Goal: Transaction & Acquisition: Book appointment/travel/reservation

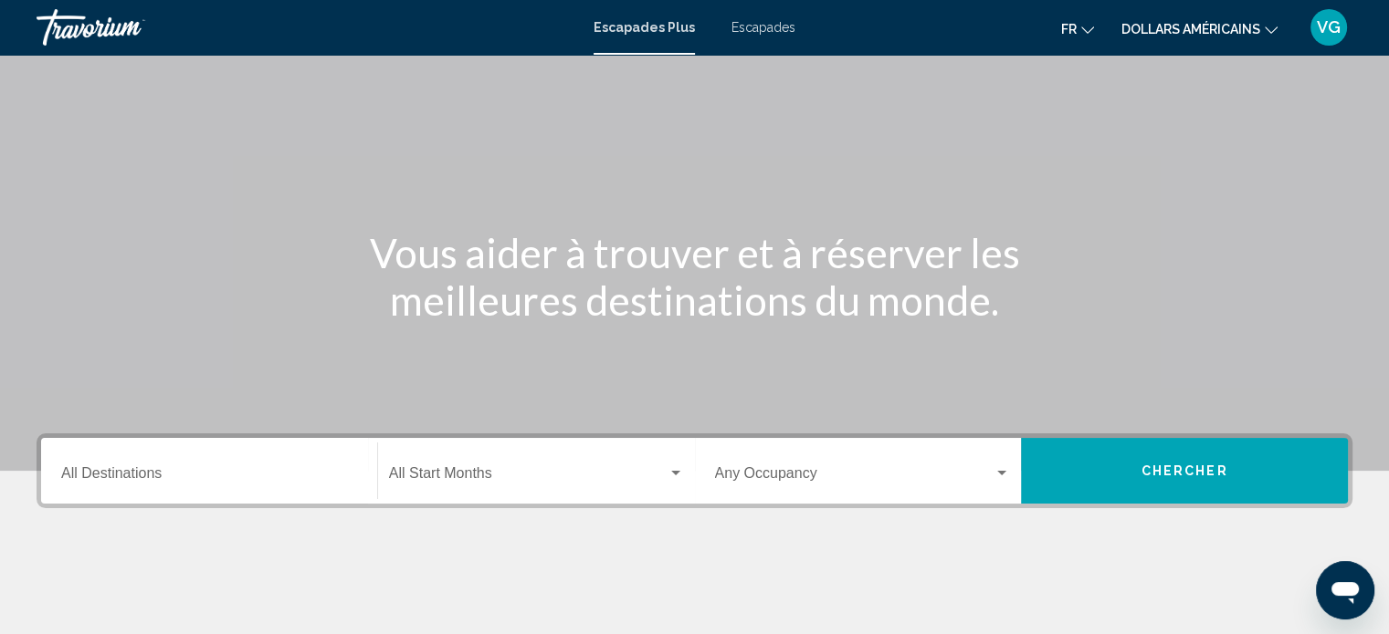
scroll to position [274, 0]
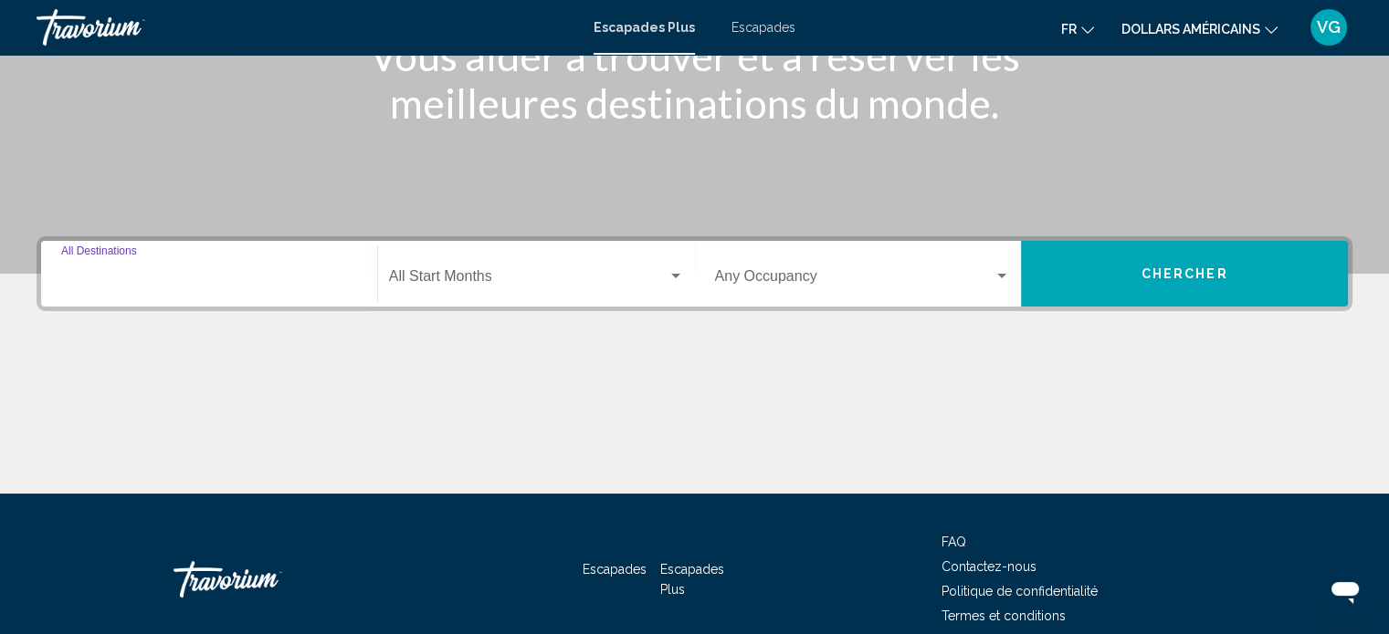
click at [157, 284] on input "Destination All Destinations" at bounding box center [209, 280] width 296 height 16
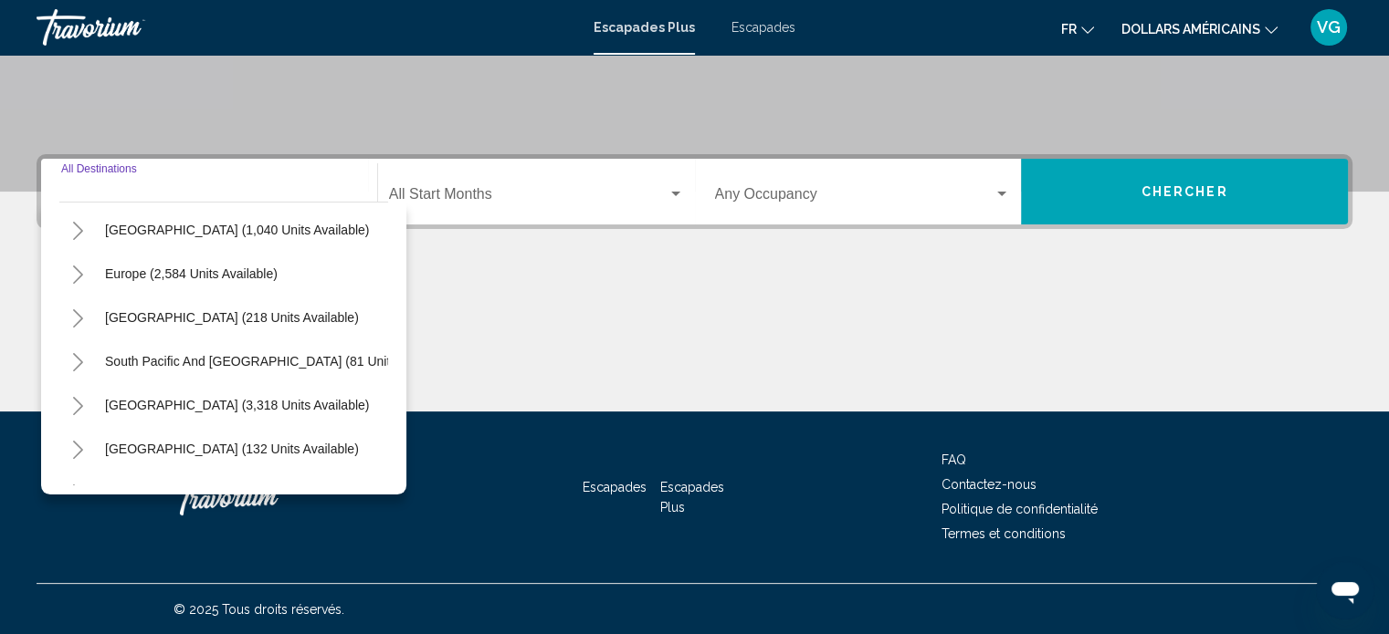
scroll to position [183, 0]
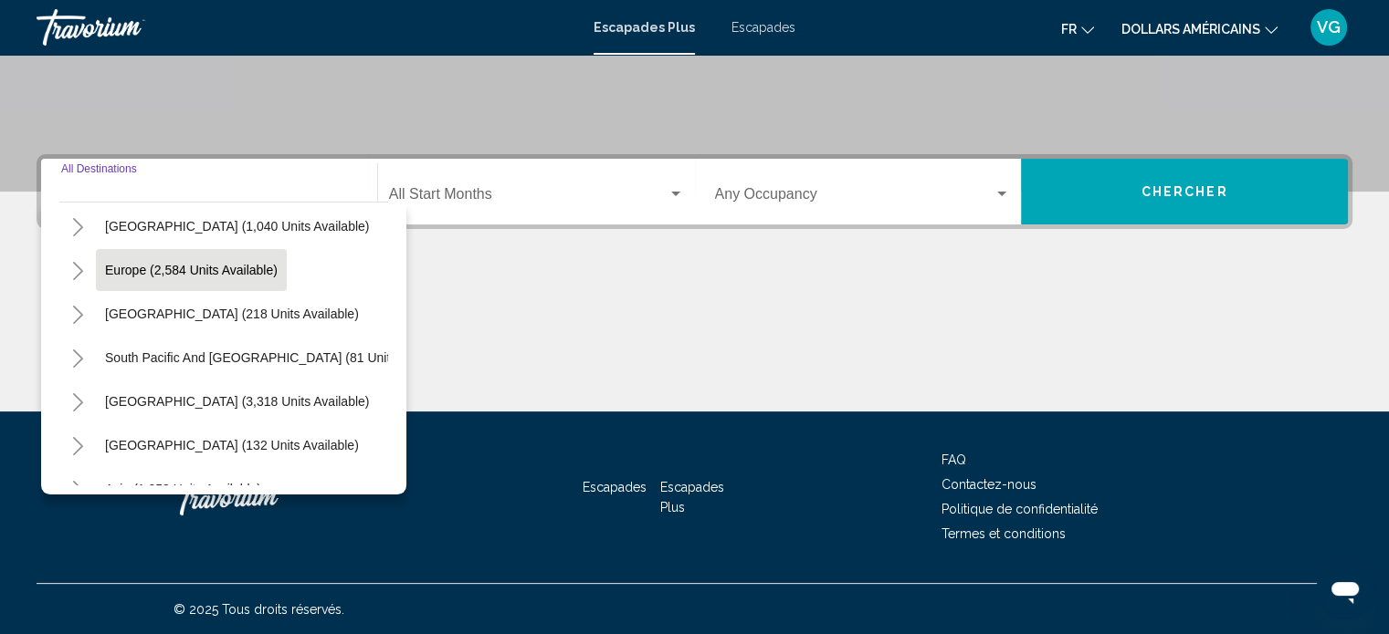
click at [179, 258] on button "Europe (2,584 units available)" at bounding box center [191, 270] width 191 height 42
type input "**********"
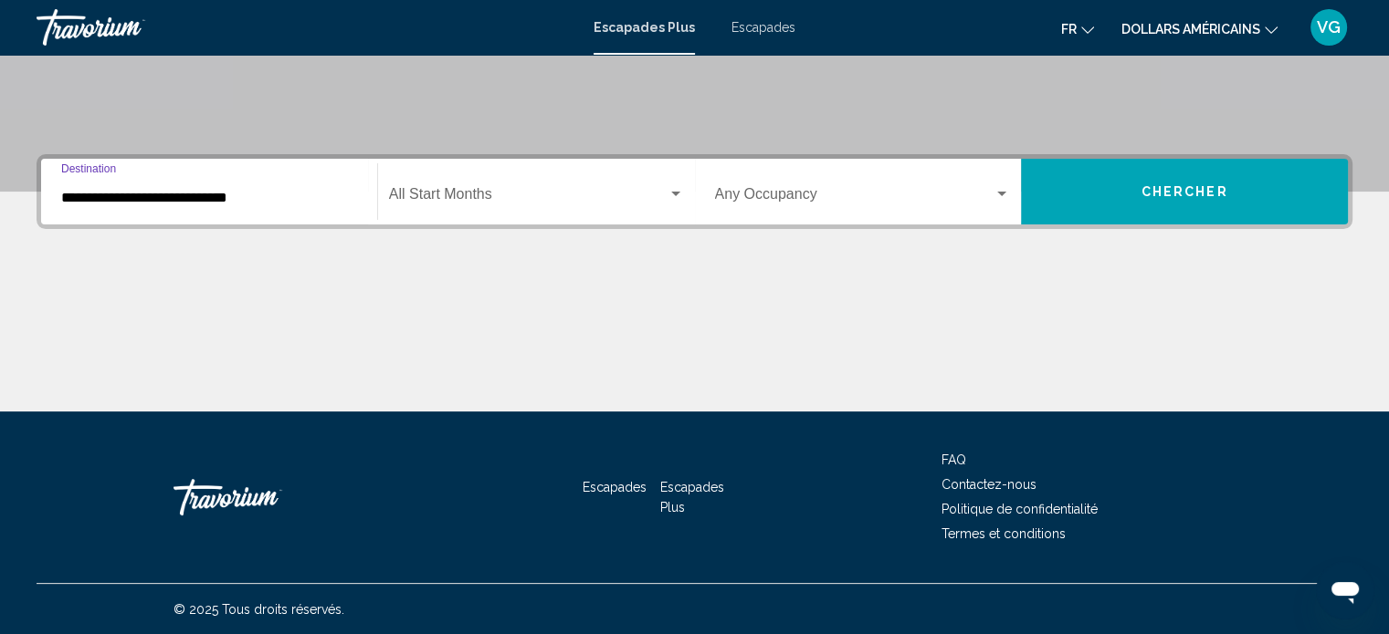
click at [495, 194] on span "Widget de recherche" at bounding box center [528, 198] width 278 height 16
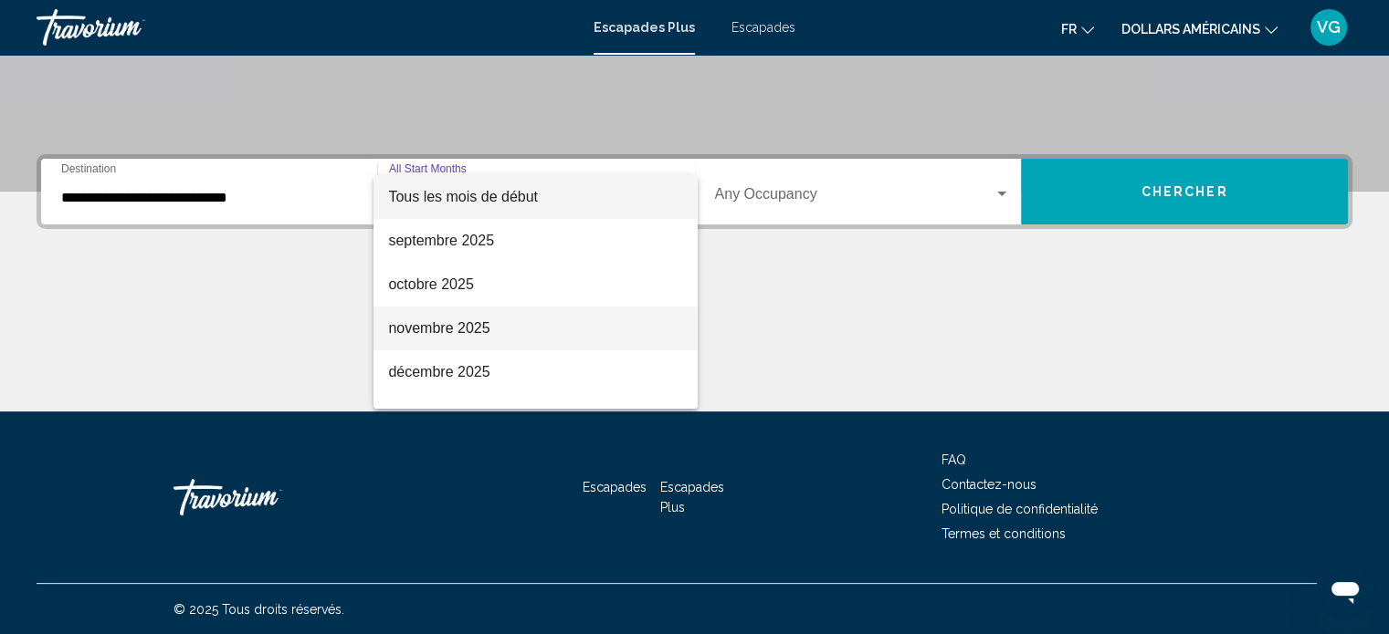
click at [460, 327] on font "novembre 2025" at bounding box center [438, 328] width 101 height 16
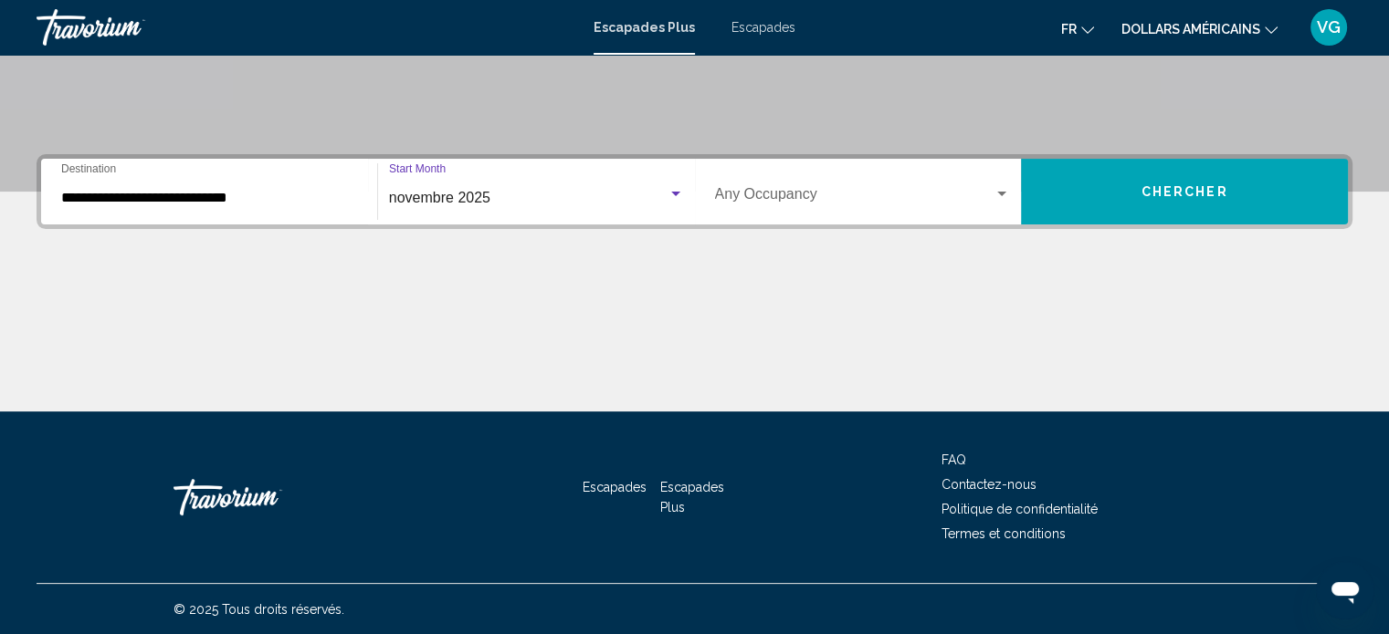
click at [1180, 188] on span "Chercher" at bounding box center [1184, 192] width 87 height 15
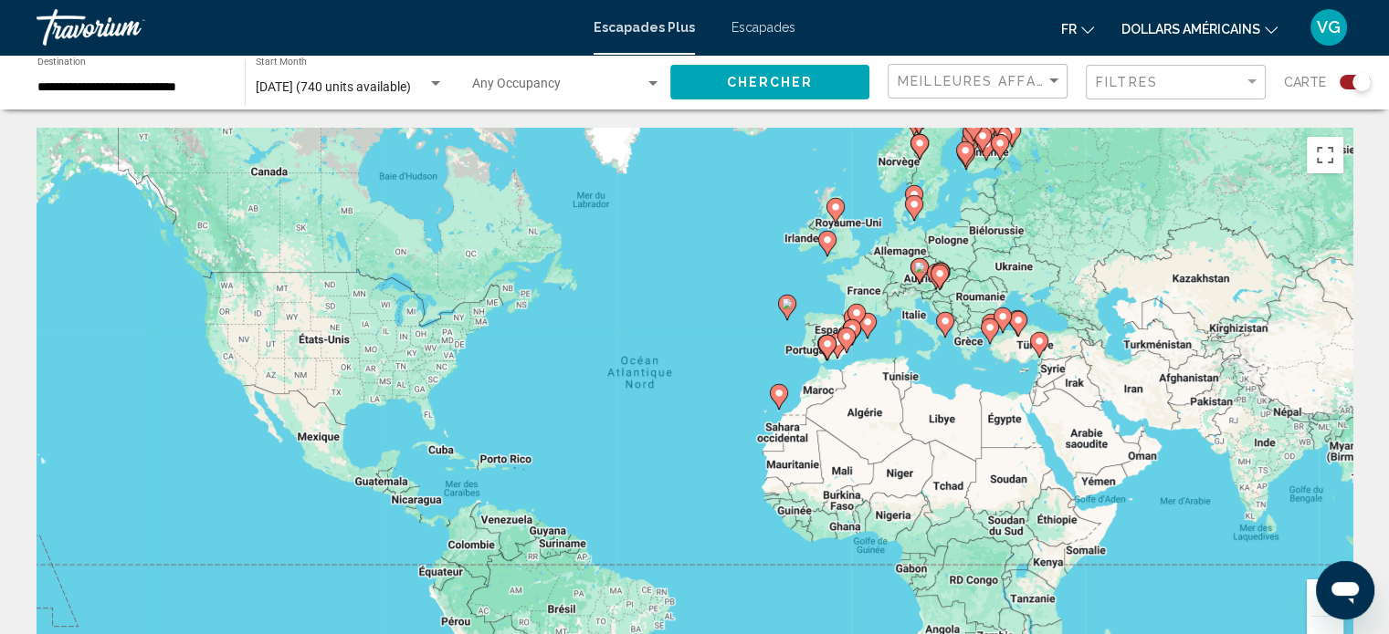
click at [1274, 27] on icon "Changer de devise" at bounding box center [1270, 30] width 13 height 13
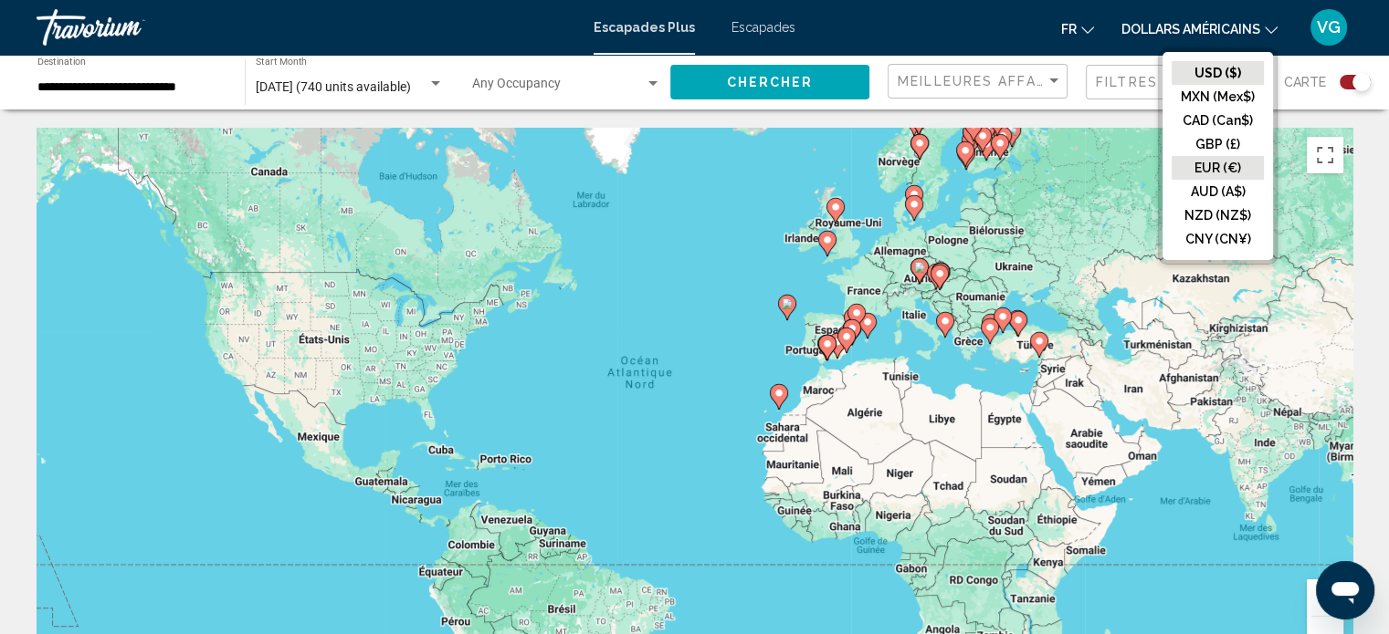
click at [1251, 164] on button "EUR (€)" at bounding box center [1217, 168] width 92 height 24
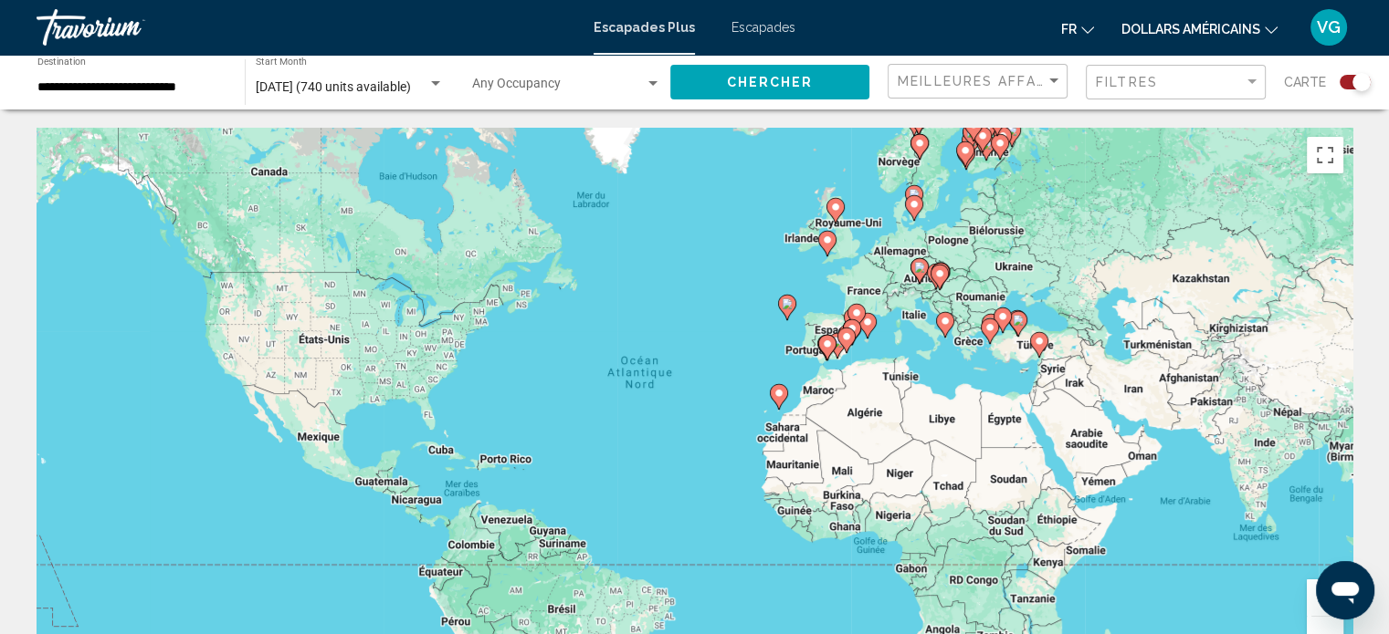
click at [865, 284] on div "Pour activer le glissement avec le clavier, appuyez sur Alt+Entrée. Une fois ce…" at bounding box center [695, 402] width 1316 height 548
click at [861, 291] on div "Pour activer le glissement avec le clavier, appuyez sur Alt+Entrée. Une fois ce…" at bounding box center [695, 402] width 1316 height 548
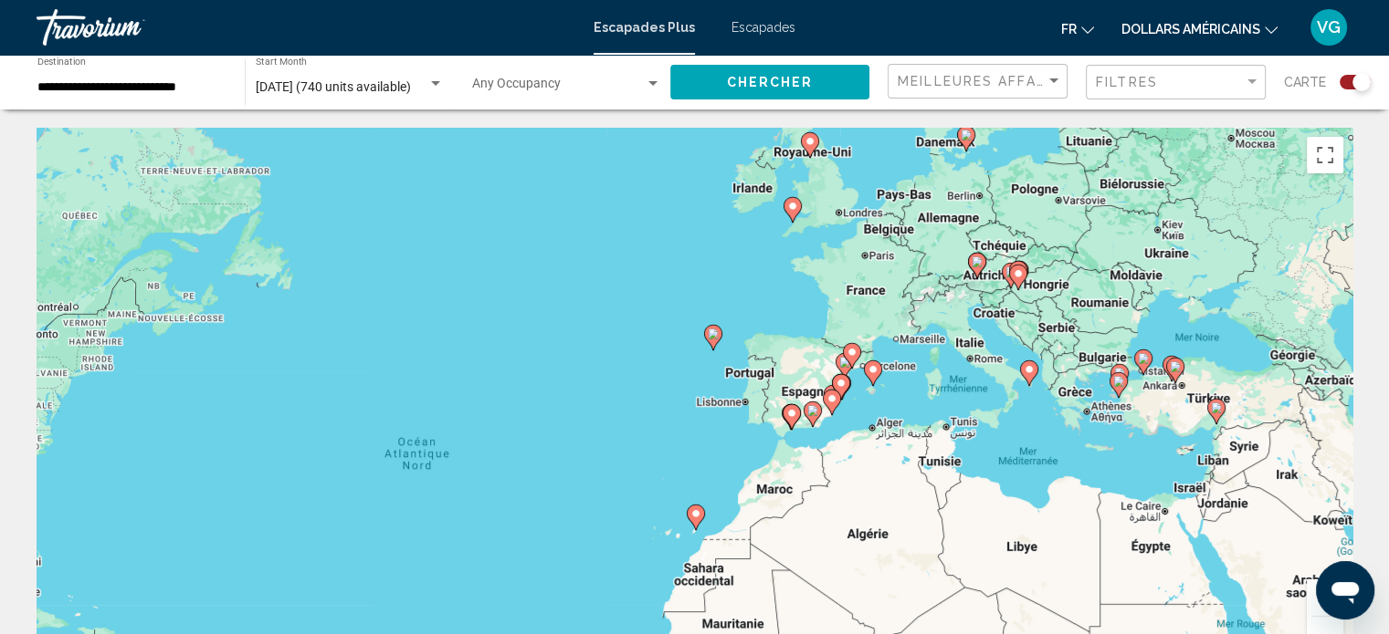
click at [861, 293] on div "Pour activer le glissement avec le clavier, appuyez sur Alt+Entrée. Une fois ce…" at bounding box center [695, 402] width 1316 height 548
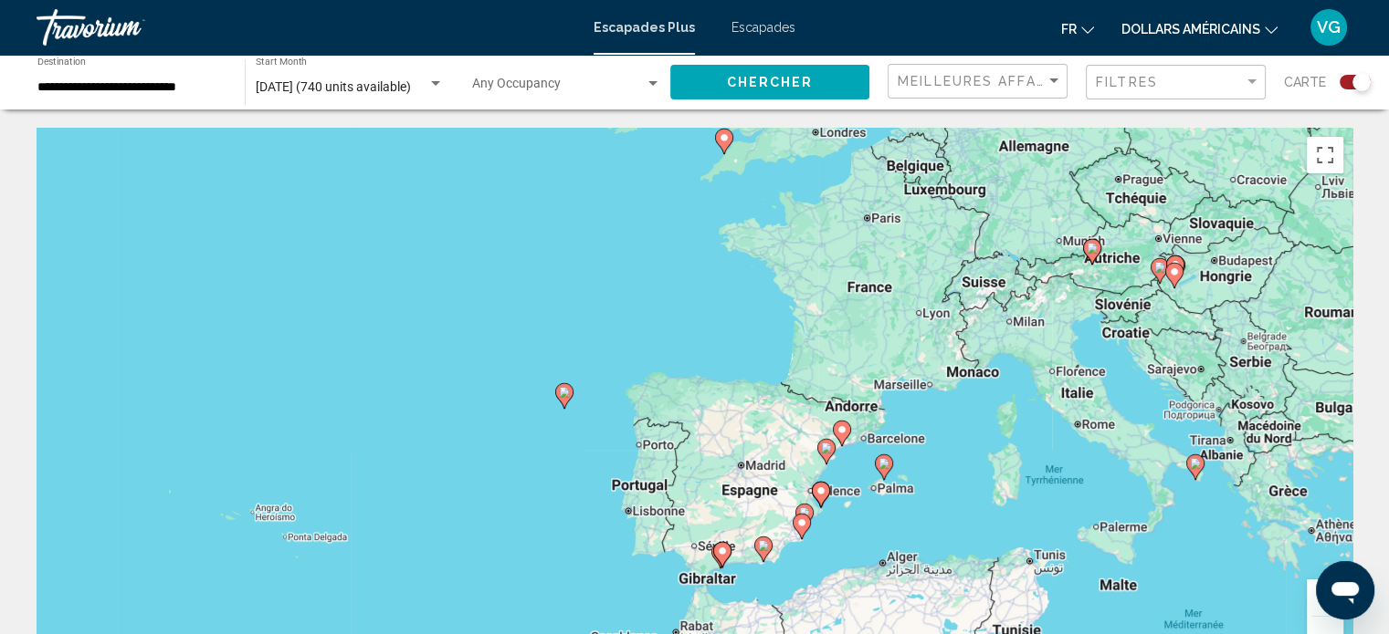
click at [1200, 463] on image "Contenu principal" at bounding box center [1195, 463] width 11 height 11
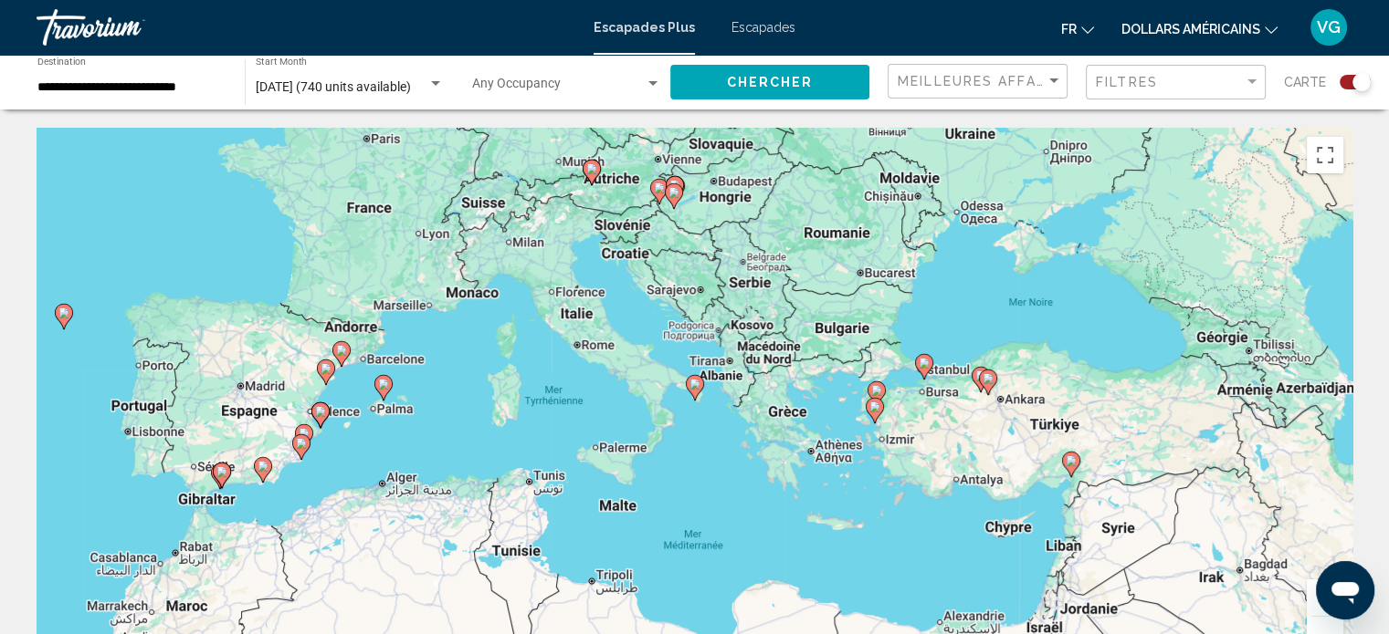
click at [383, 386] on image "Contenu principal" at bounding box center [383, 384] width 11 height 11
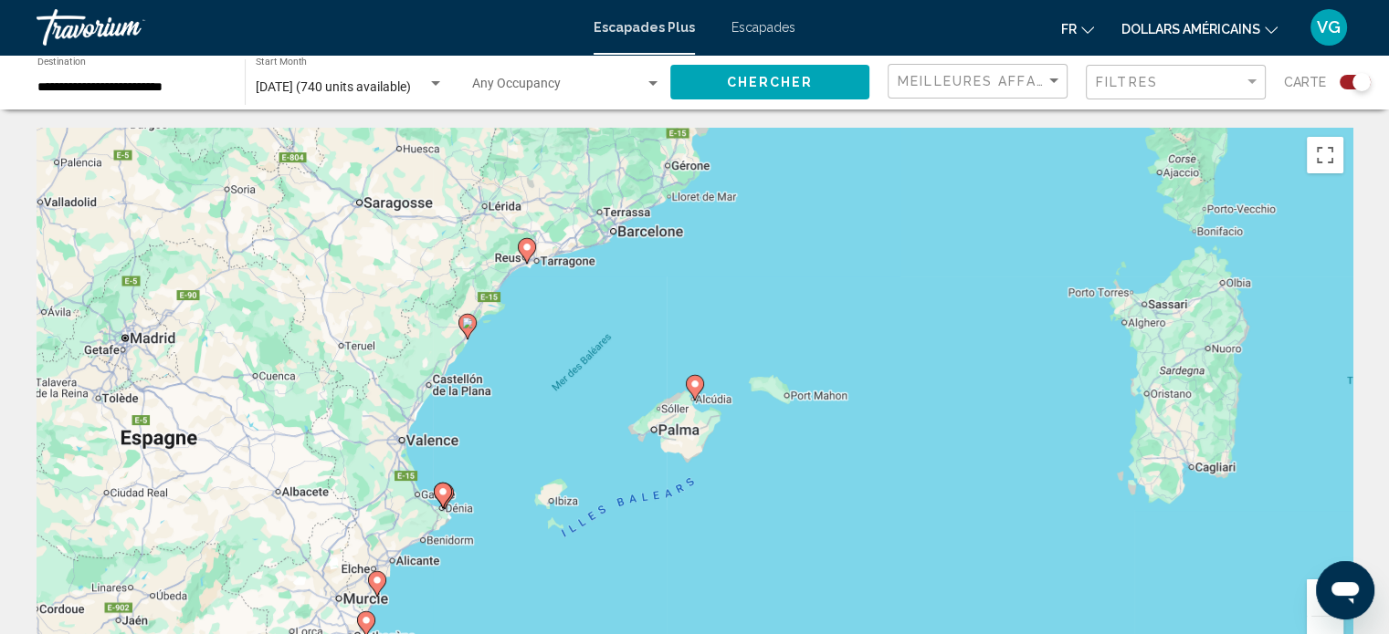
click at [697, 390] on icon "Contenu principal" at bounding box center [694, 388] width 16 height 24
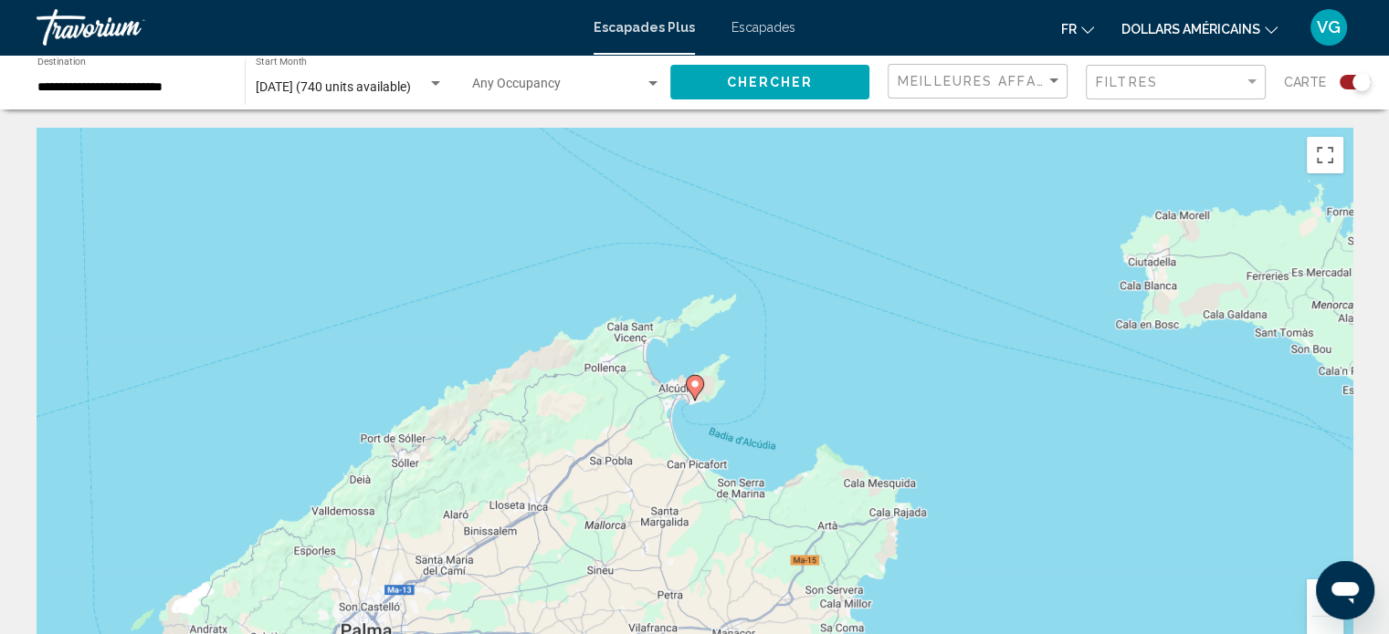
click at [691, 385] on image "Contenu principal" at bounding box center [694, 384] width 11 height 11
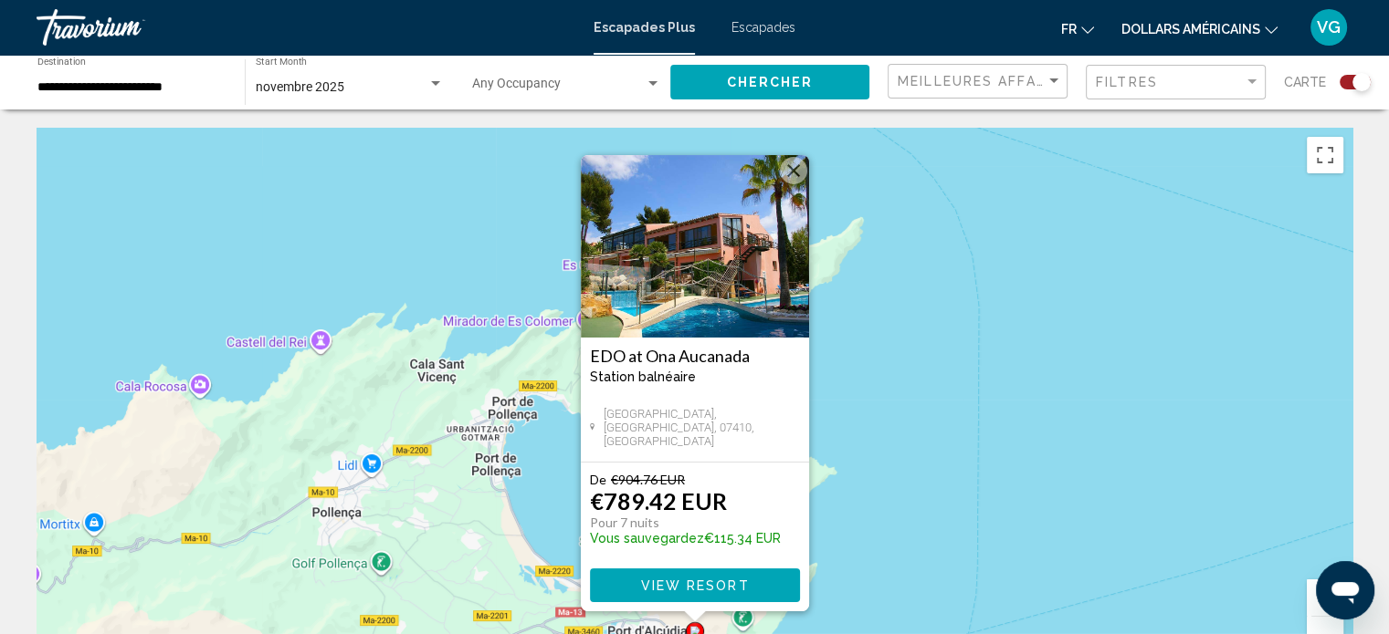
click at [803, 171] on button "Fermer" at bounding box center [793, 170] width 27 height 27
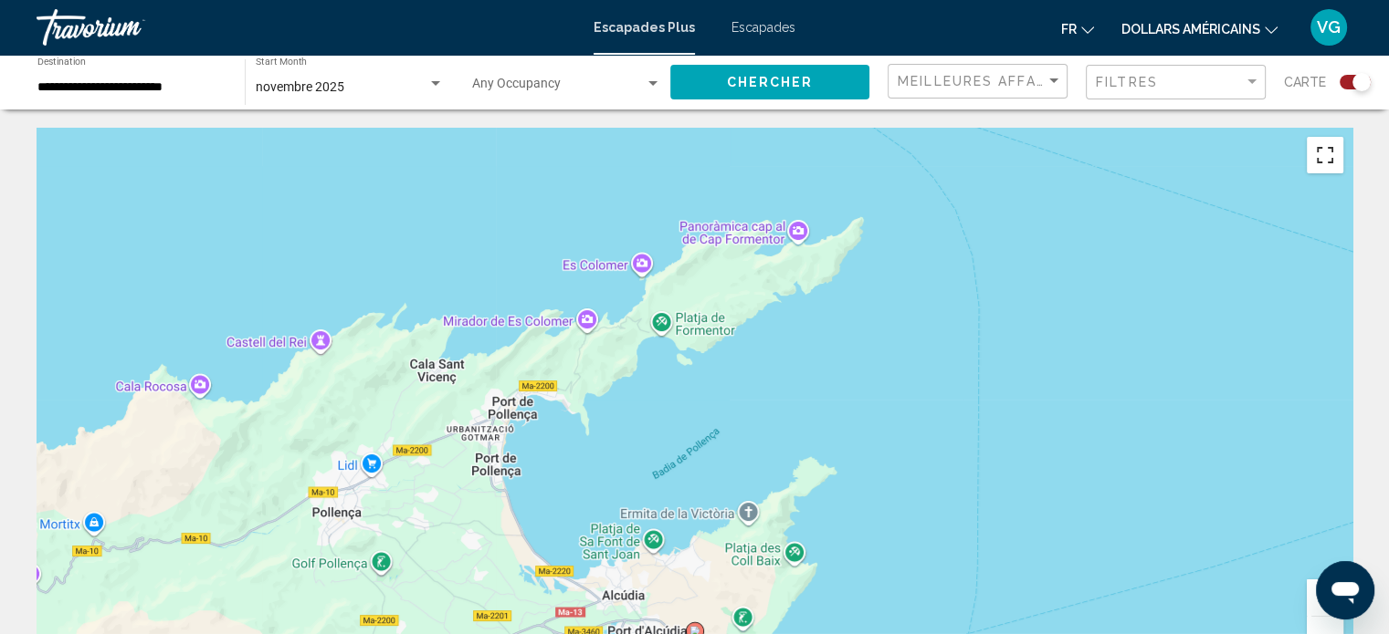
click at [1313, 163] on button "Passer en plein écran" at bounding box center [1324, 155] width 37 height 37
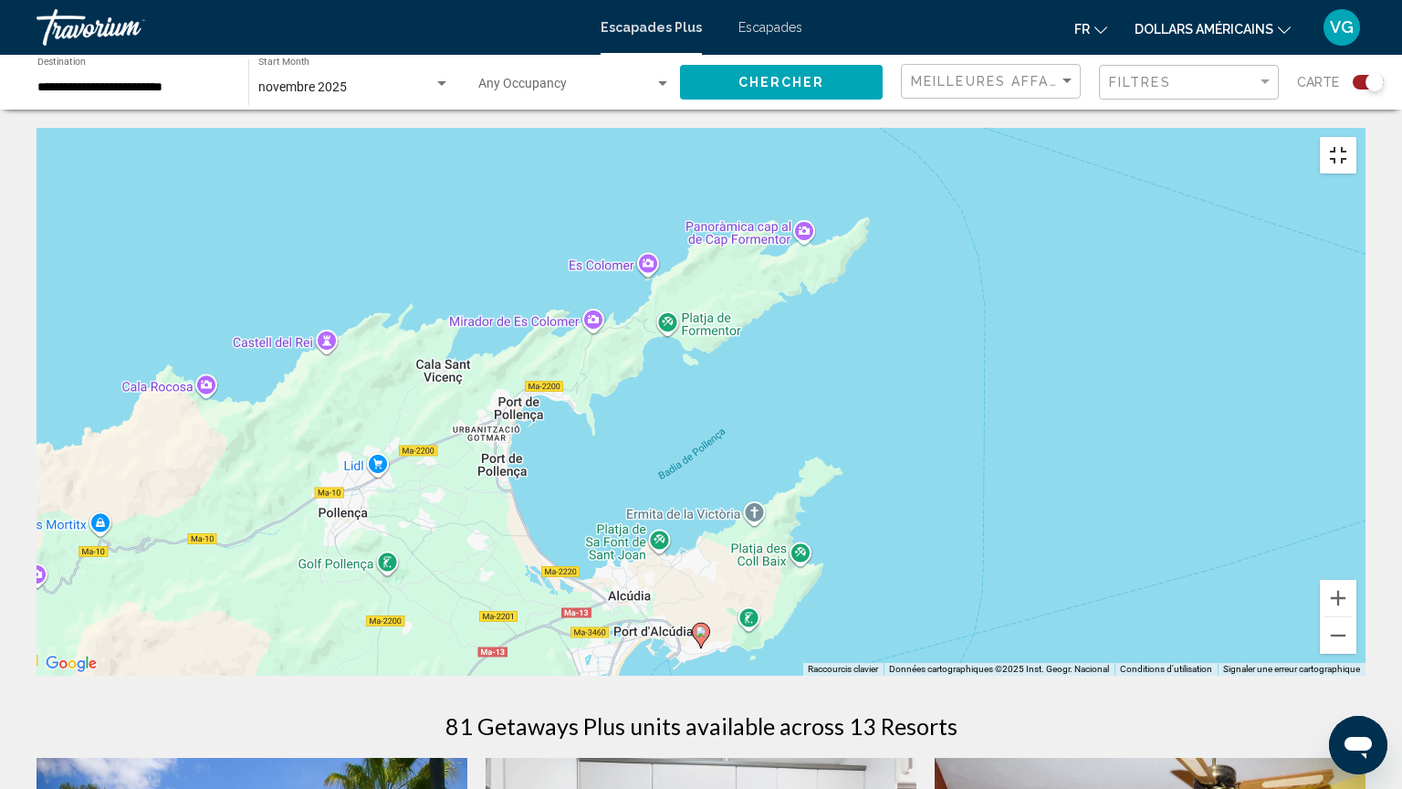
click at [1357, 137] on button "Passer en plein écran" at bounding box center [1338, 155] width 37 height 37
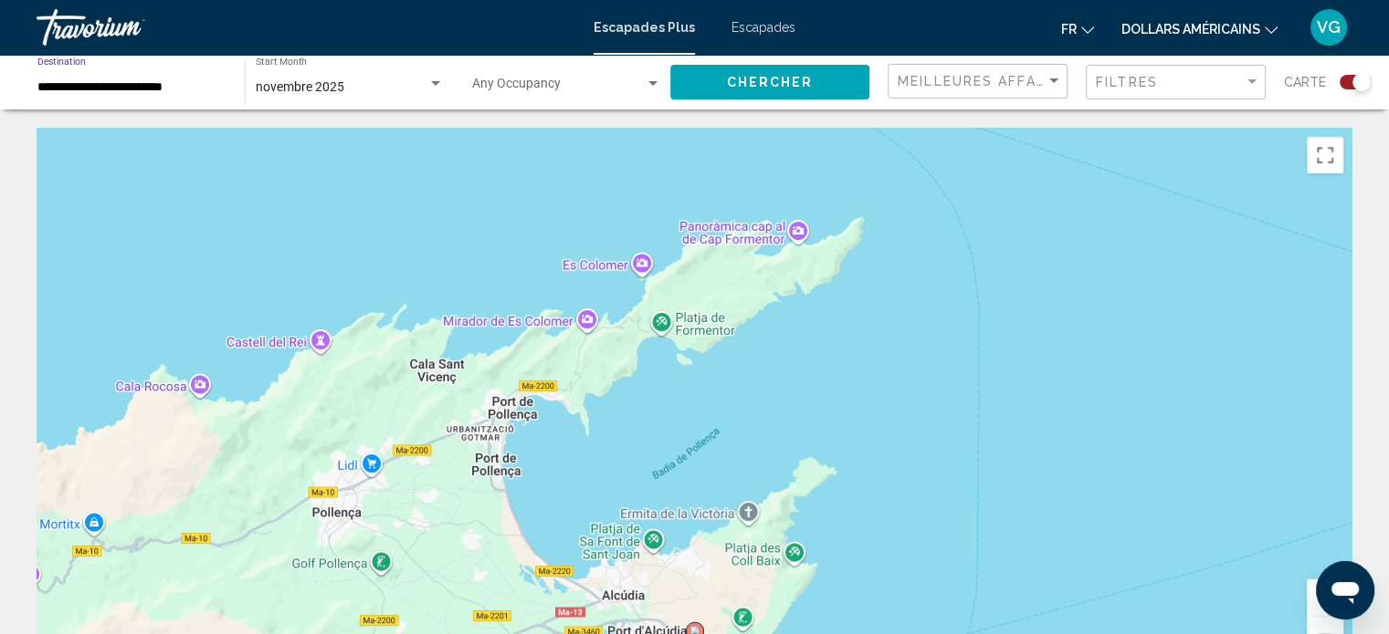
click at [201, 92] on input "**********" at bounding box center [131, 87] width 189 height 15
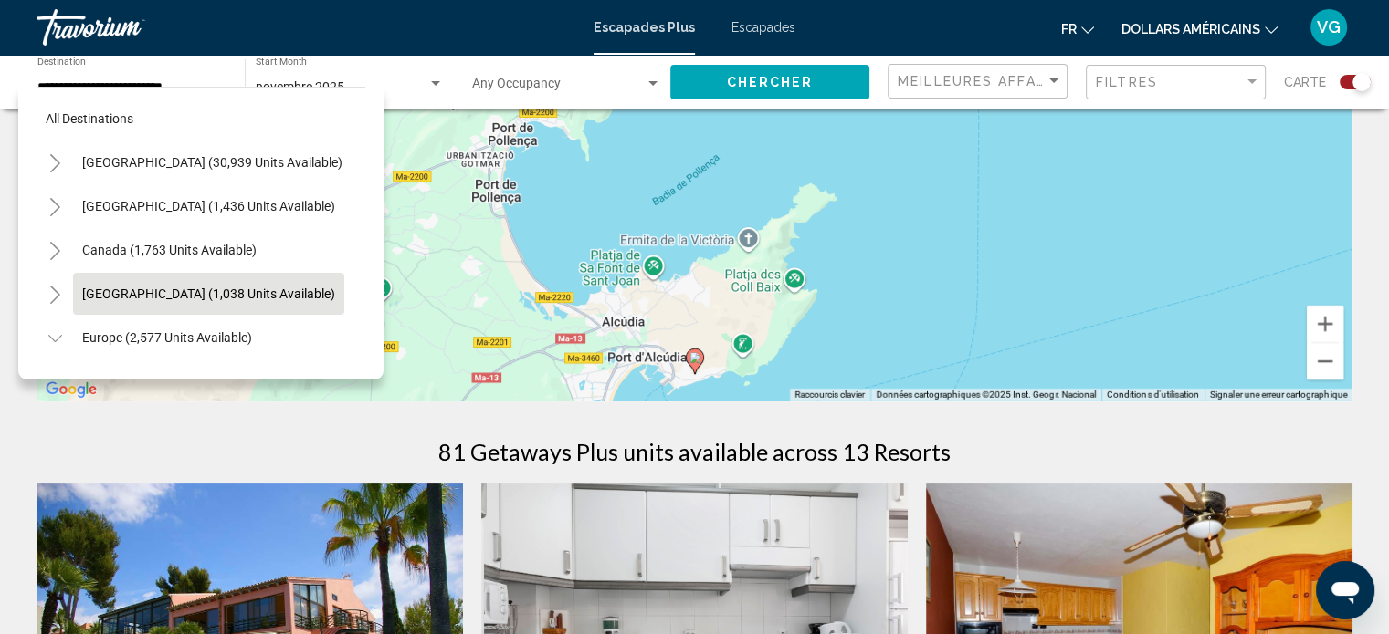
click at [198, 294] on span "[GEOGRAPHIC_DATA] (1,038 units available)" at bounding box center [208, 294] width 253 height 15
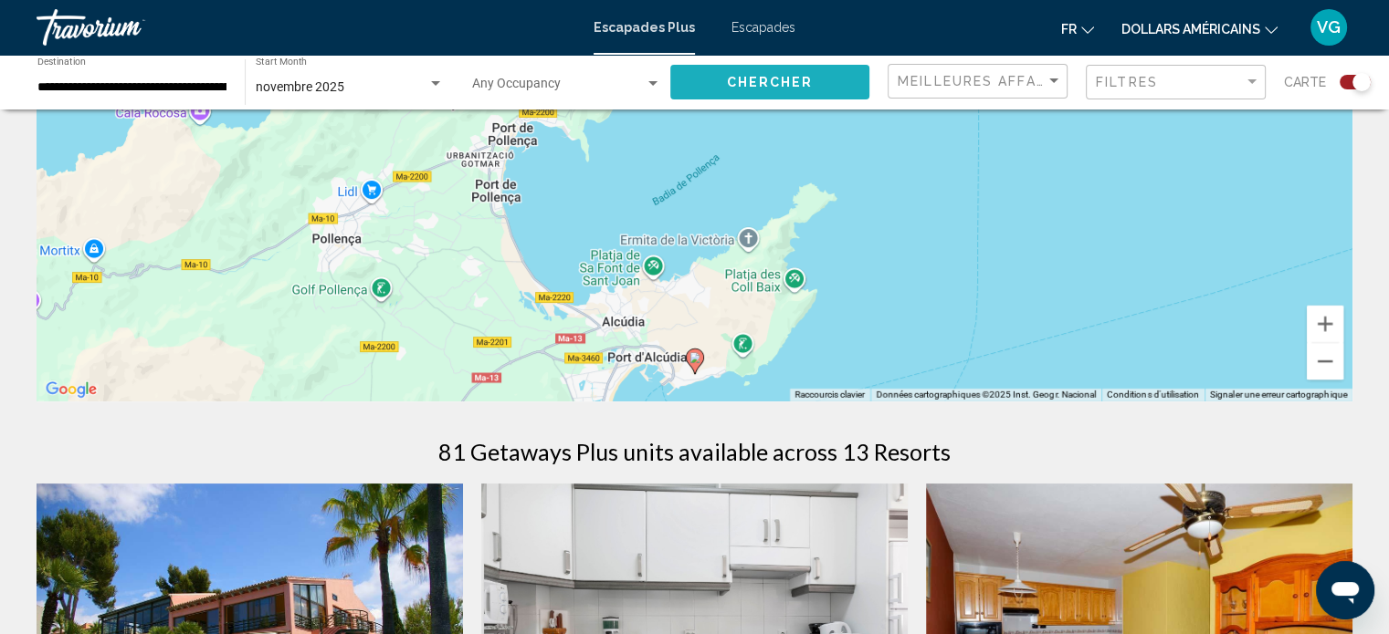
click at [718, 93] on button "Chercher" at bounding box center [769, 82] width 199 height 34
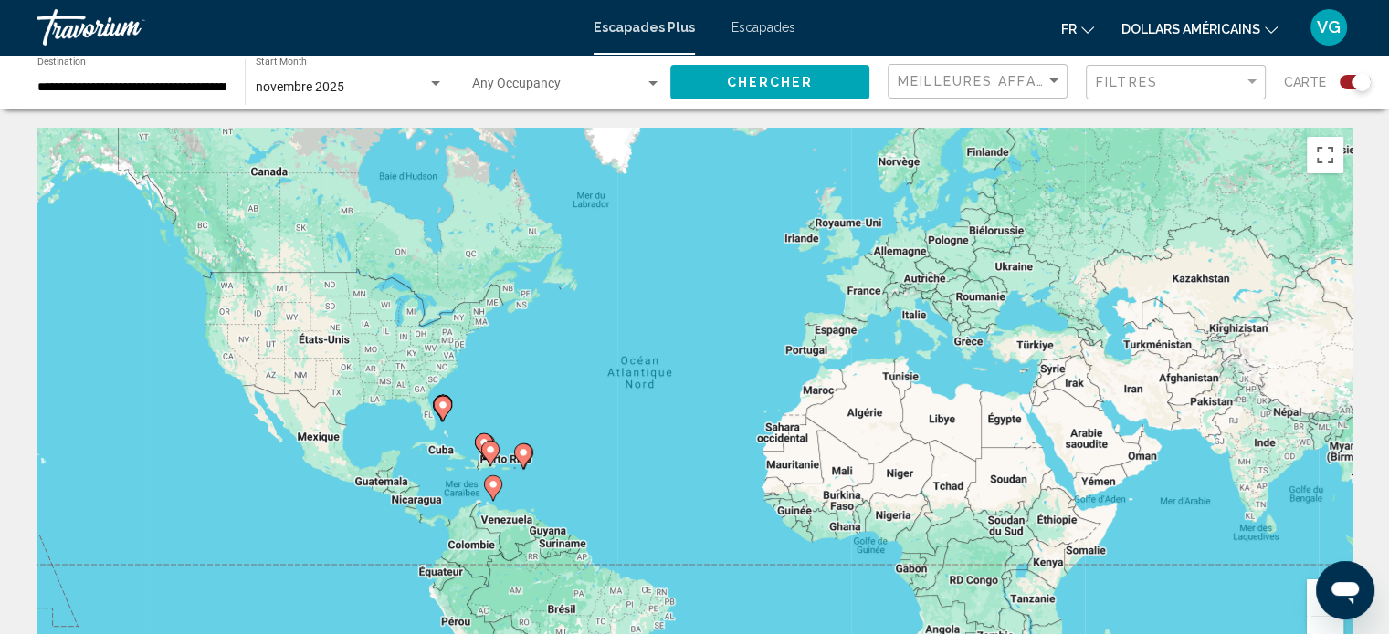
click at [1315, 604] on button "Zoom avant" at bounding box center [1324, 598] width 37 height 37
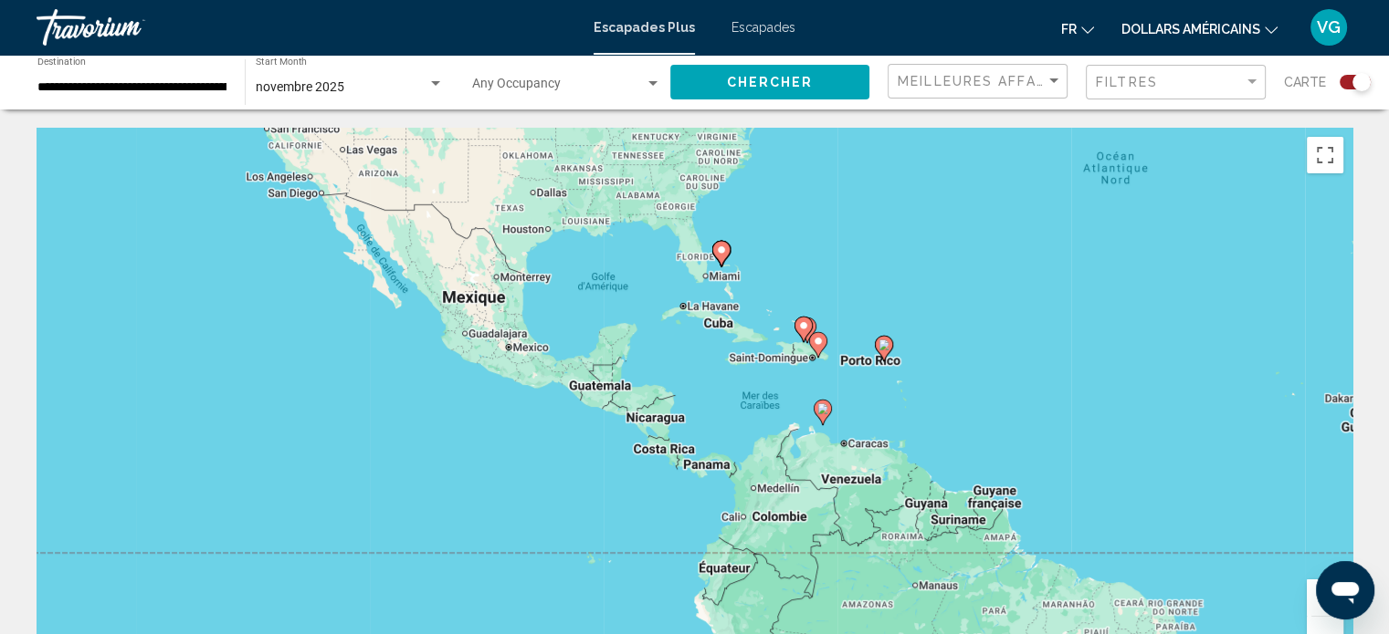
drag, startPoint x: 582, startPoint y: 467, endPoint x: 1118, endPoint y: 288, distance: 565.0
click at [1118, 288] on div "Pour activer le glissement avec le clavier, appuyez sur Alt+Entrée. Une fois ce…" at bounding box center [695, 402] width 1316 height 548
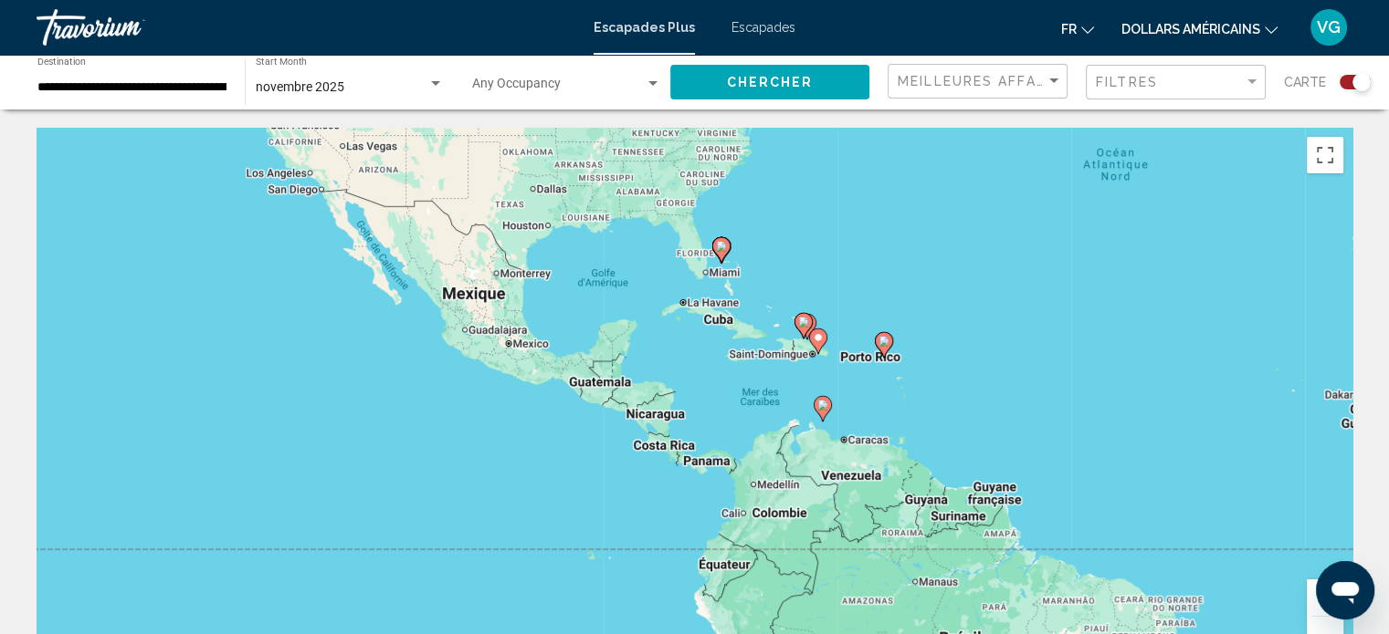
click at [1307, 603] on button "Zoom avant" at bounding box center [1324, 598] width 37 height 37
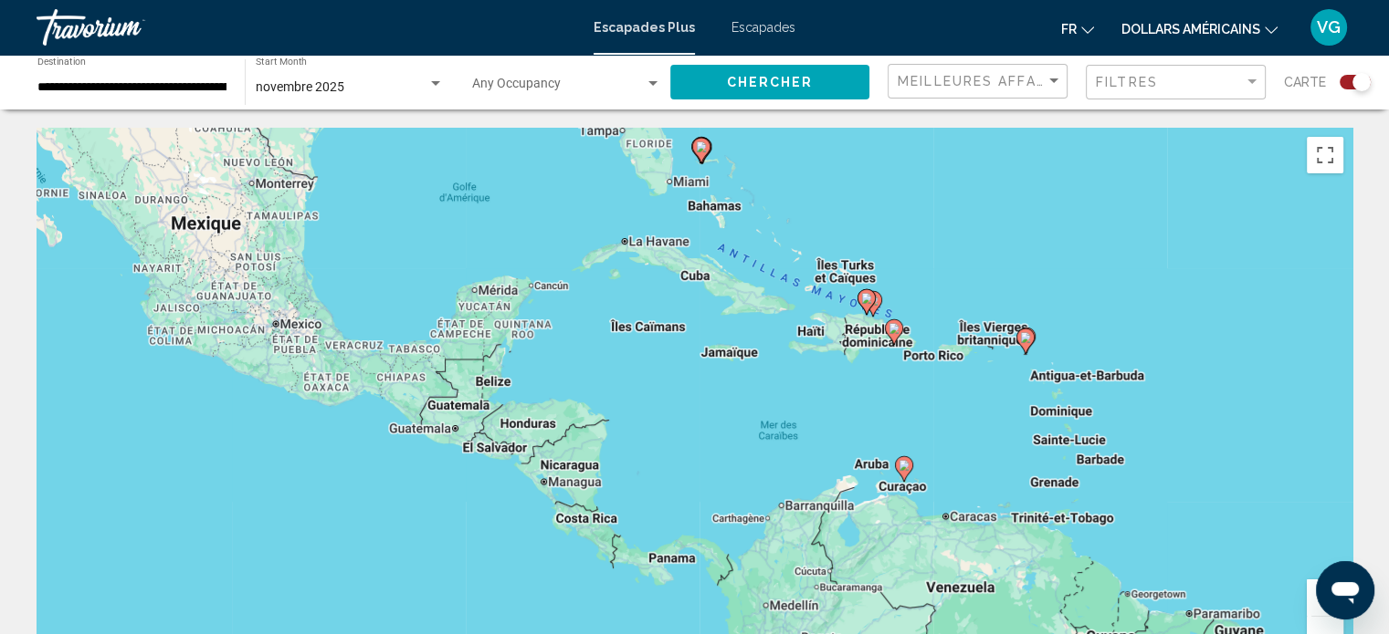
drag, startPoint x: 1117, startPoint y: 412, endPoint x: 1062, endPoint y: 456, distance: 70.7
click at [1062, 456] on div "Pour activer le glissement avec le clavier, appuyez sur Alt+Entrée. Une fois ce…" at bounding box center [695, 402] width 1316 height 548
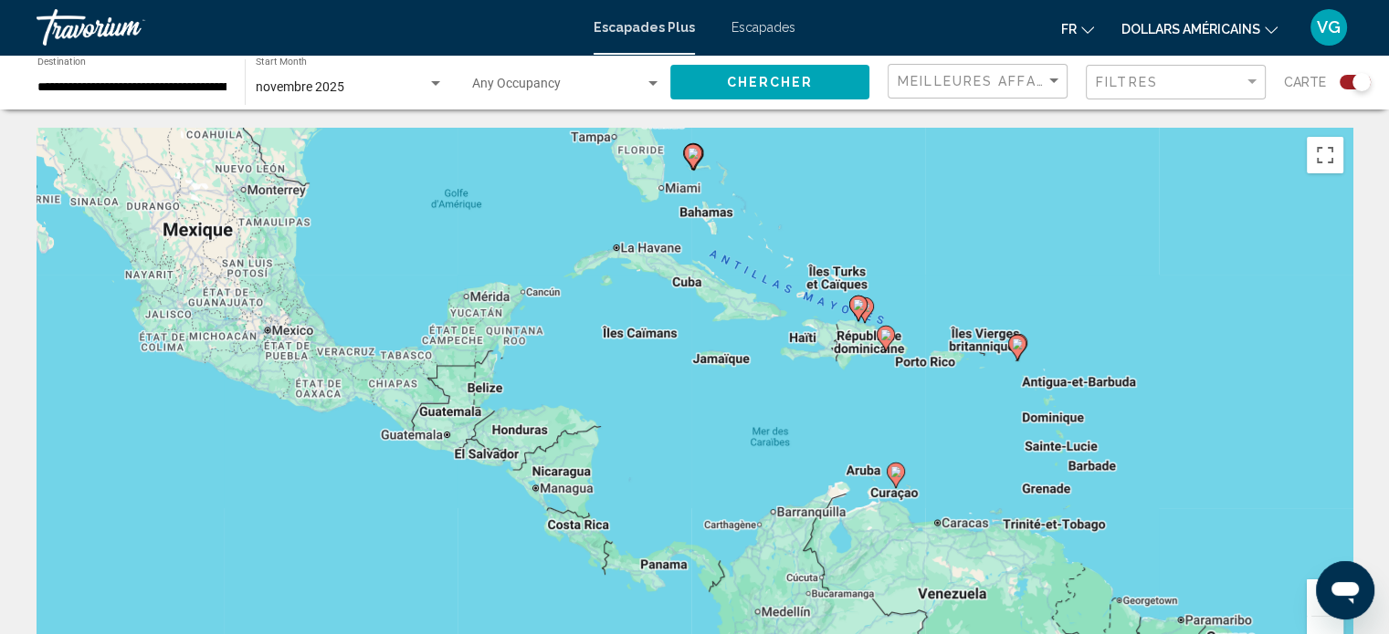
click at [1310, 613] on button "Zoom avant" at bounding box center [1324, 598] width 37 height 37
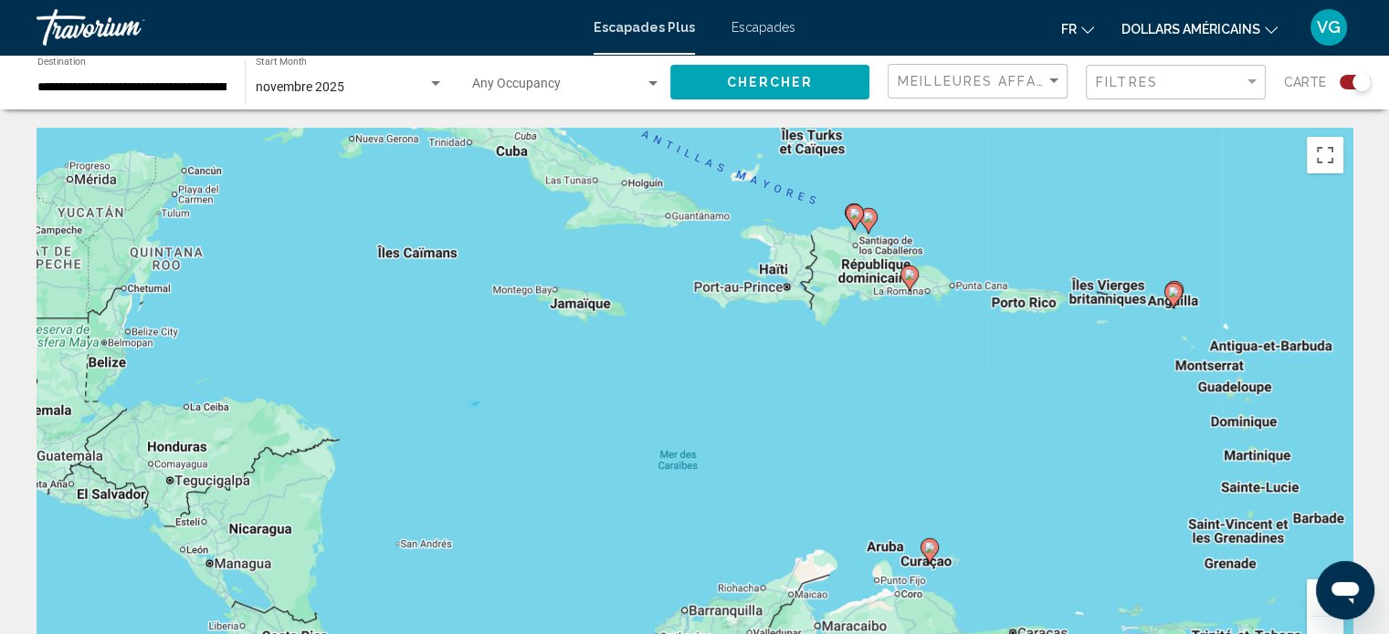
drag, startPoint x: 1184, startPoint y: 467, endPoint x: 1017, endPoint y: 455, distance: 167.6
click at [1017, 455] on div "Pour activer le glissement avec le clavier, appuyez sur Alt+Entrée. Une fois ce…" at bounding box center [695, 402] width 1316 height 548
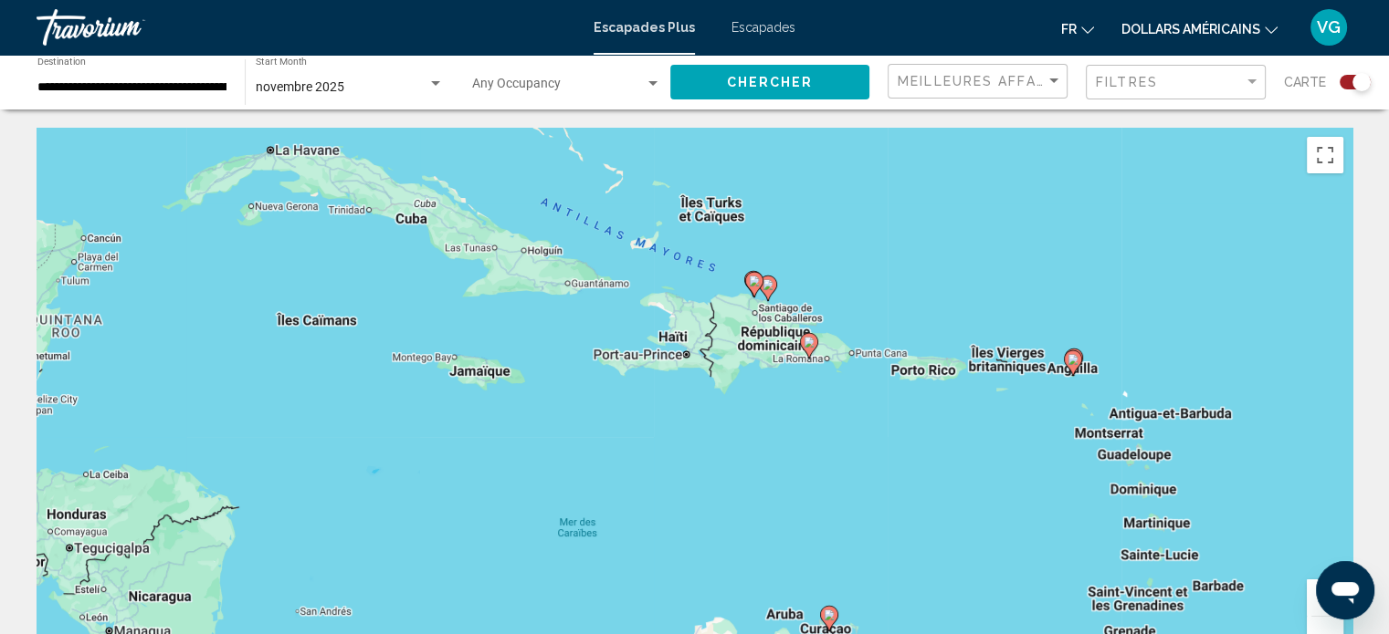
drag, startPoint x: 1046, startPoint y: 420, endPoint x: 944, endPoint y: 488, distance: 123.1
click at [944, 488] on div "Pour activer le glissement avec le clavier, appuyez sur Alt+Entrée. Une fois ce…" at bounding box center [695, 402] width 1316 height 548
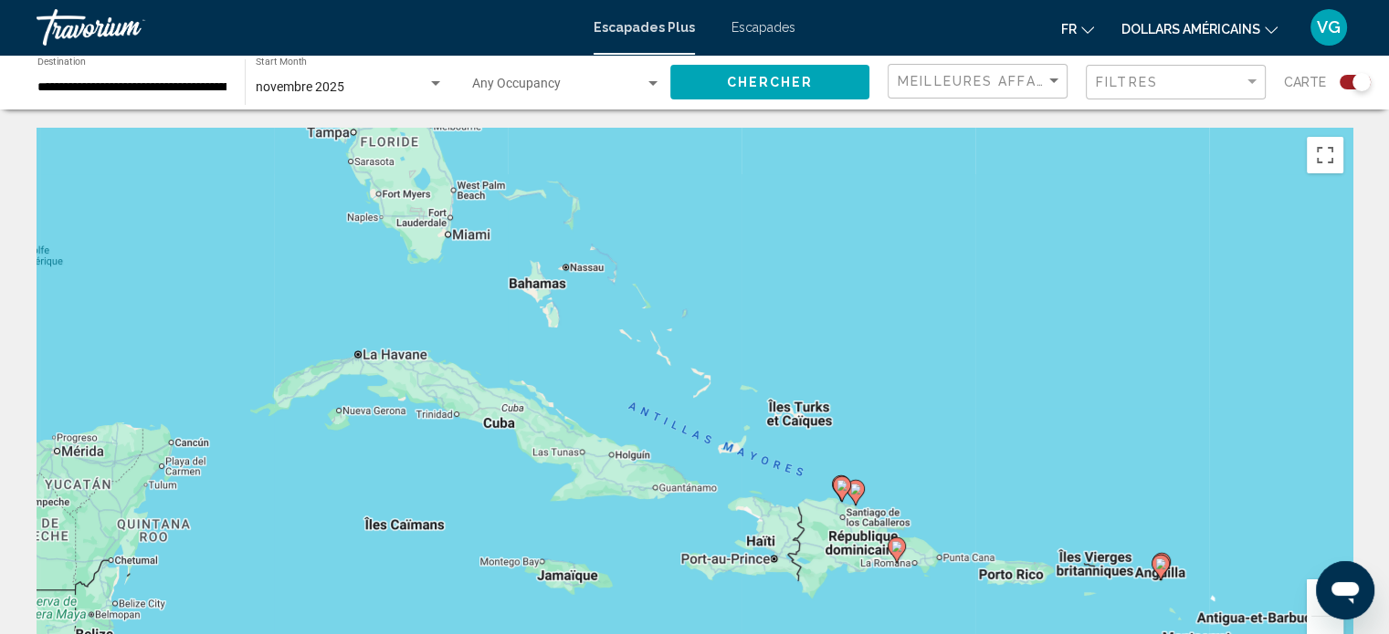
drag, startPoint x: 775, startPoint y: 390, endPoint x: 863, endPoint y: 602, distance: 229.2
click at [863, 602] on div "Pour activer le glissement avec le clavier, appuyez sur Alt+Entrée. Une fois ce…" at bounding box center [695, 402] width 1316 height 548
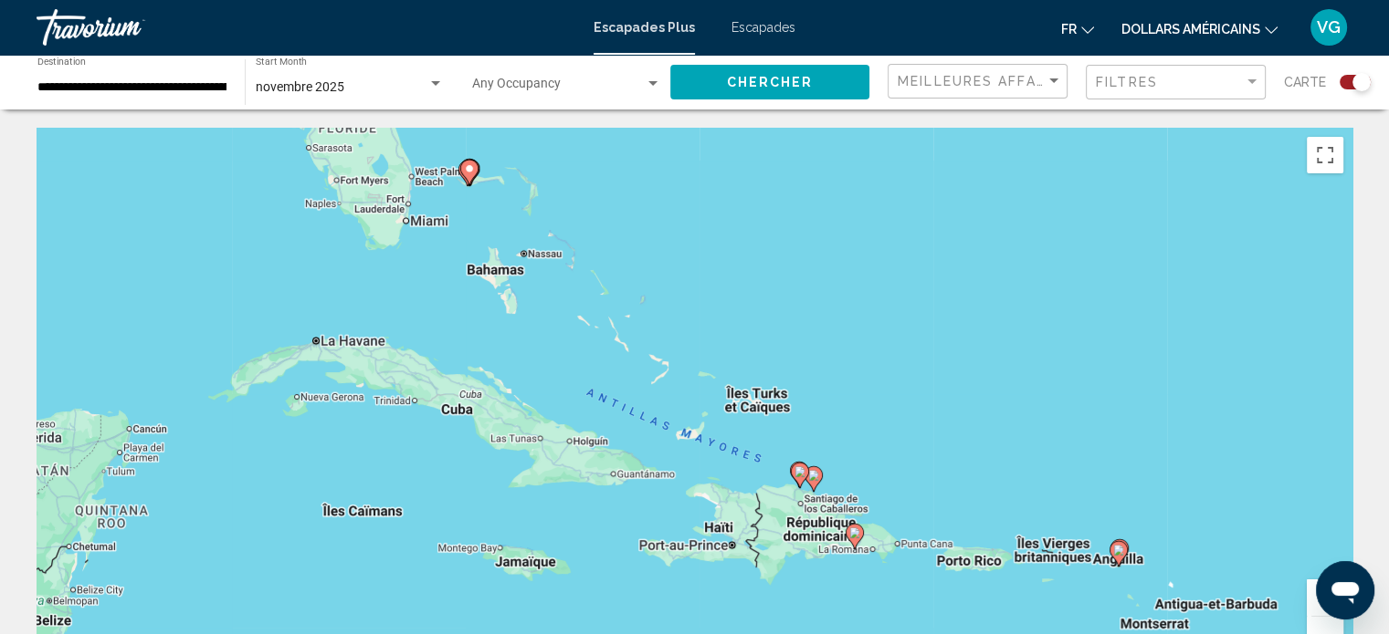
drag, startPoint x: 728, startPoint y: 282, endPoint x: 643, endPoint y: 174, distance: 137.2
click at [643, 174] on div "Pour activer le glissement avec le clavier, appuyez sur Alt+Entrée. Une fois ce…" at bounding box center [695, 402] width 1316 height 548
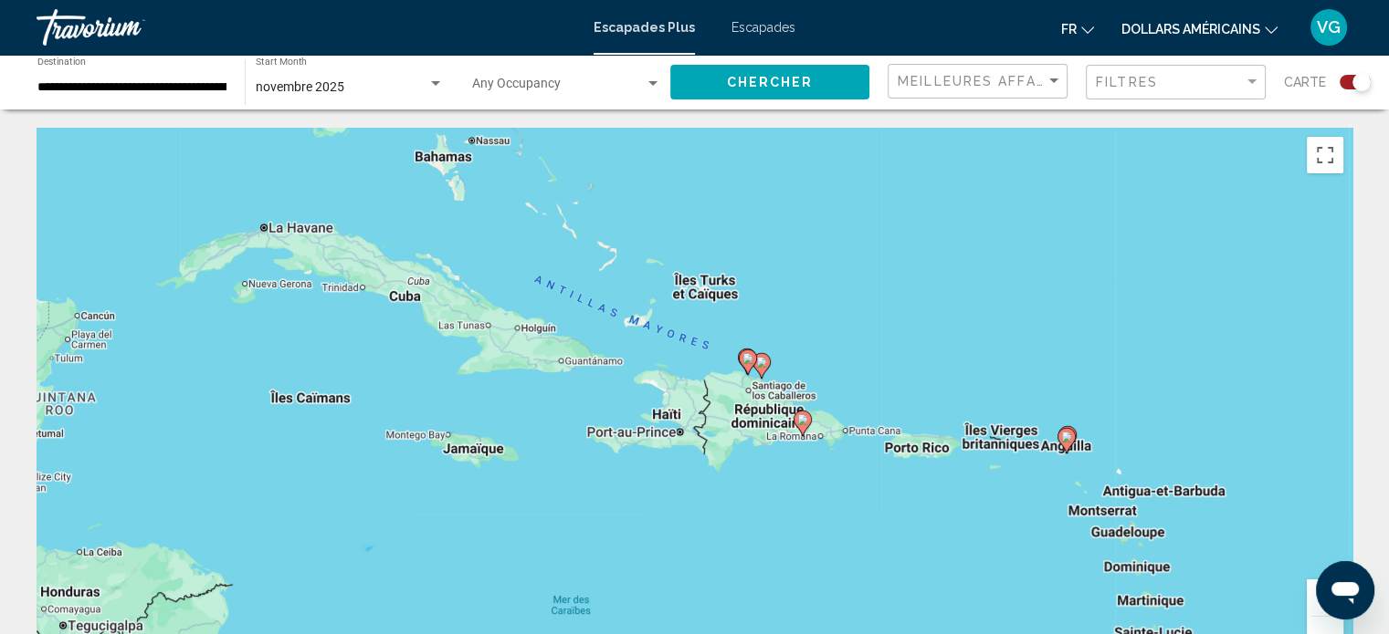
click at [741, 351] on icon "Contenu principal" at bounding box center [748, 363] width 18 height 26
type input "**********"
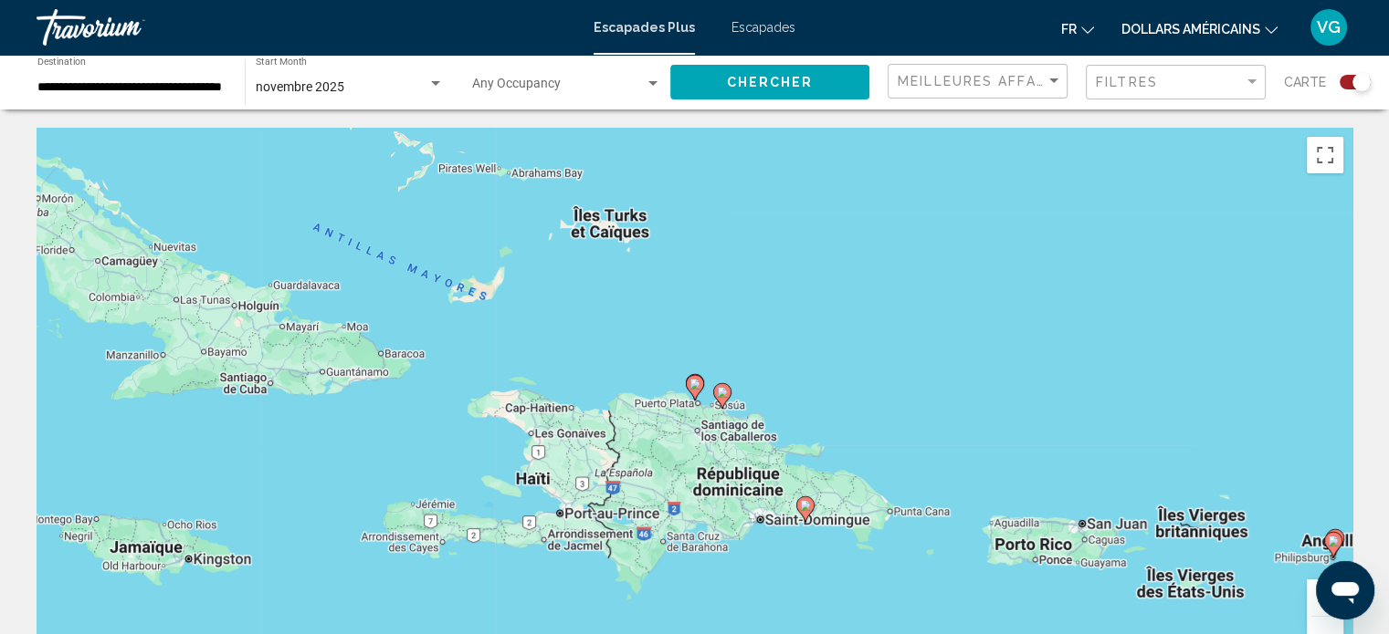
click at [693, 383] on image "Contenu principal" at bounding box center [694, 384] width 11 height 11
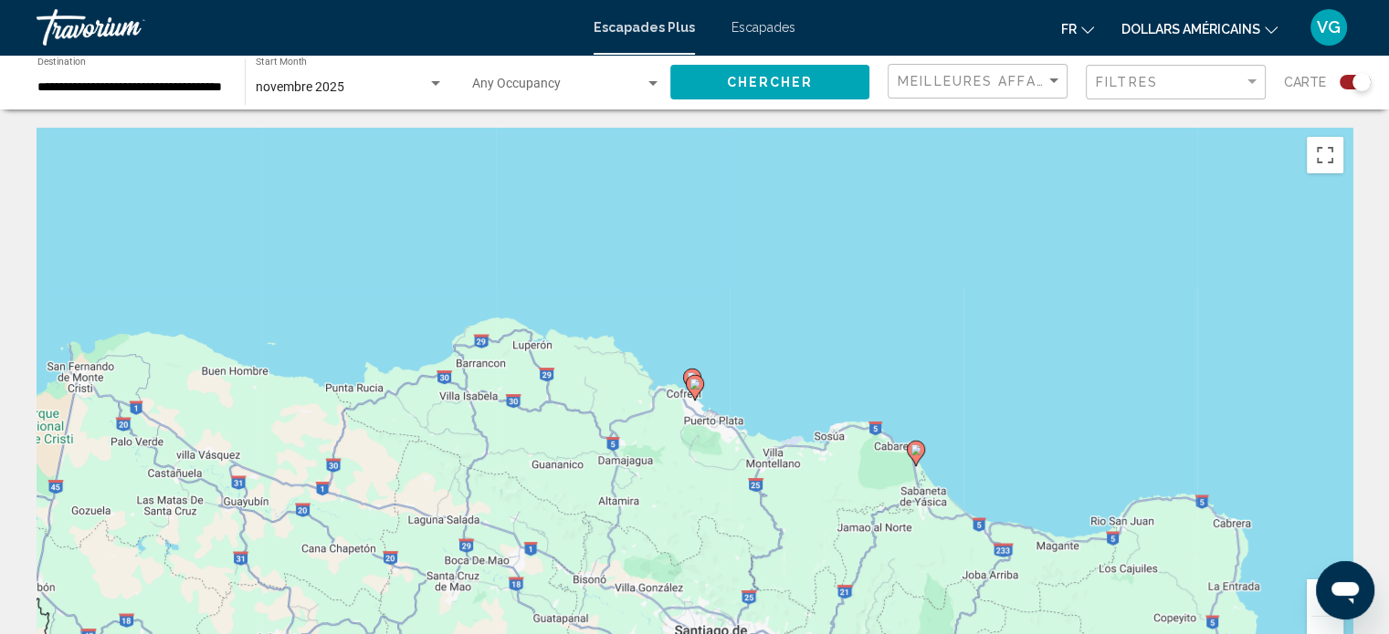
click at [696, 390] on icon "Contenu principal" at bounding box center [694, 388] width 16 height 24
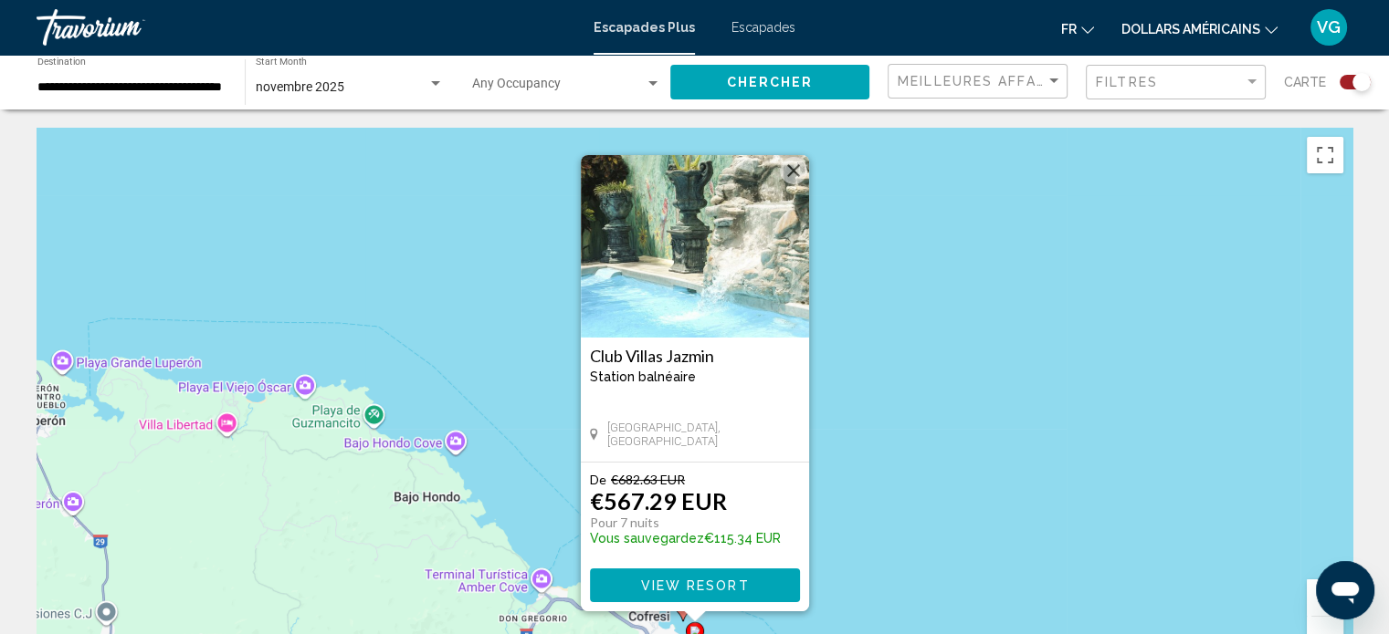
click at [687, 277] on img "Contenu principal" at bounding box center [695, 246] width 228 height 183
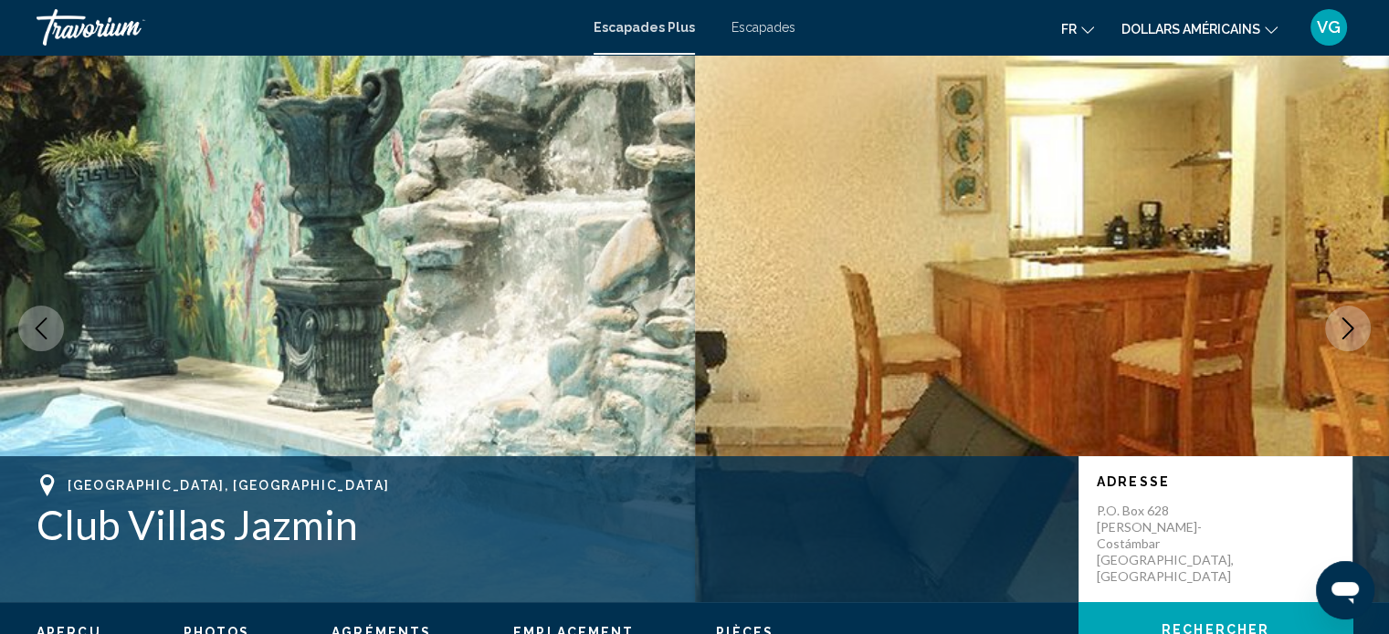
scroll to position [11, 0]
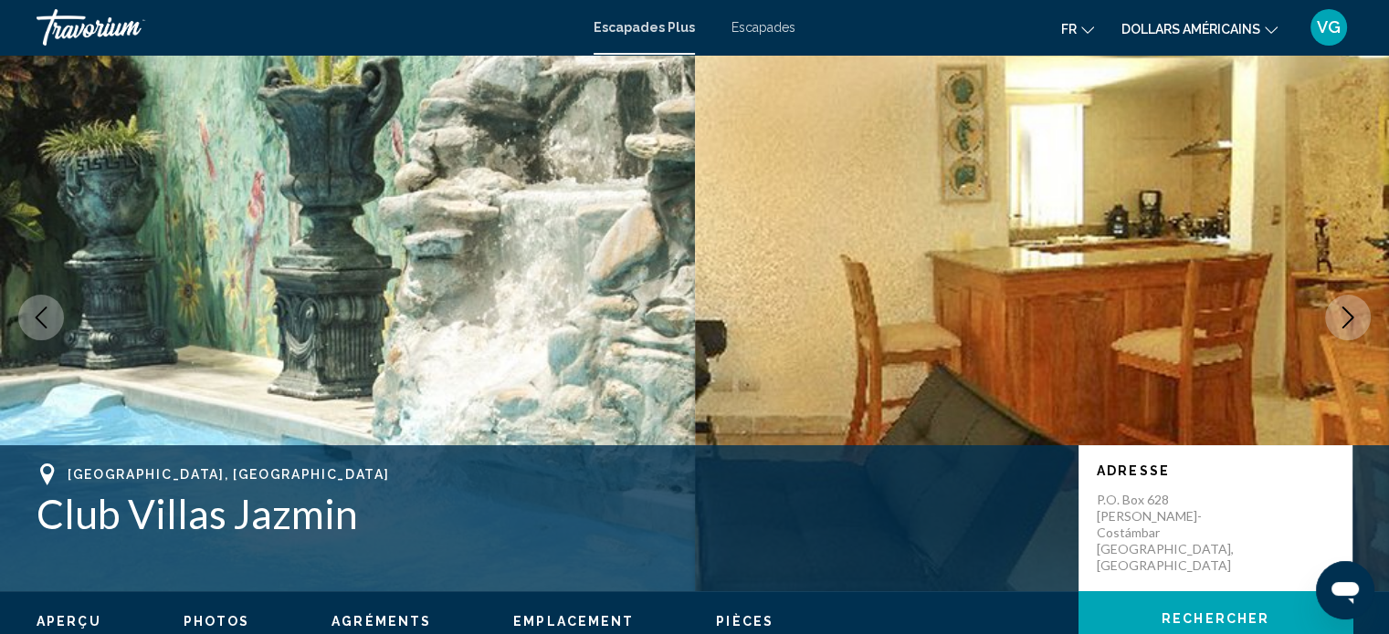
click at [1353, 320] on icon "Next image" at bounding box center [1348, 318] width 22 height 22
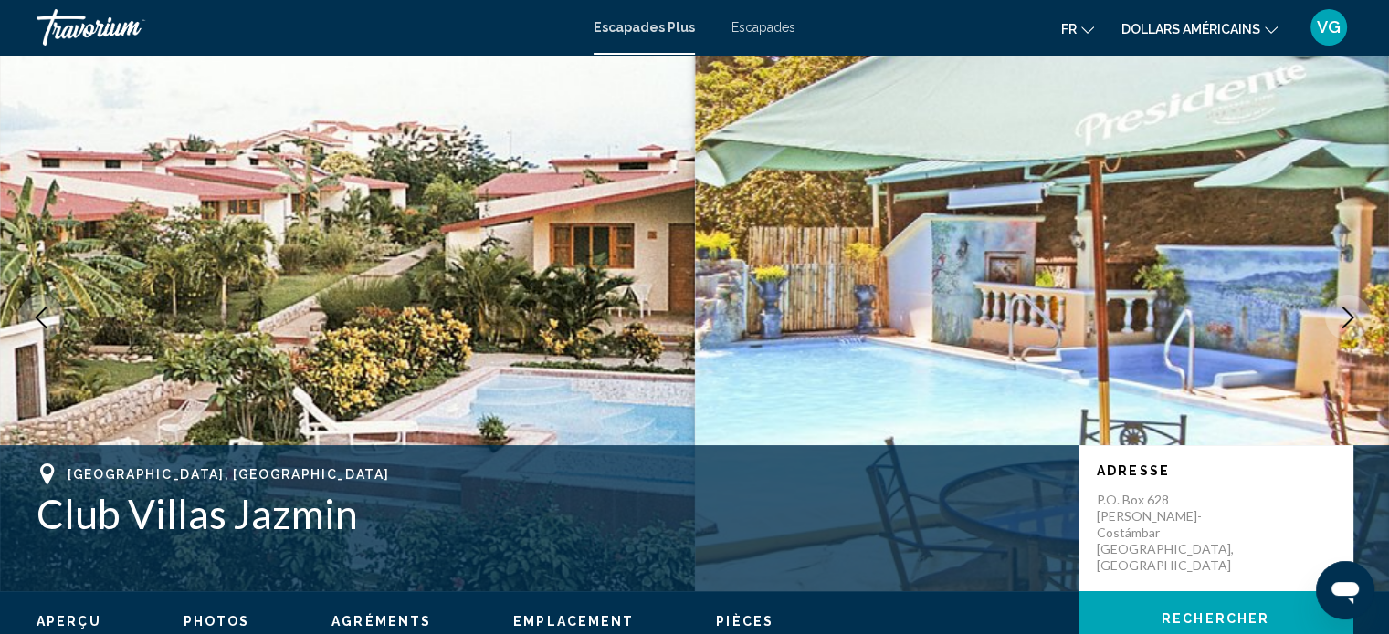
click at [1353, 320] on icon "Next image" at bounding box center [1348, 318] width 22 height 22
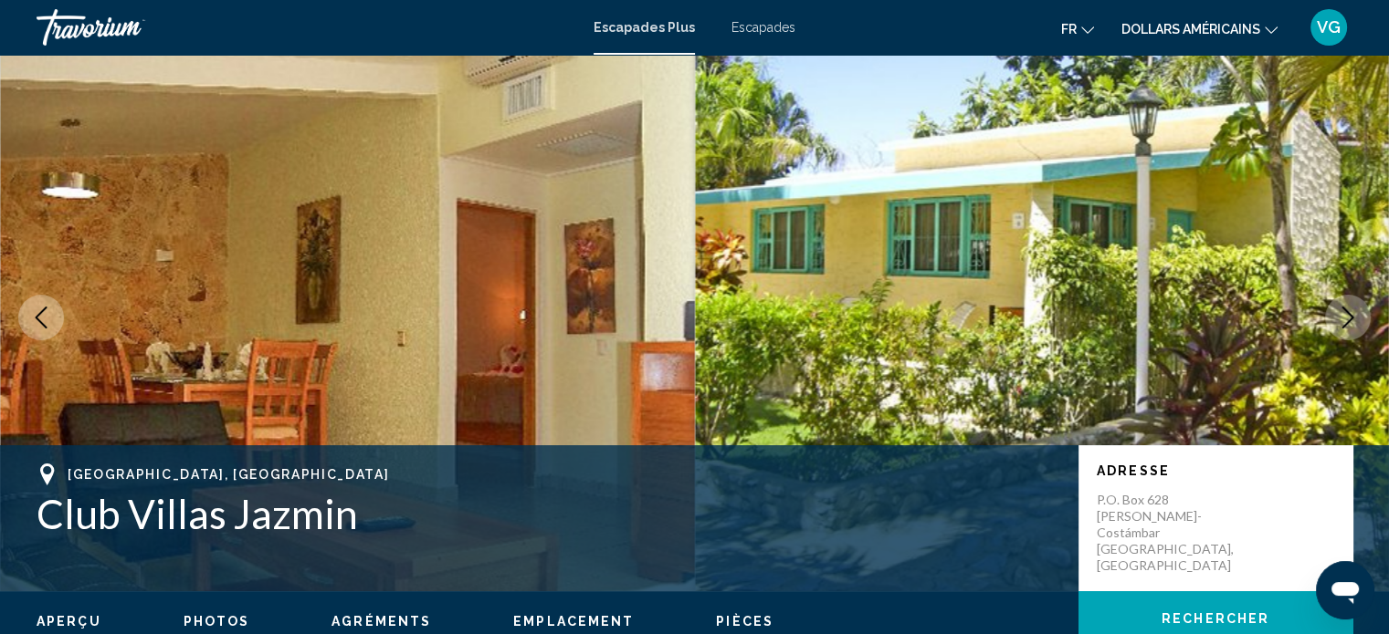
click at [1353, 320] on icon "Next image" at bounding box center [1348, 318] width 22 height 22
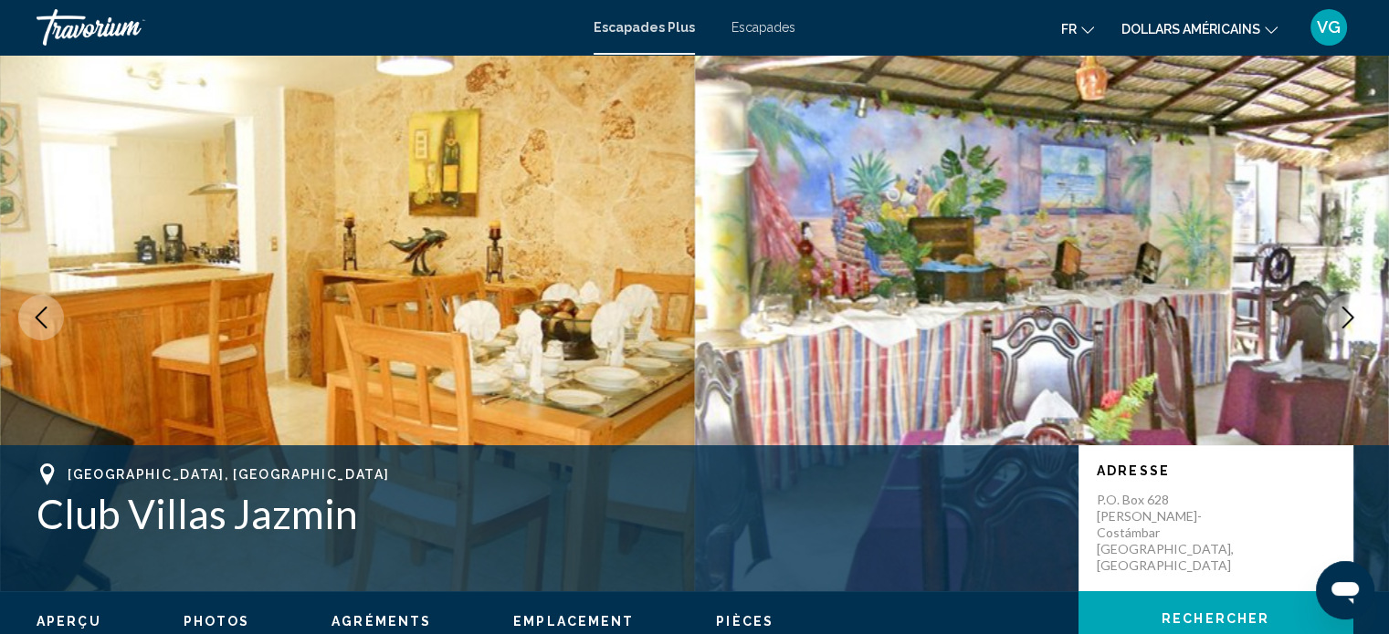
click at [1353, 320] on icon "Next image" at bounding box center [1348, 318] width 22 height 22
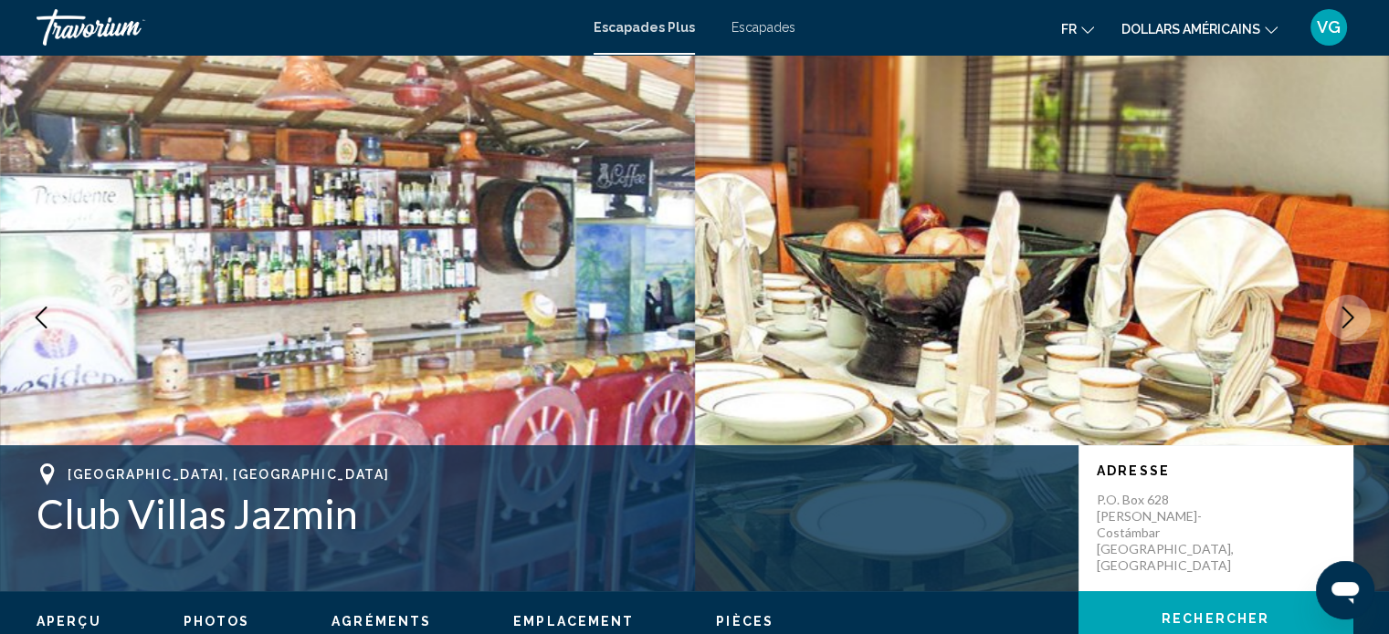
click at [1353, 320] on icon "Next image" at bounding box center [1348, 318] width 22 height 22
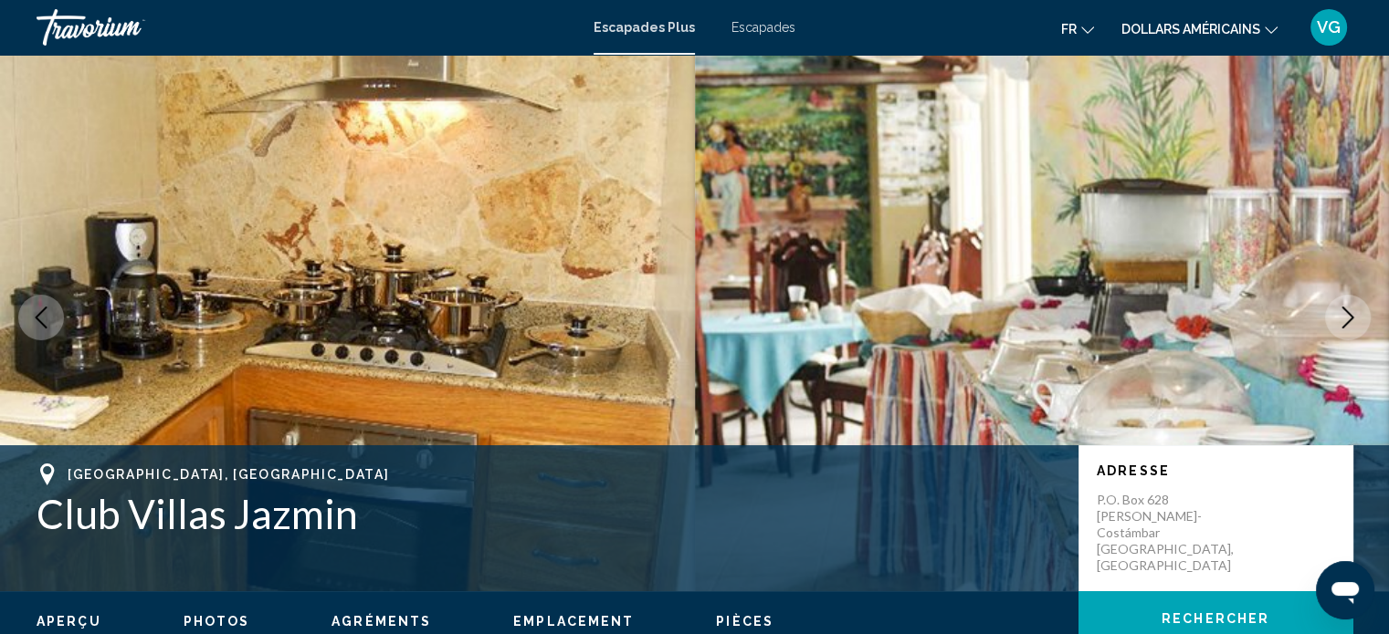
click at [1353, 320] on icon "Next image" at bounding box center [1348, 318] width 22 height 22
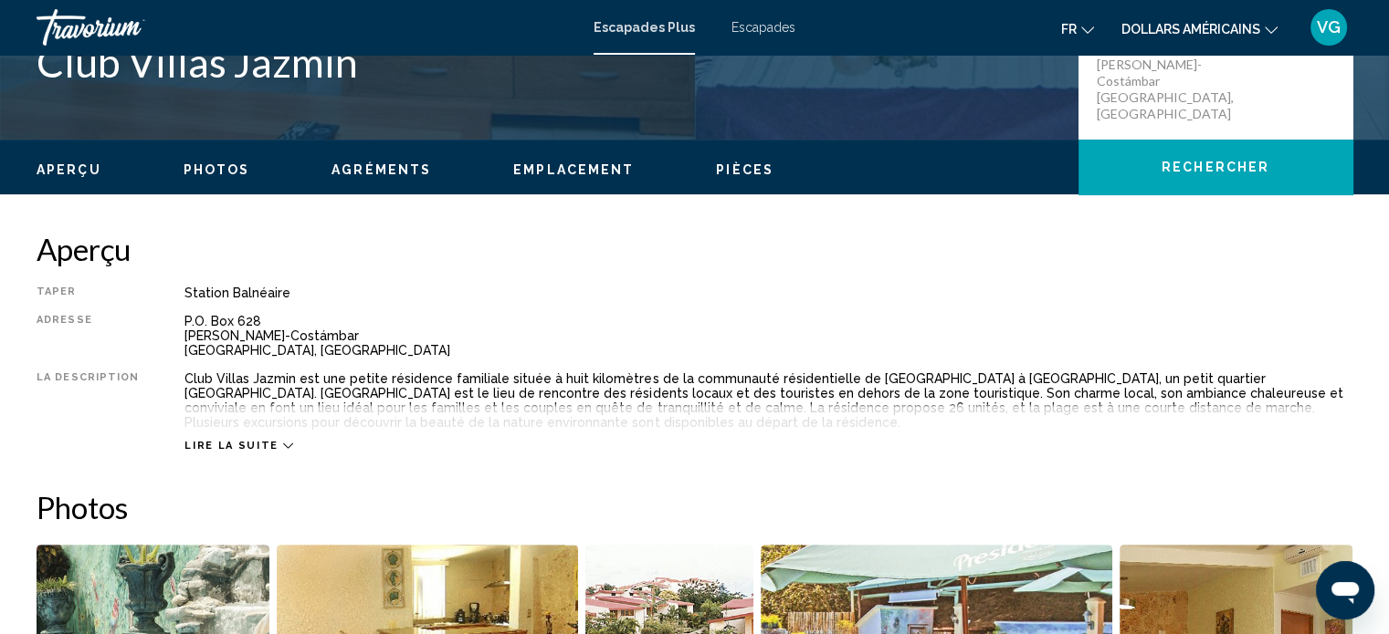
scroll to position [467, 0]
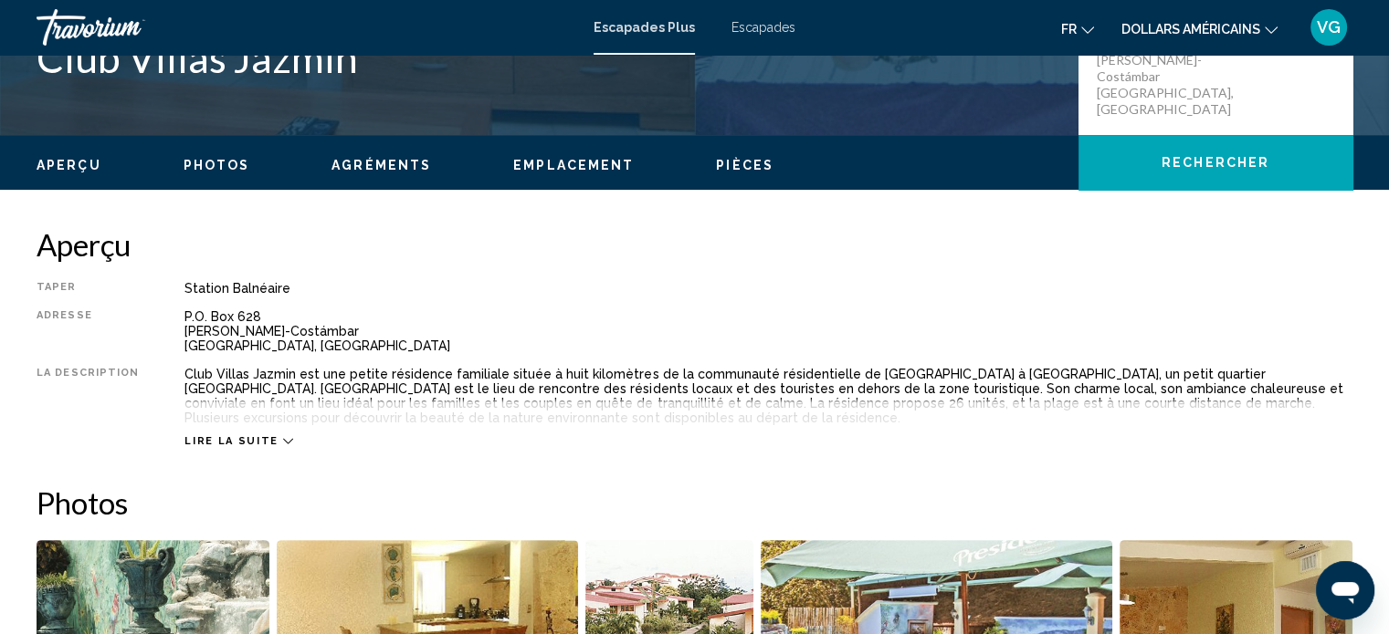
click at [252, 438] on span "Lire la suite" at bounding box center [230, 441] width 93 height 12
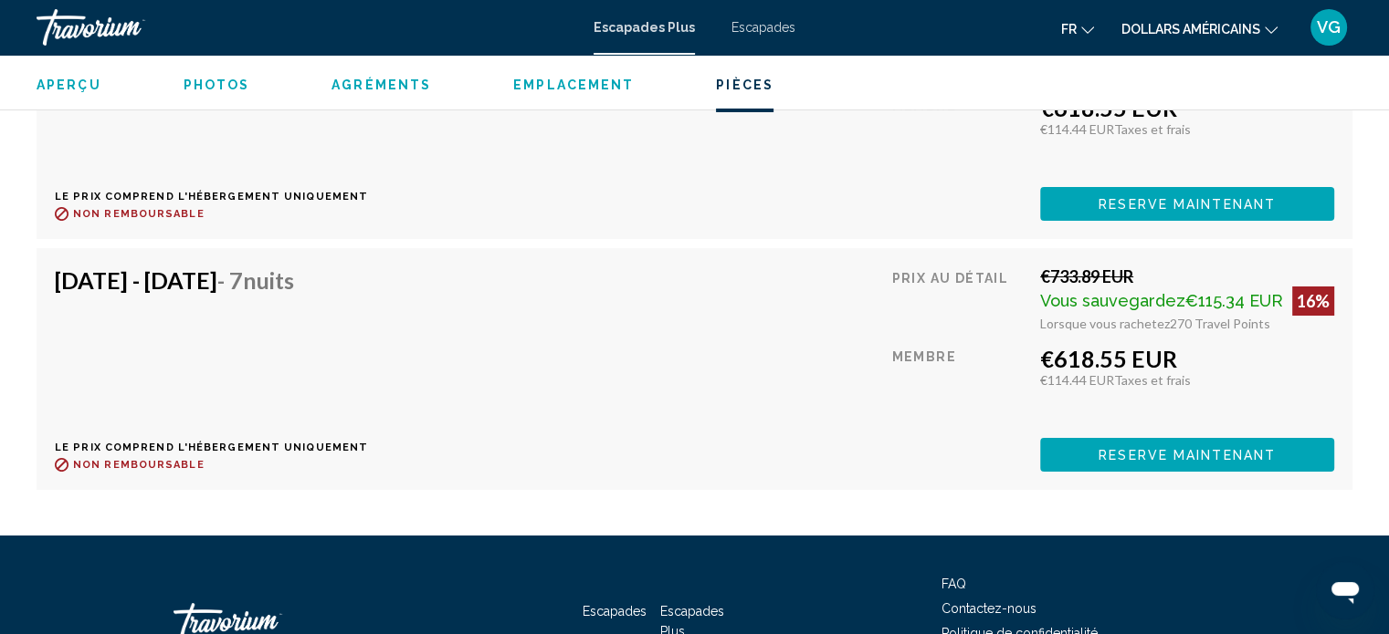
scroll to position [6702, 0]
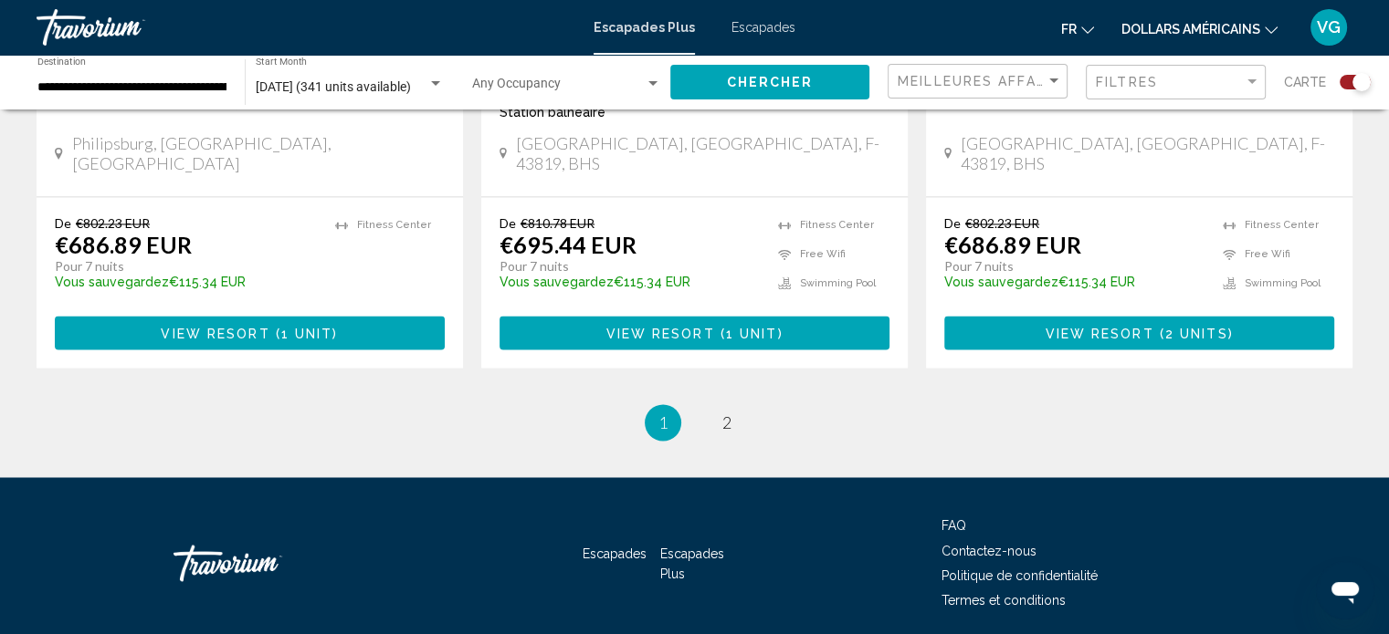
scroll to position [2932, 0]
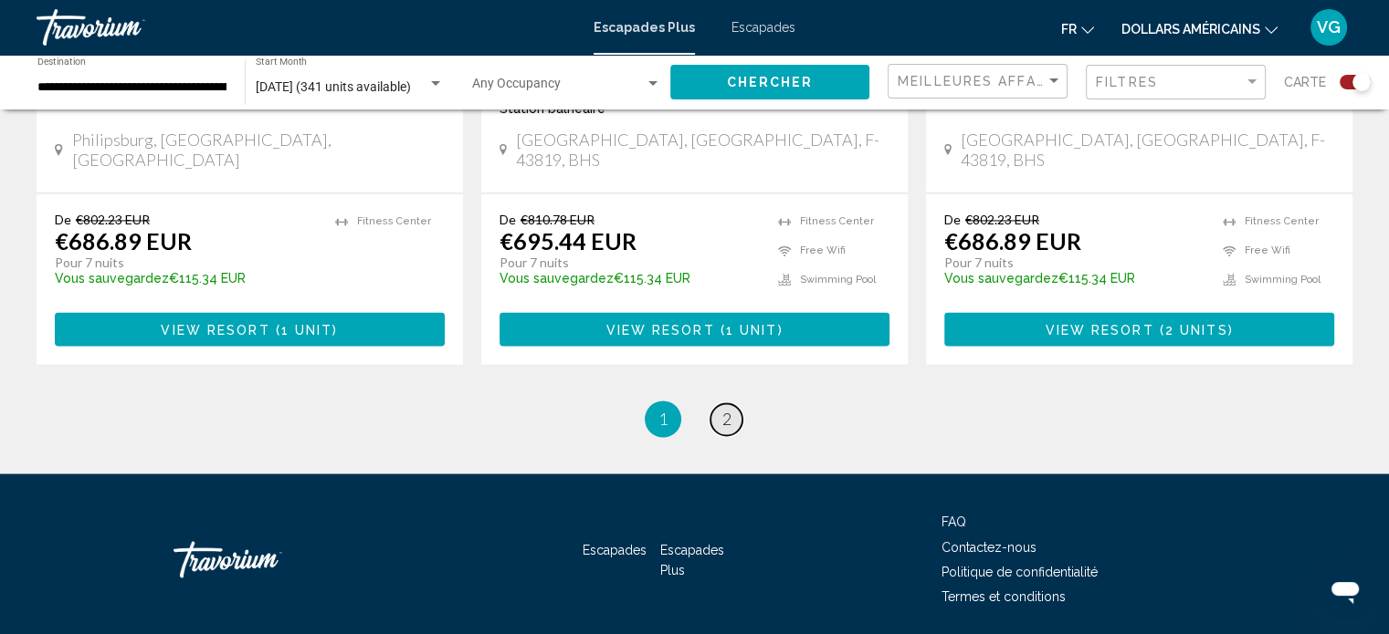
click at [729, 409] on span "2" at bounding box center [726, 419] width 9 height 20
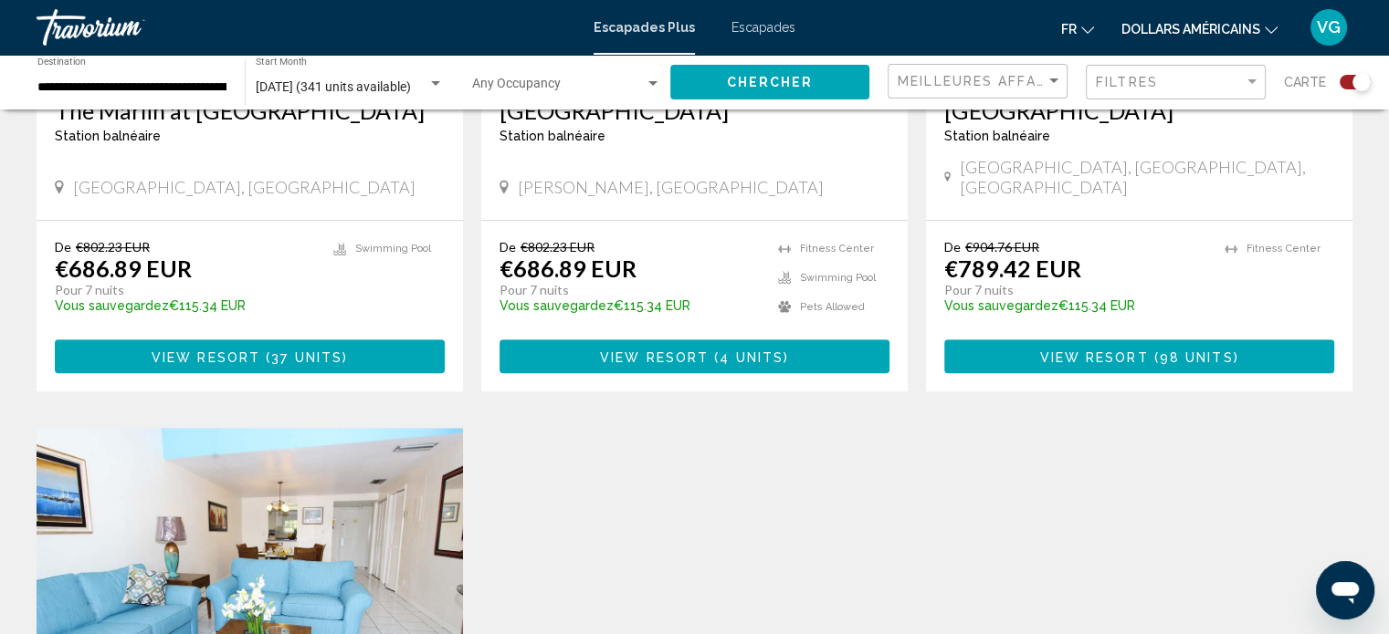
scroll to position [822, 0]
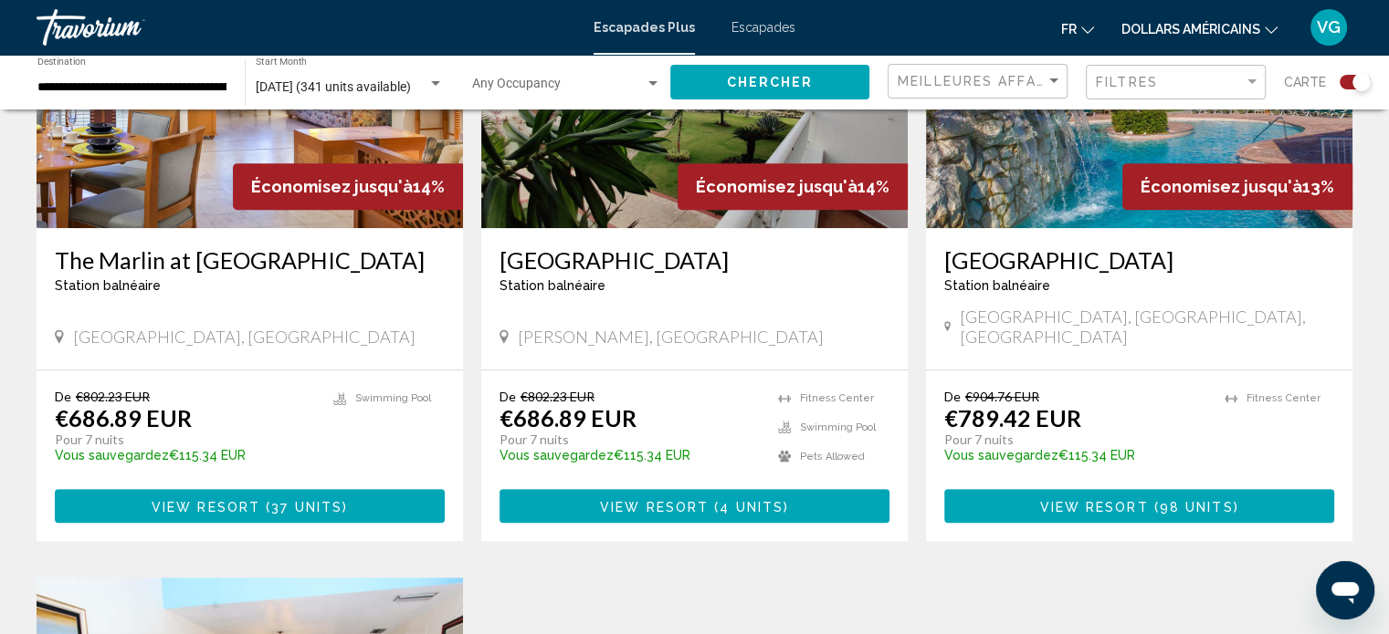
click at [1143, 499] on span "View Resort" at bounding box center [1093, 506] width 109 height 15
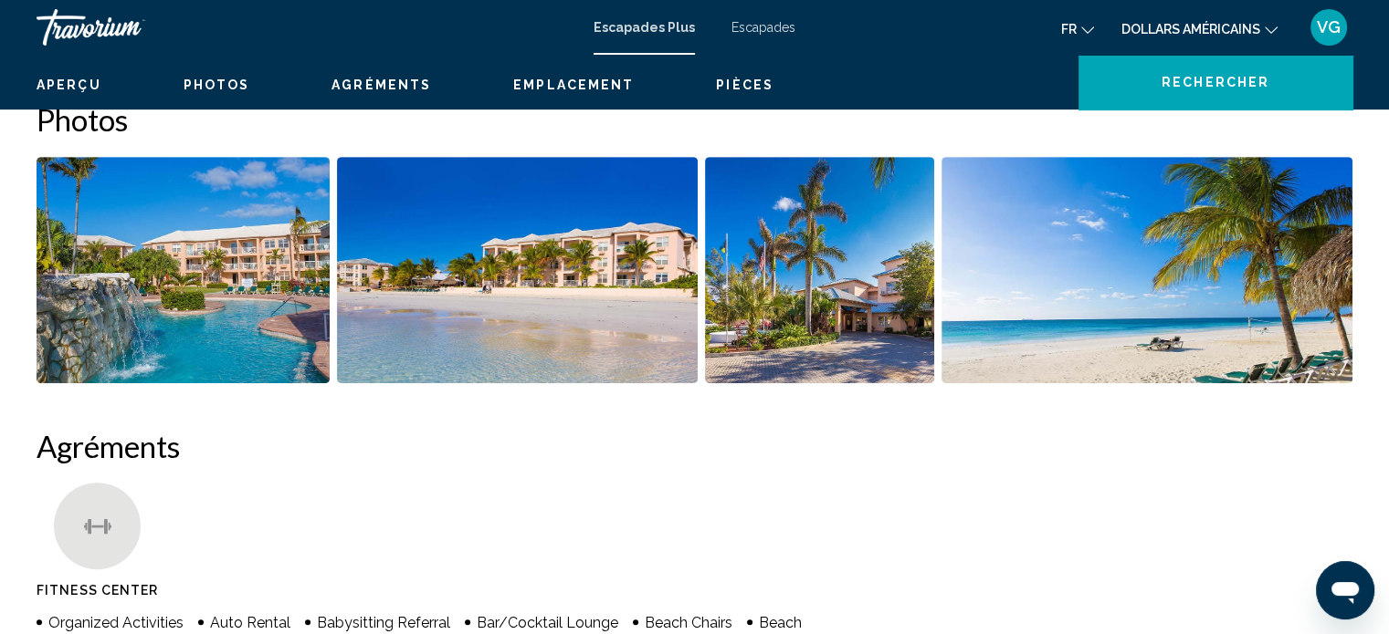
scroll to position [11, 0]
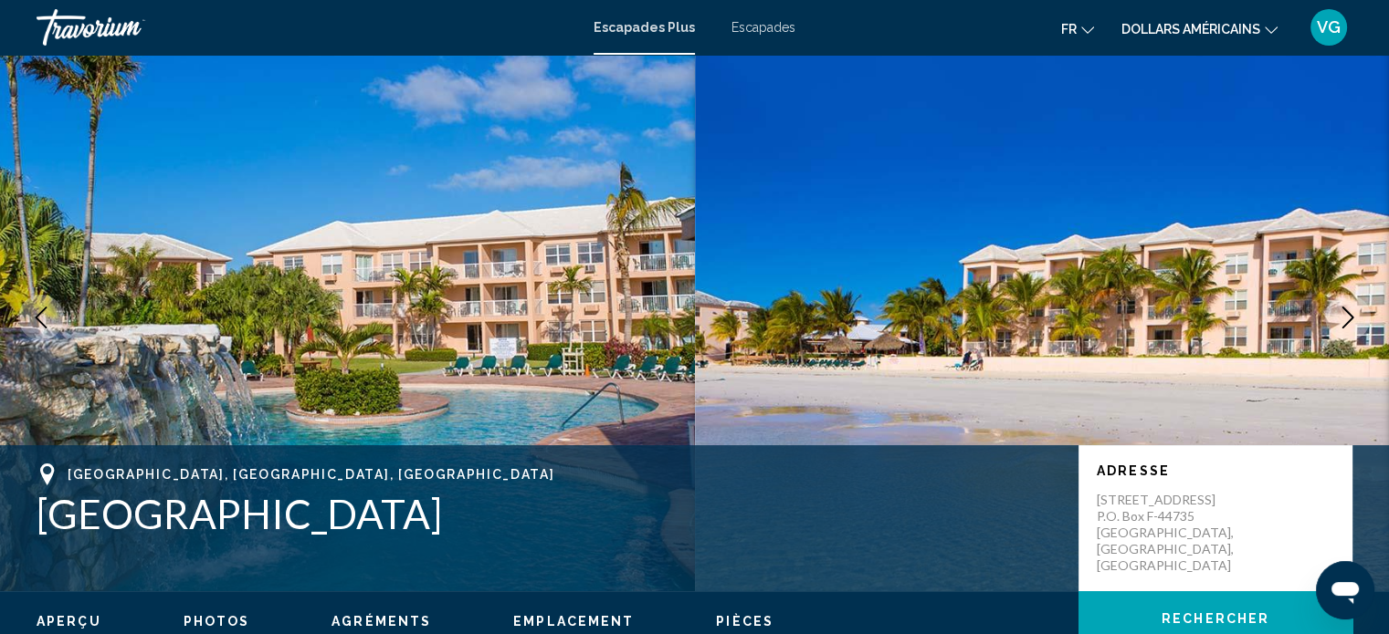
click at [1346, 314] on icon "Next image" at bounding box center [1348, 318] width 22 height 22
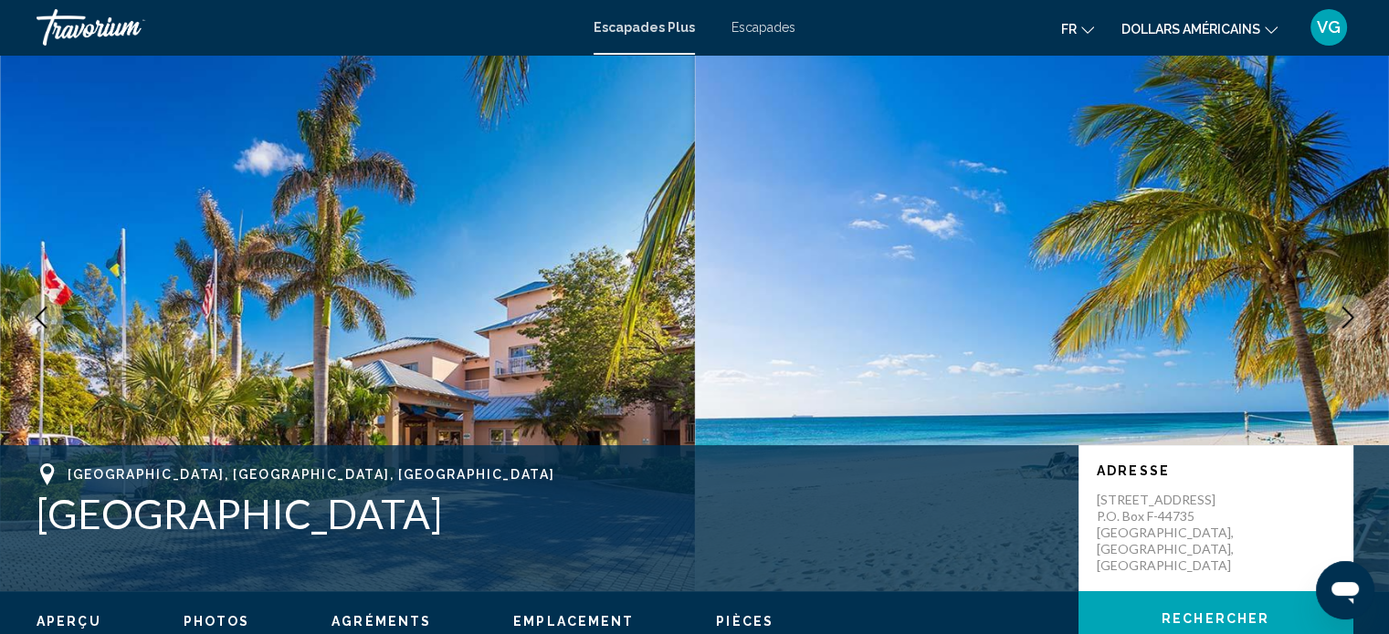
click at [1346, 314] on icon "Next image" at bounding box center [1348, 318] width 22 height 22
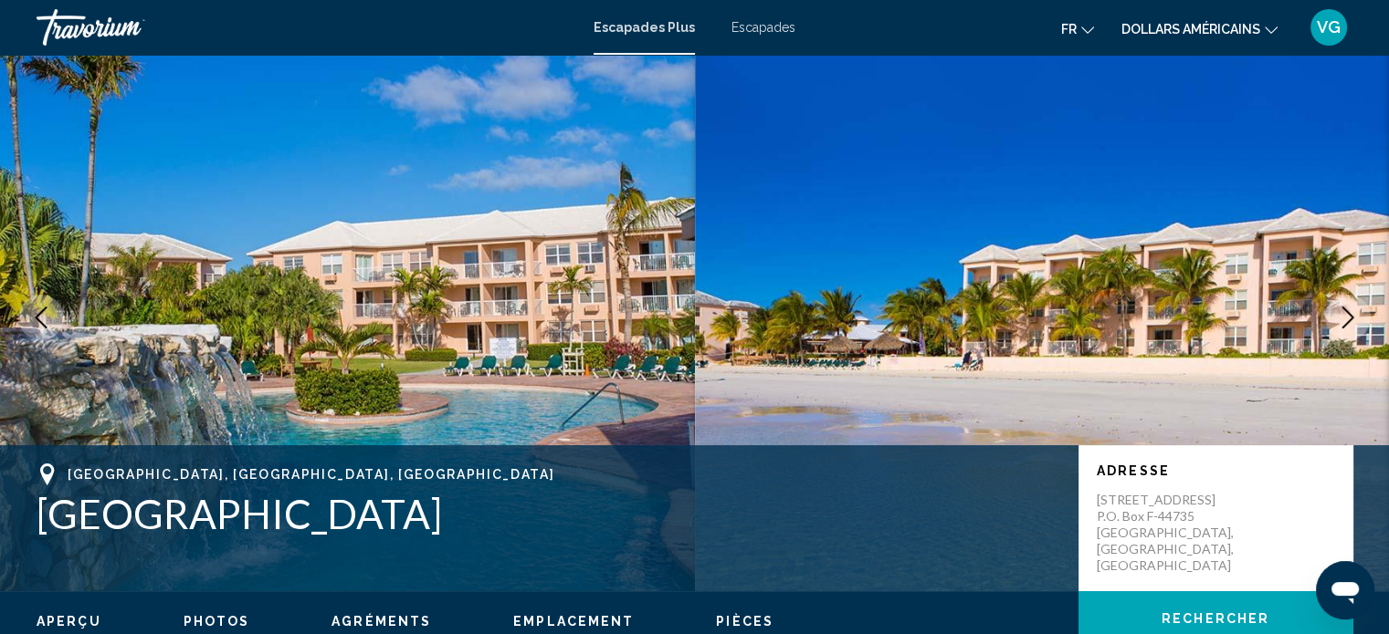
click at [1346, 314] on icon "Next image" at bounding box center [1348, 318] width 22 height 22
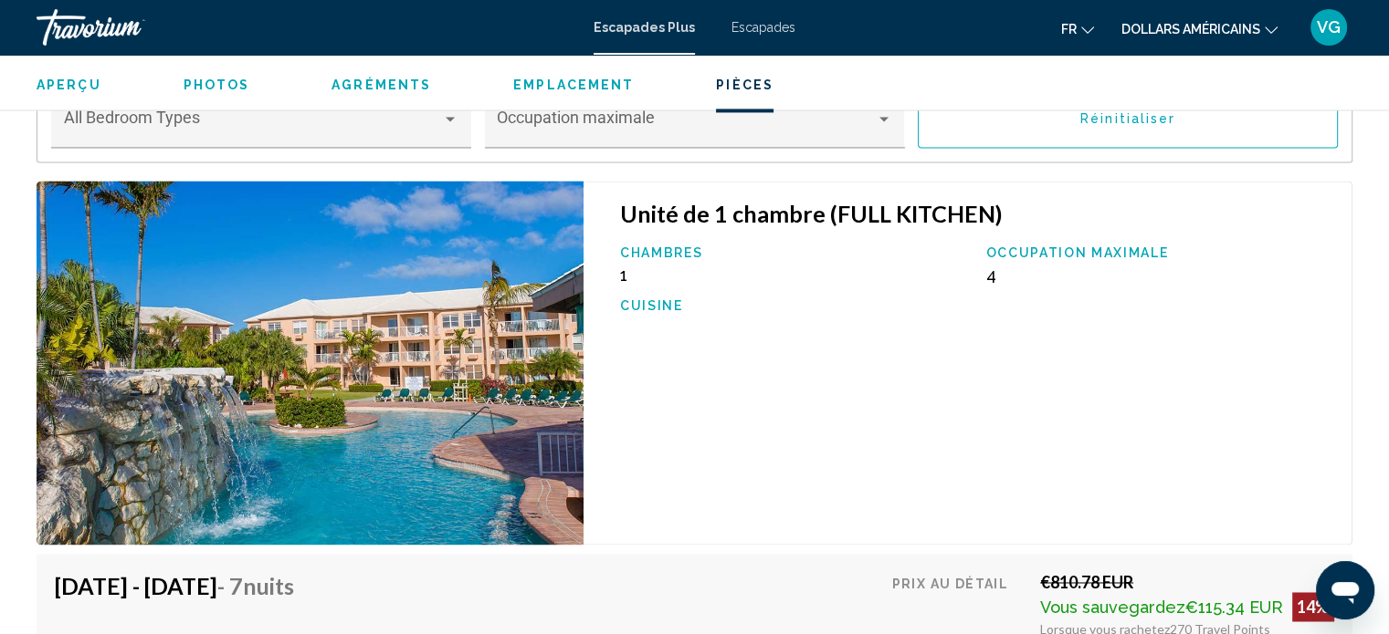
scroll to position [2658, 0]
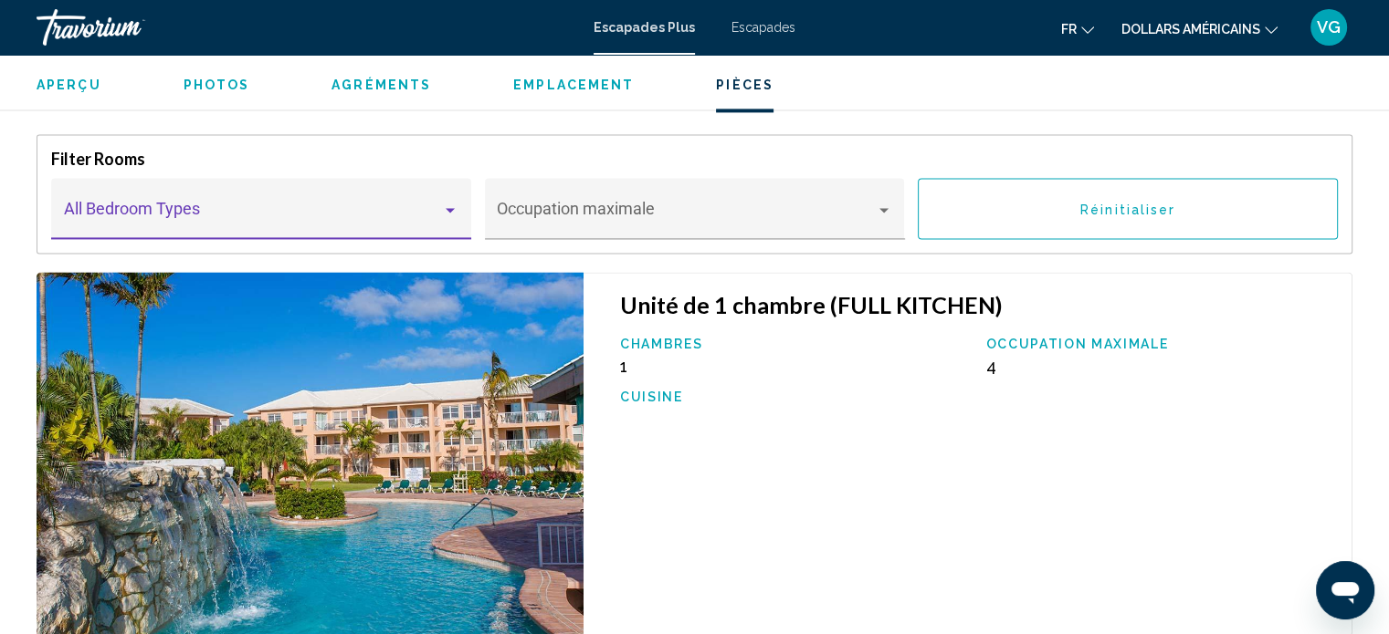
click at [444, 212] on div "Contenu principal" at bounding box center [450, 210] width 16 height 15
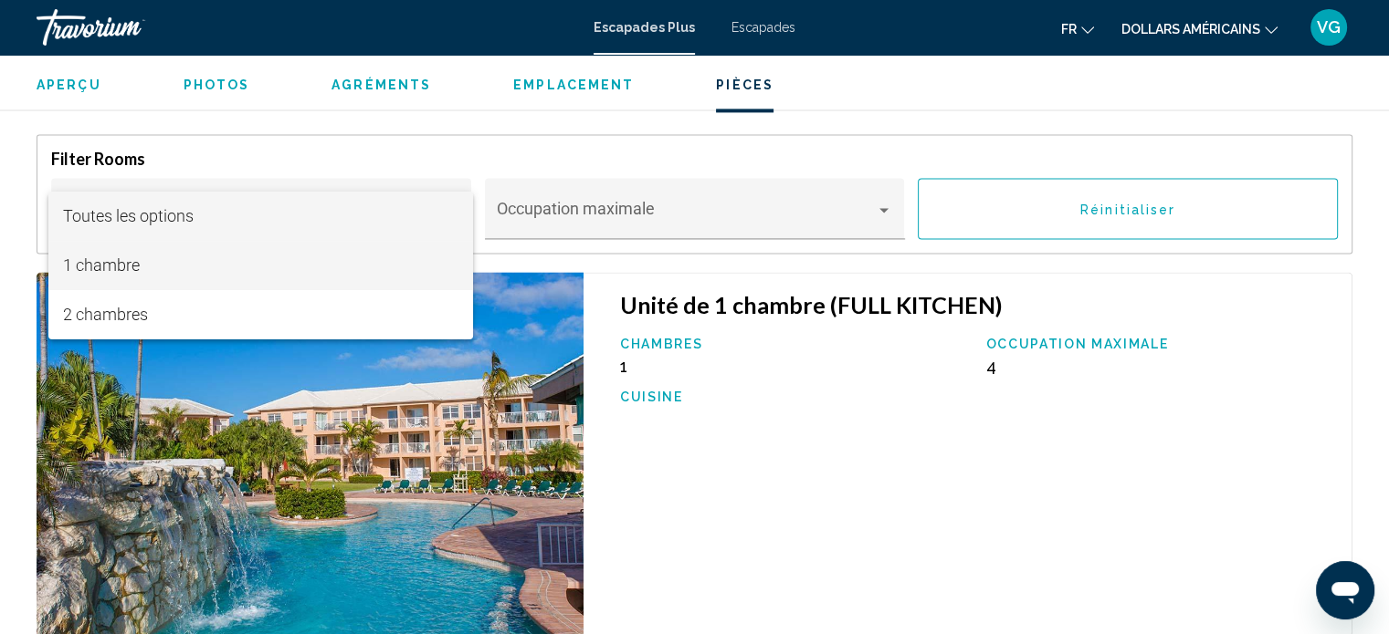
click at [264, 261] on span "1 chambre" at bounding box center [260, 265] width 395 height 49
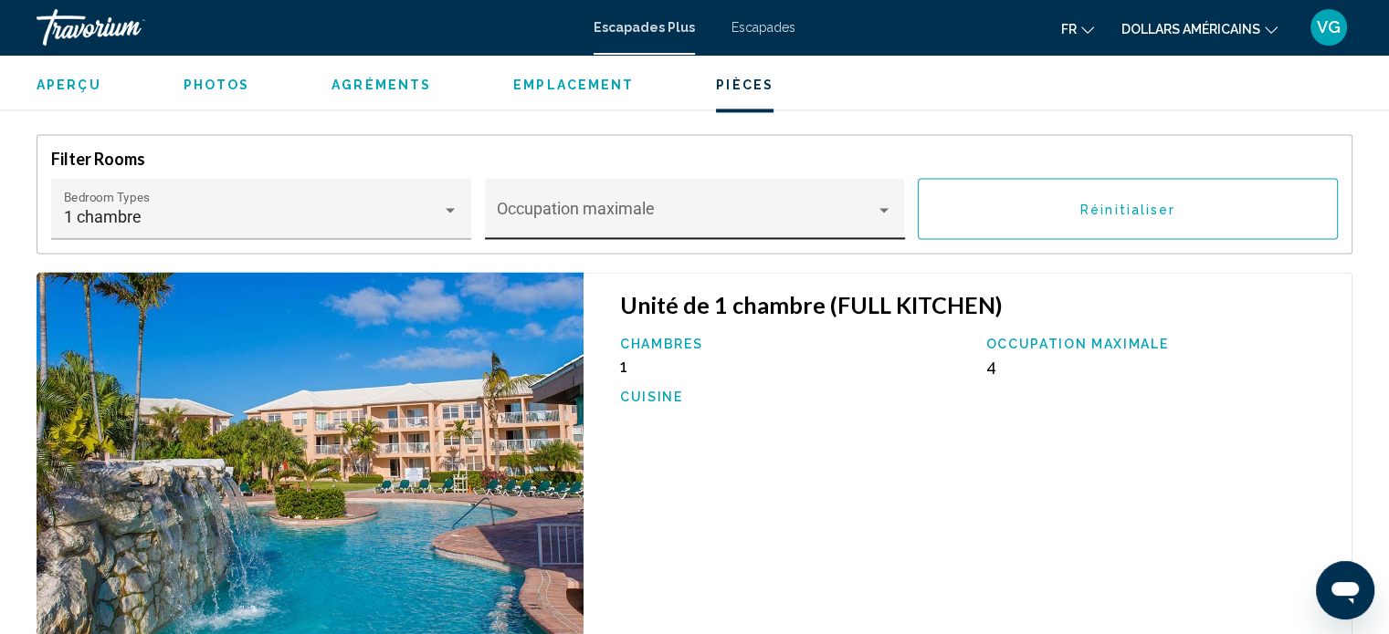
click at [696, 206] on div "Occupation maximale" at bounding box center [694, 215] width 395 height 48
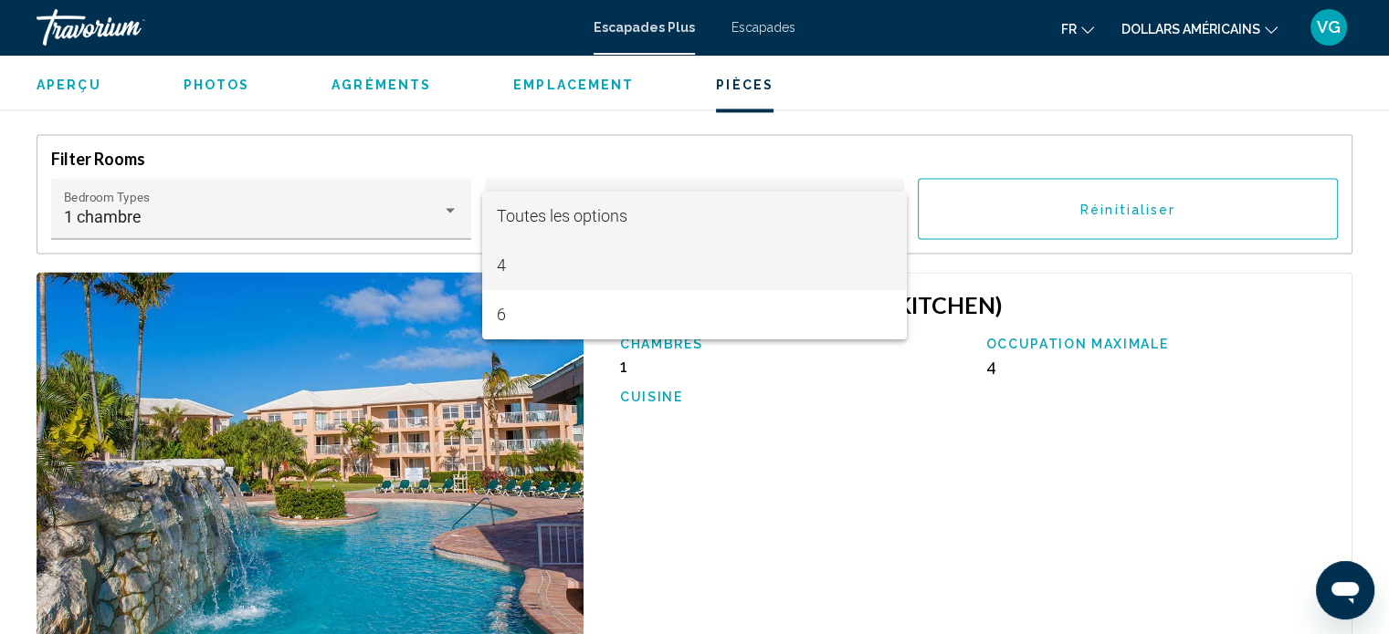
click at [657, 267] on span "4" at bounding box center [694, 265] width 395 height 49
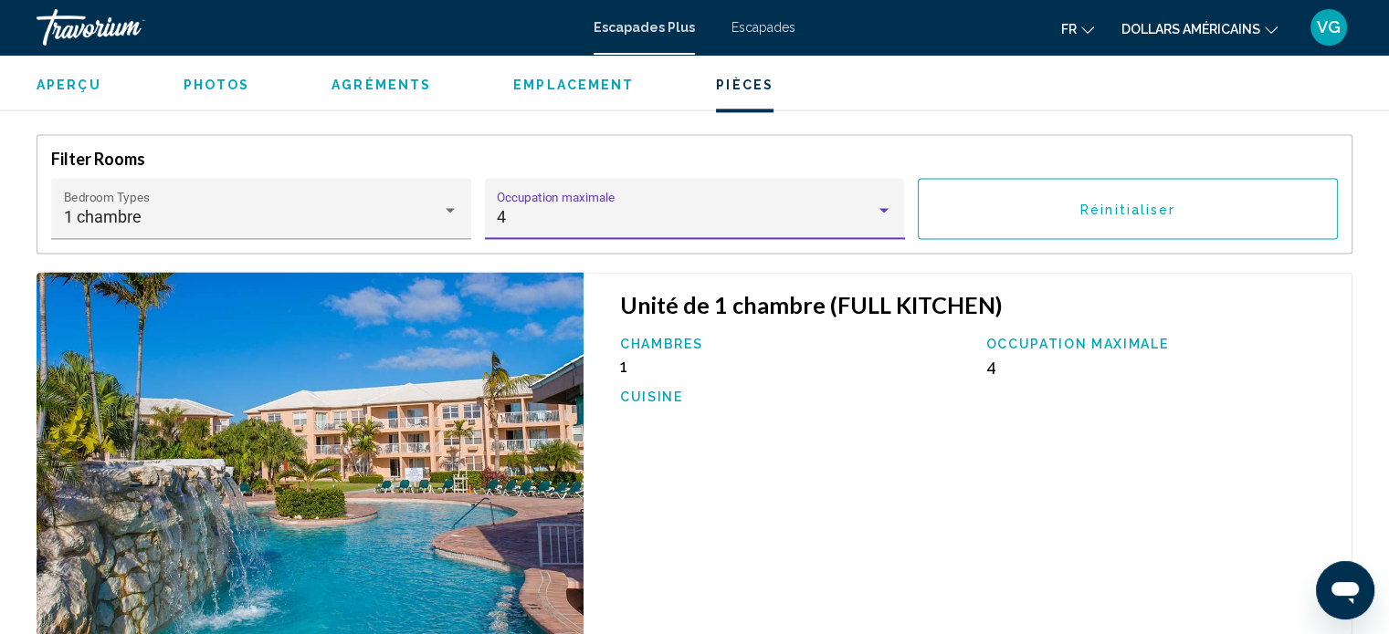
click at [1145, 408] on div "Chambres 1 Occupation maximale 4 Cuisine" at bounding box center [976, 380] width 731 height 86
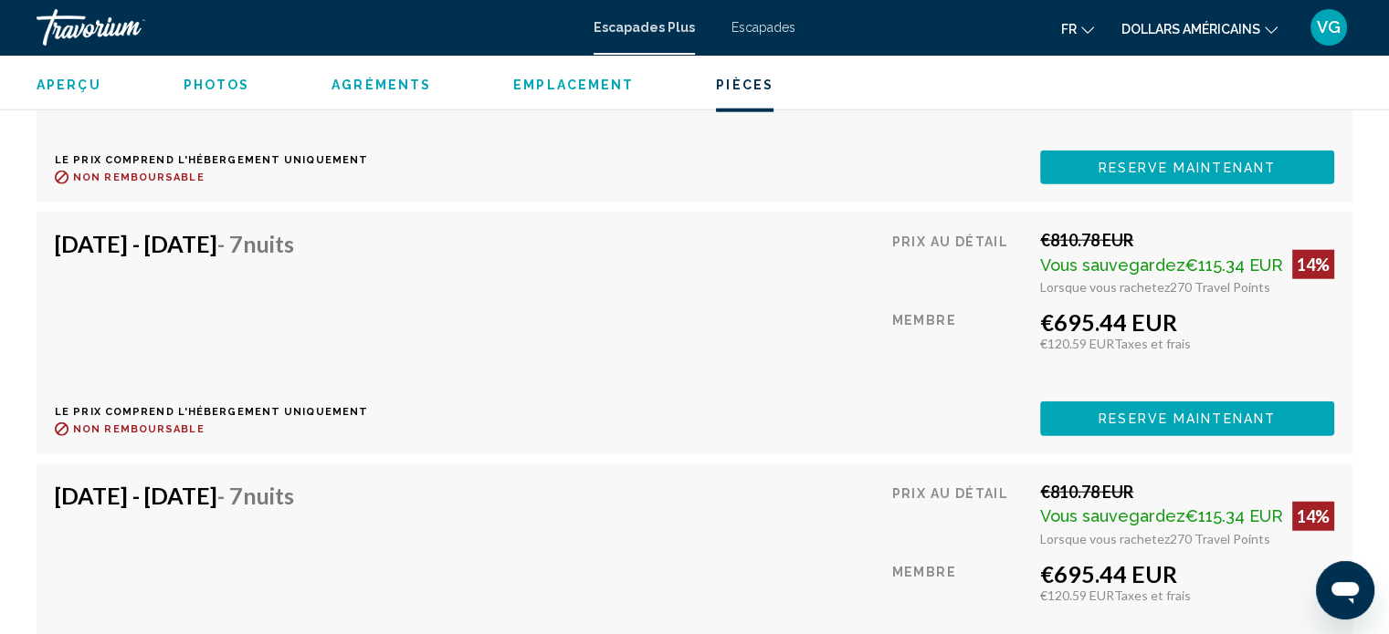
scroll to position [4272, 0]
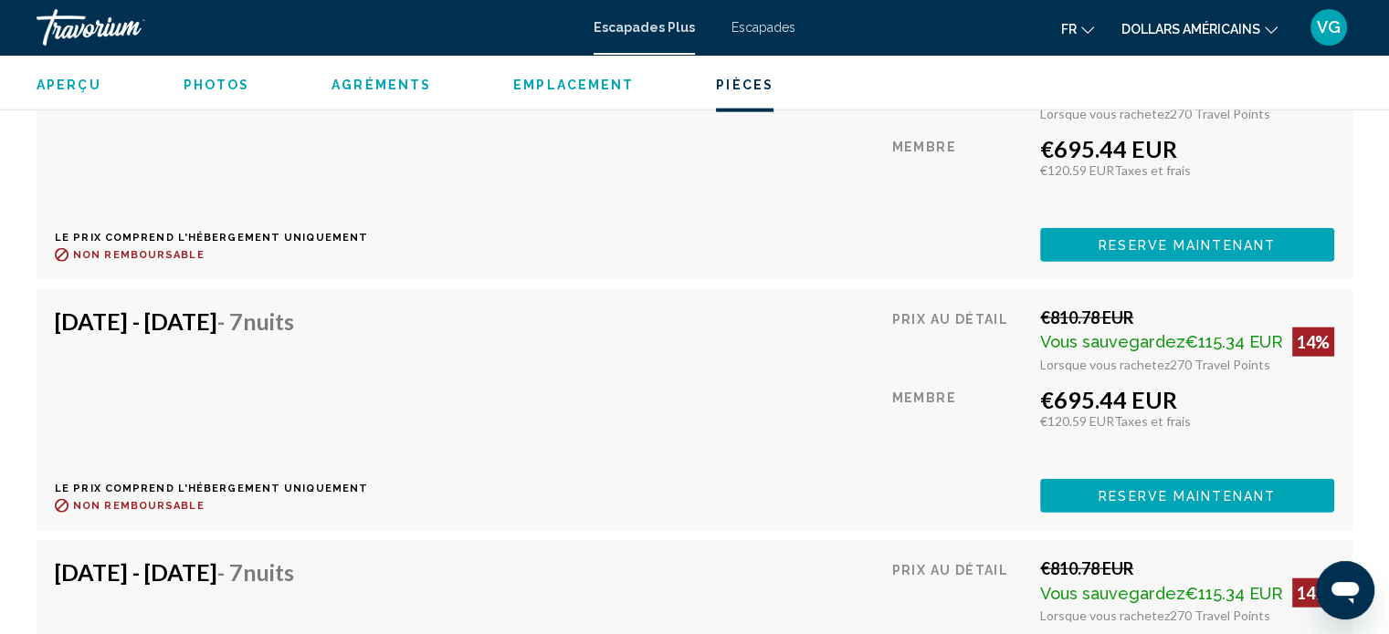
click at [772, 26] on font "Escapades" at bounding box center [763, 27] width 64 height 15
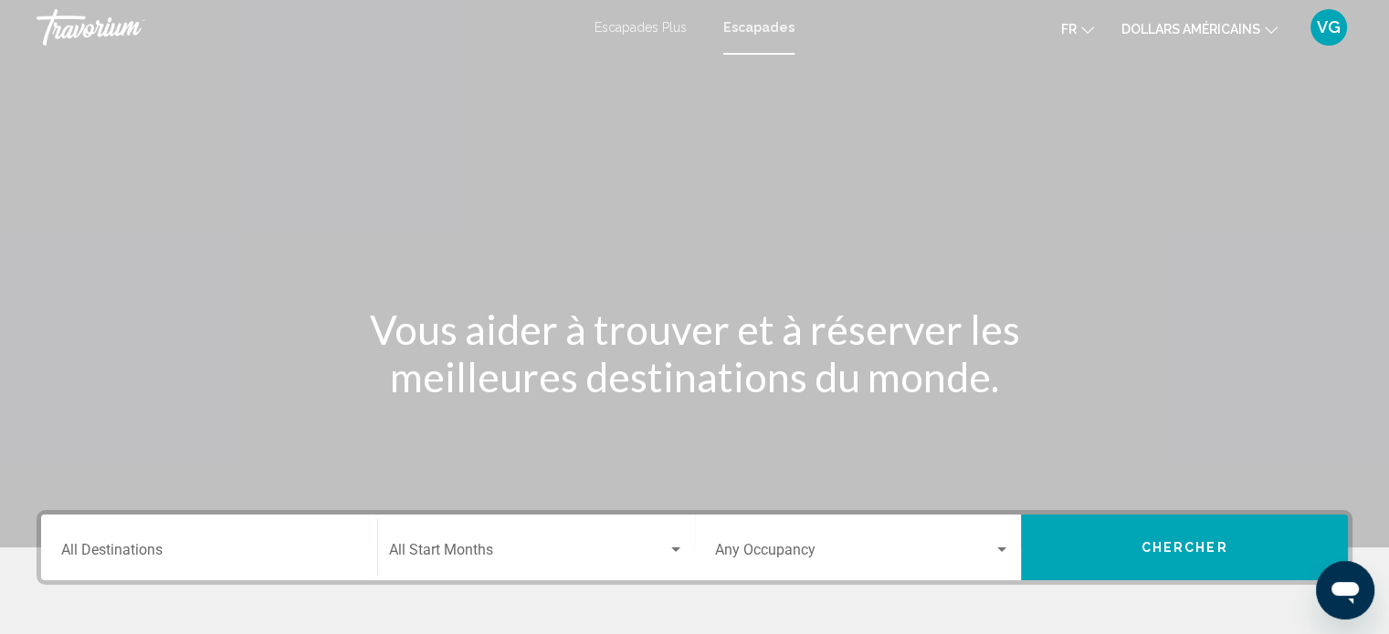
click at [1246, 27] on font "dollars américains" at bounding box center [1190, 29] width 139 height 15
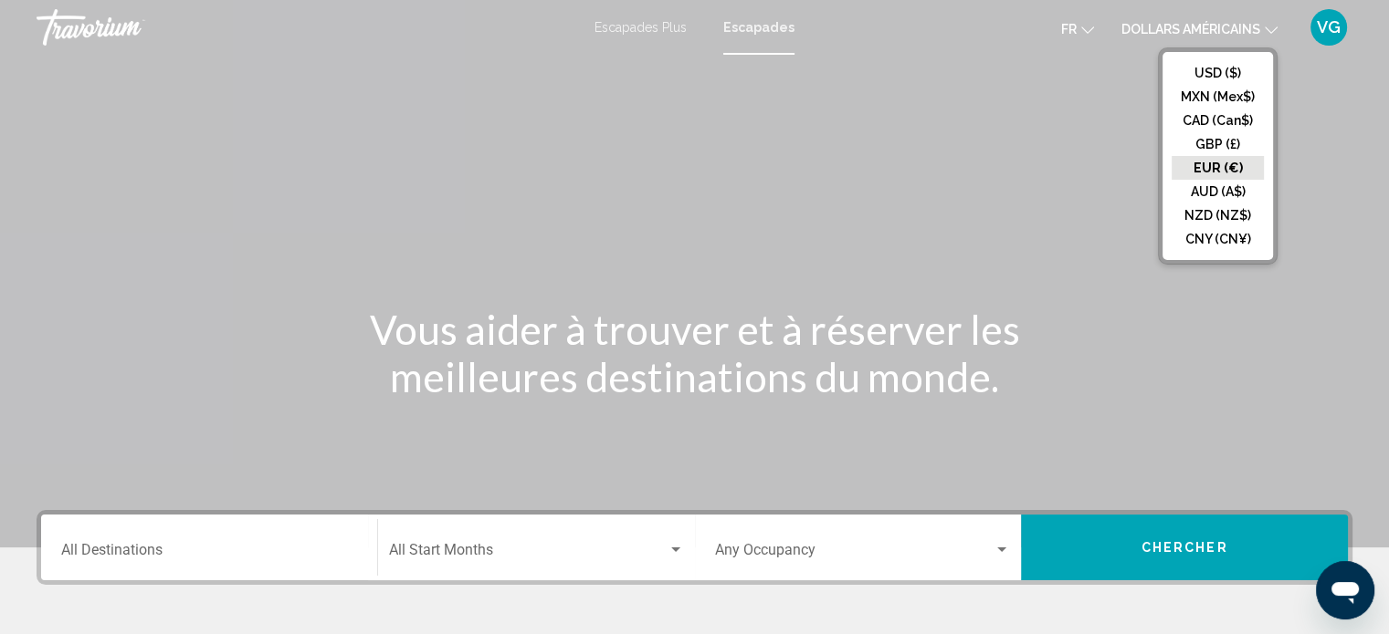
click at [1207, 159] on button "EUR (€)" at bounding box center [1217, 168] width 92 height 24
click at [1207, 159] on div "Contenu principal" at bounding box center [694, 274] width 1389 height 548
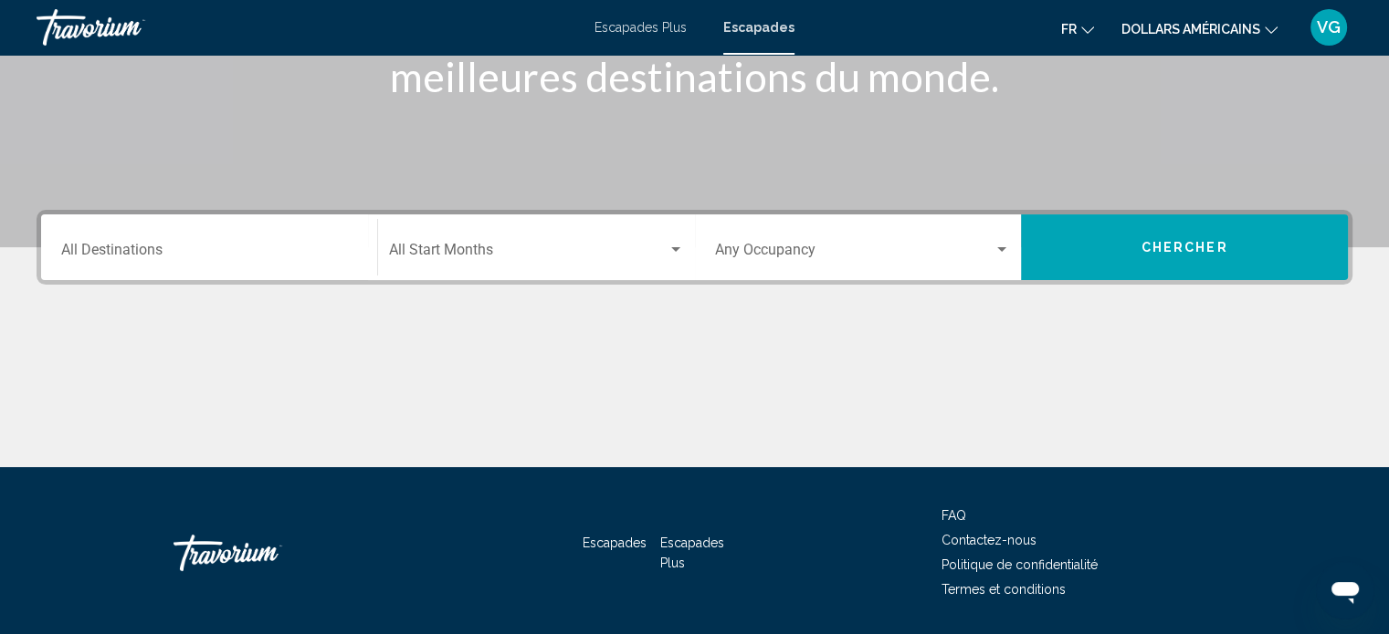
scroll to position [356, 0]
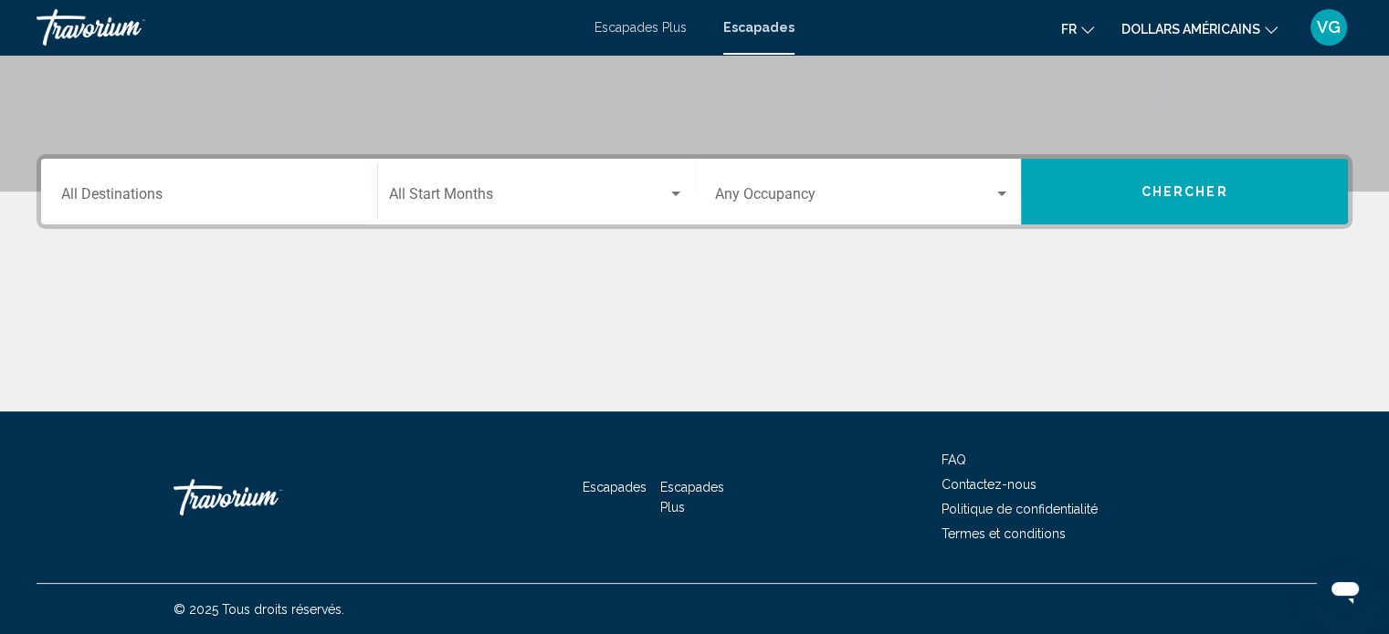
click at [183, 186] on div "Destination All Destinations" at bounding box center [209, 192] width 296 height 58
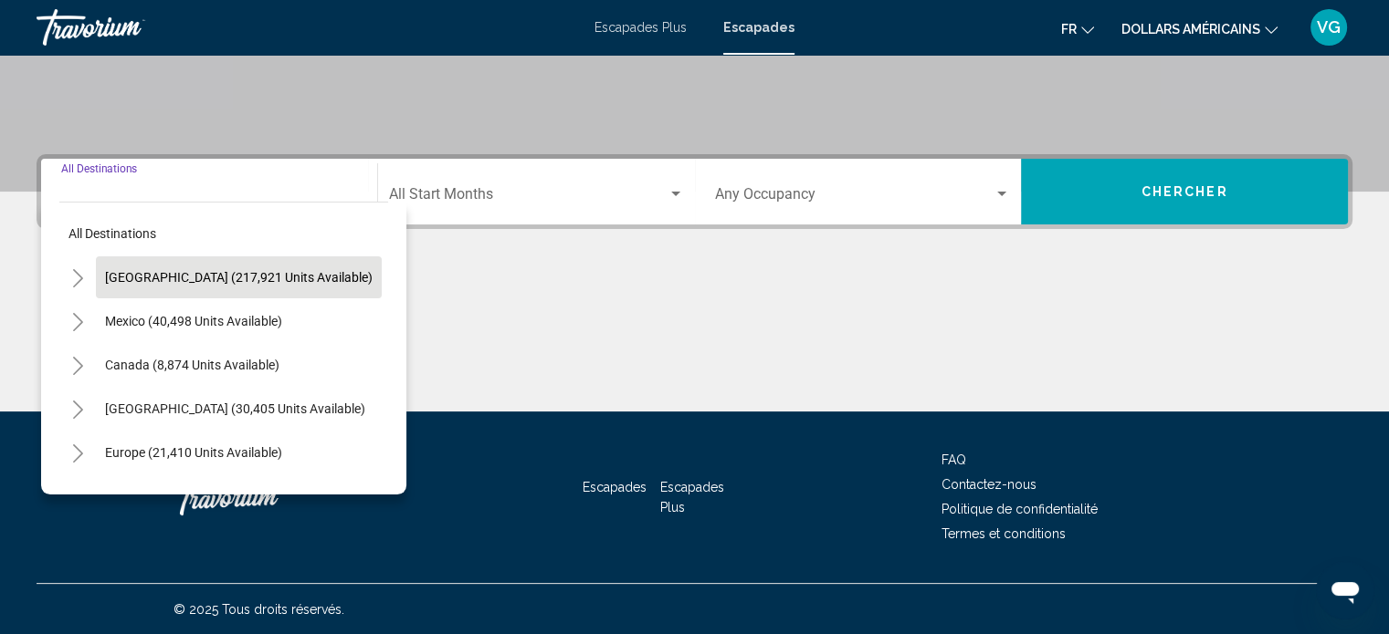
click at [186, 280] on span "[GEOGRAPHIC_DATA] (217,921 units available)" at bounding box center [238, 277] width 267 height 15
type input "**********"
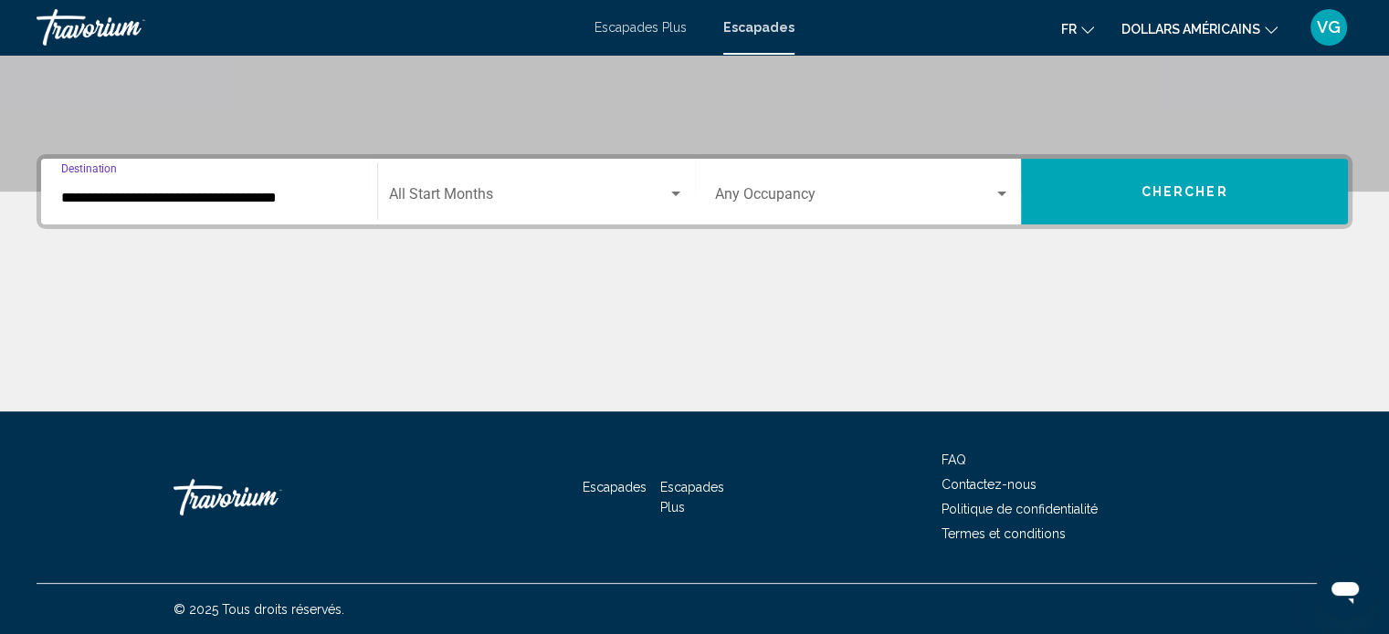
click at [1112, 213] on button "Chercher" at bounding box center [1184, 192] width 327 height 66
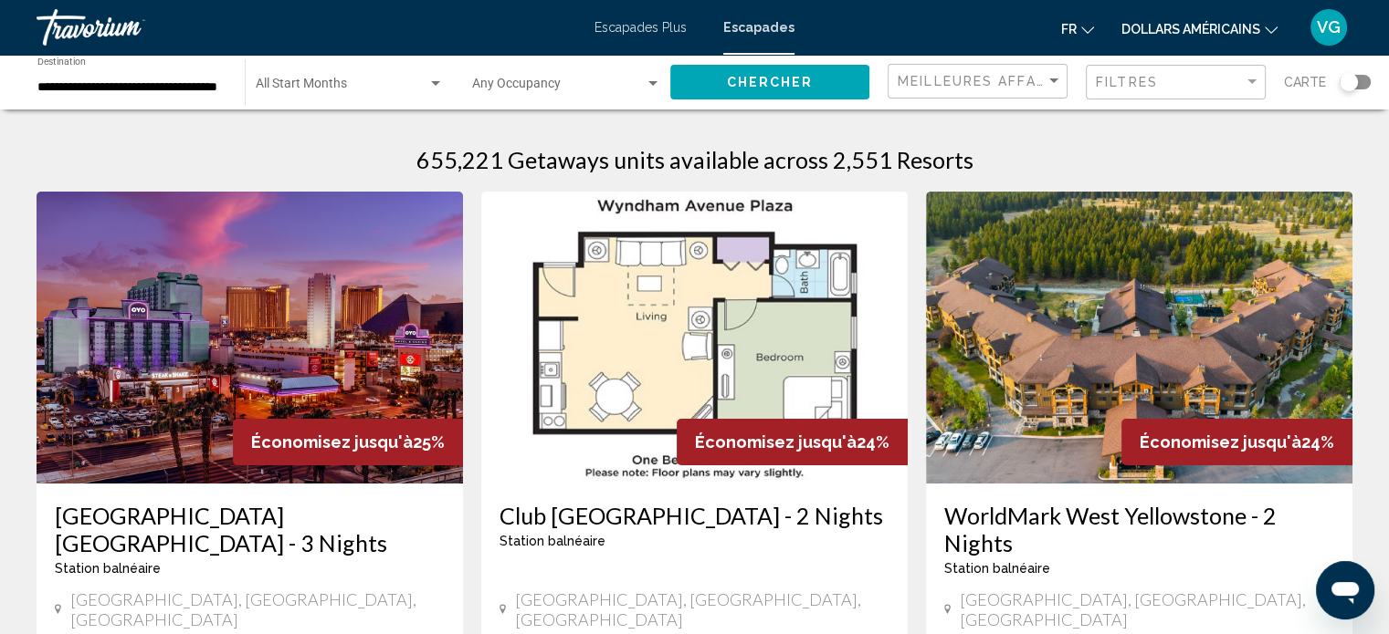
click at [635, 73] on div "Occupancy Any Occupancy" at bounding box center [566, 83] width 189 height 50
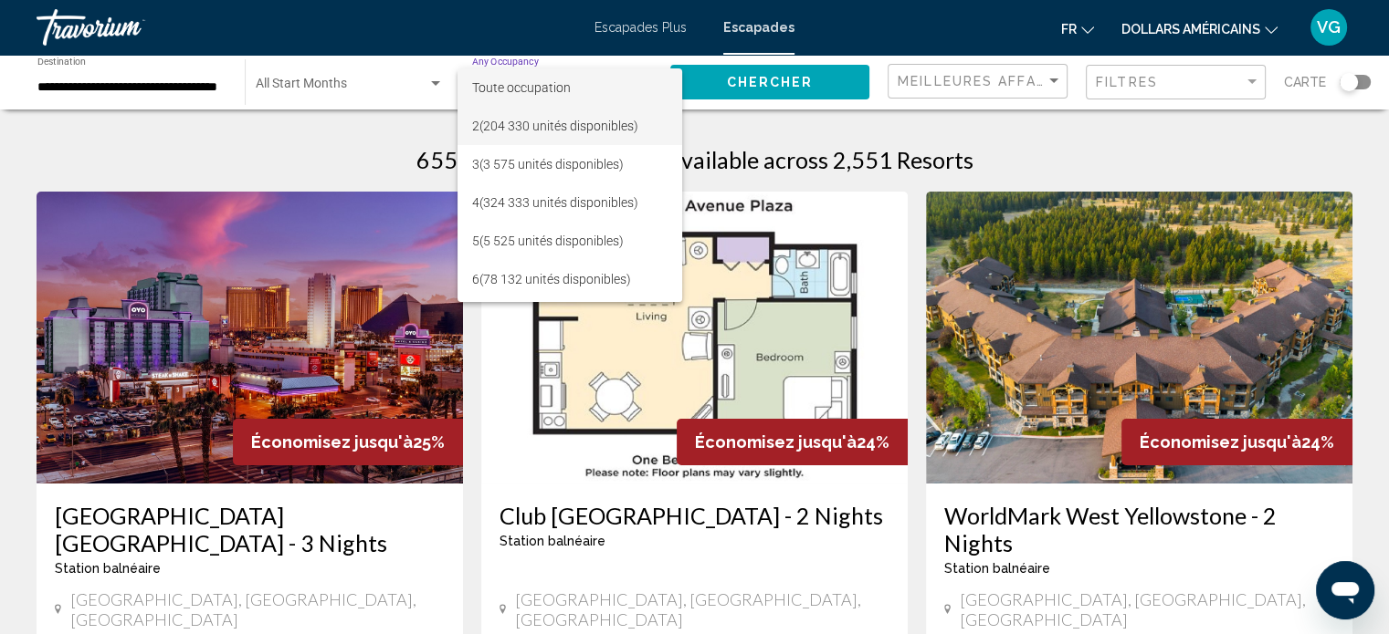
click at [499, 132] on font "(204 330 unités disponibles)" at bounding box center [558, 126] width 159 height 15
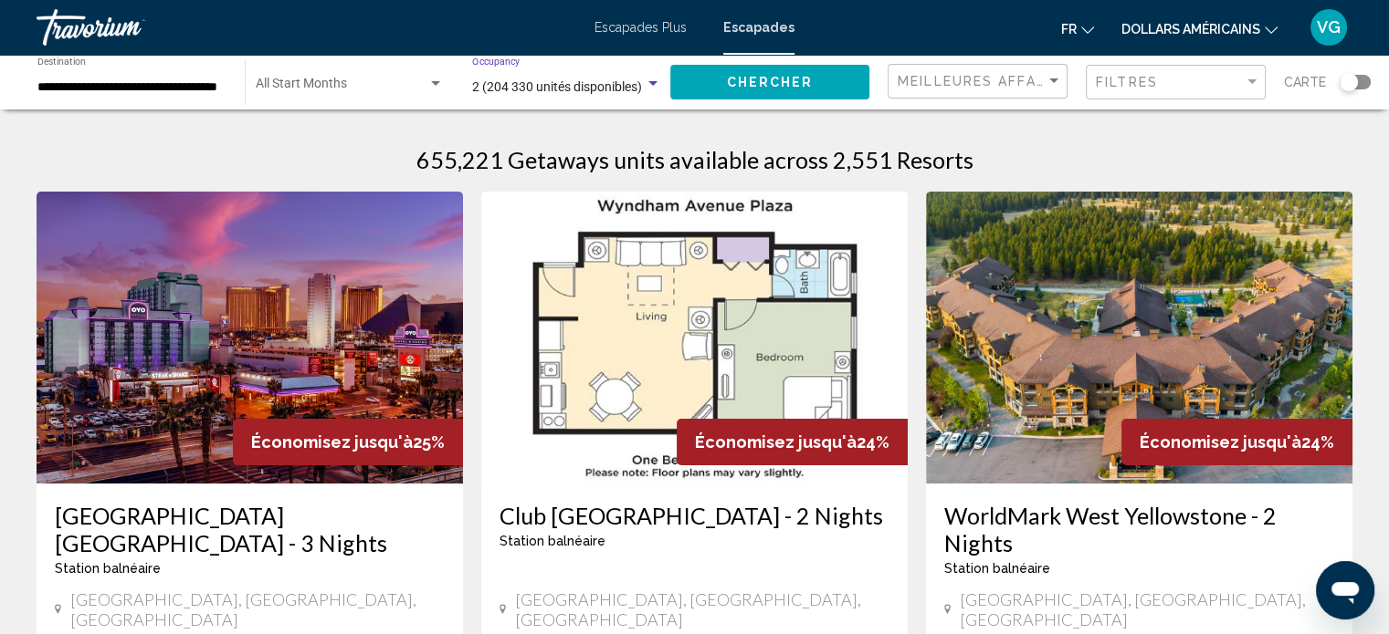
click at [802, 86] on span "Chercher" at bounding box center [770, 83] width 87 height 15
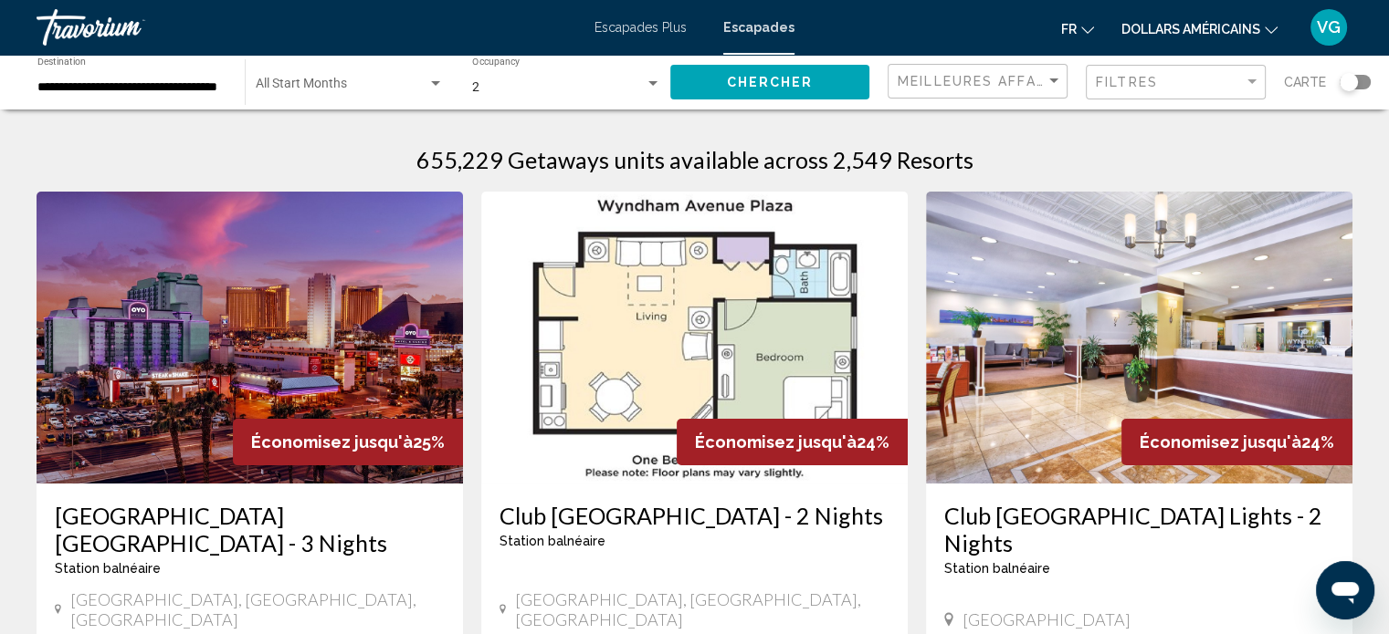
click at [1192, 72] on div "Filtres" at bounding box center [1178, 83] width 164 height 34
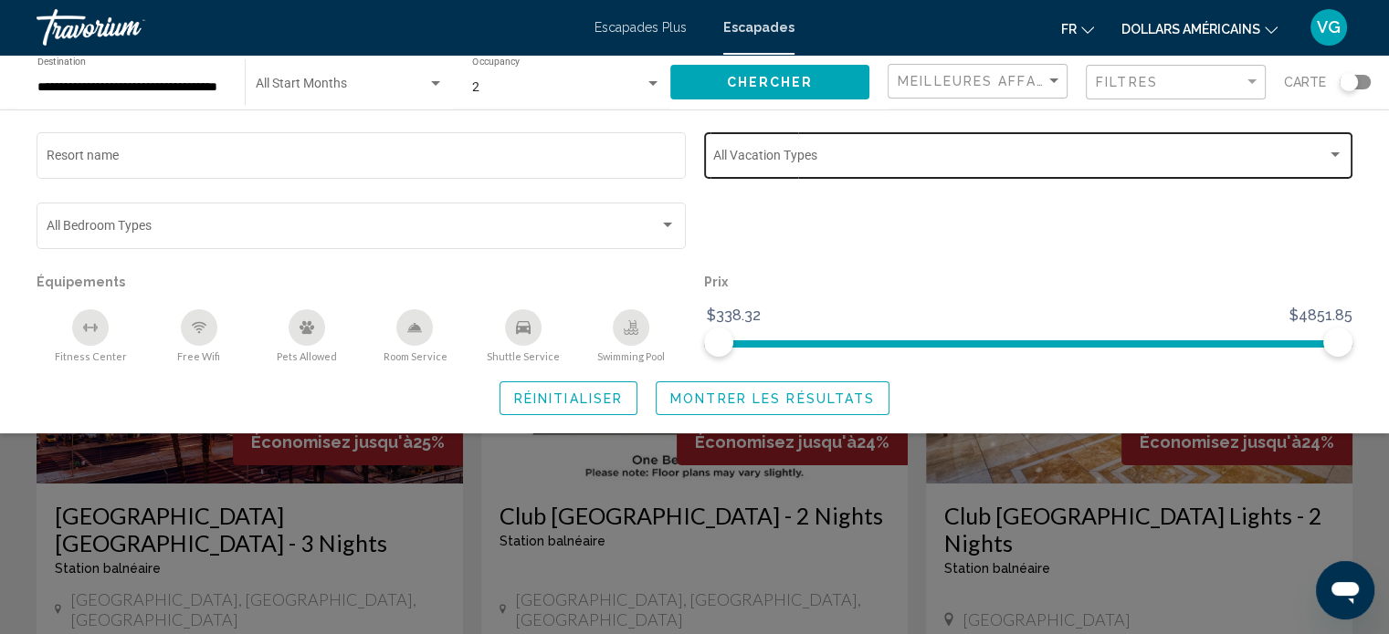
click at [829, 164] on span "Search widget" at bounding box center [1019, 159] width 613 height 15
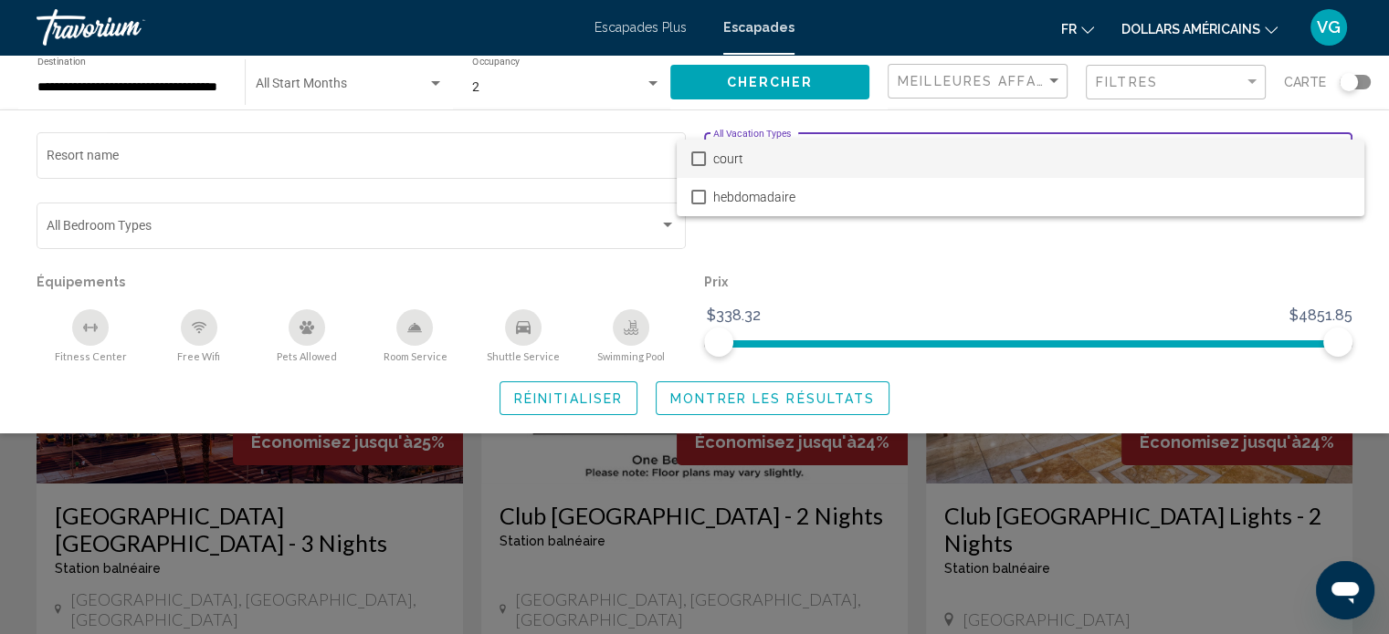
click at [979, 298] on div at bounding box center [694, 317] width 1389 height 634
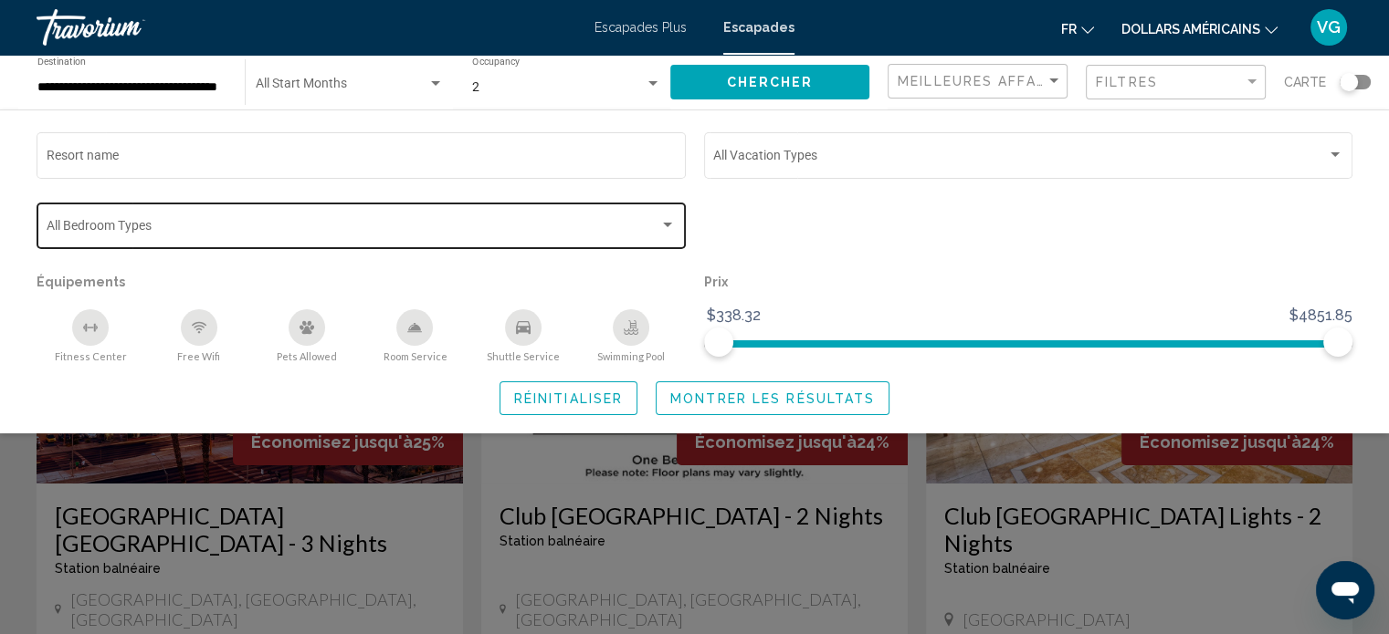
click at [296, 216] on div "Bedroom Types All Bedroom Types" at bounding box center [362, 224] width 630 height 50
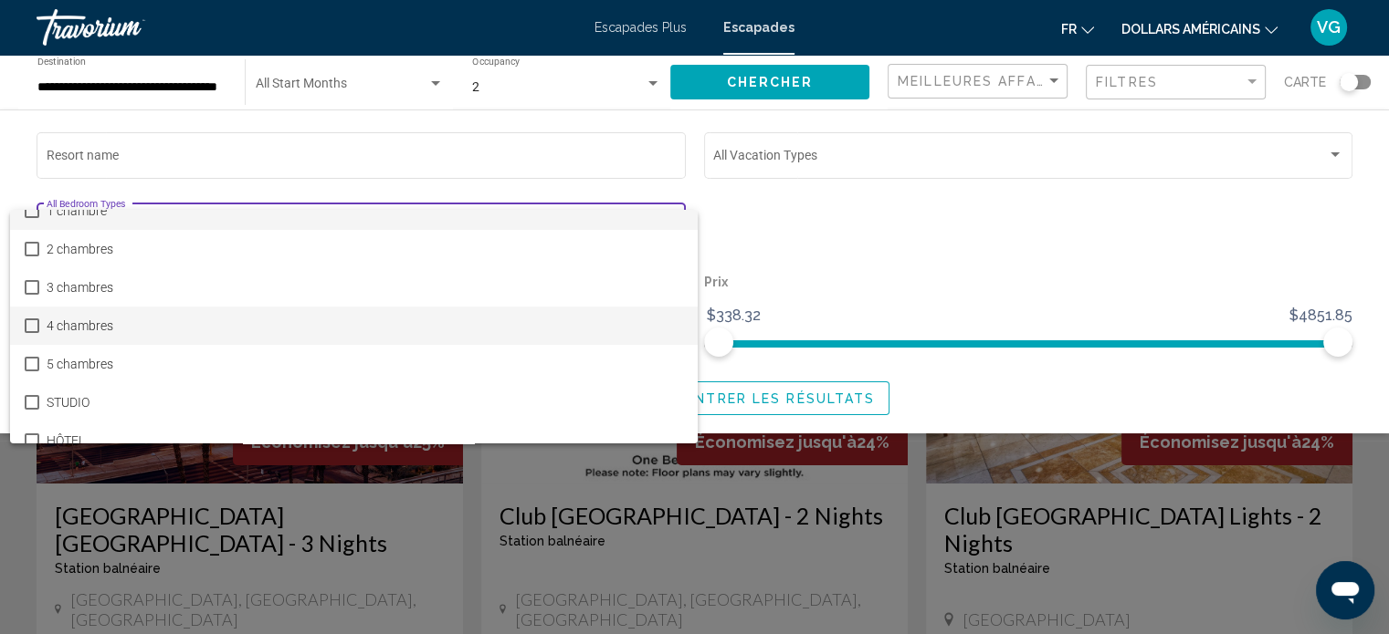
scroll to position [35, 0]
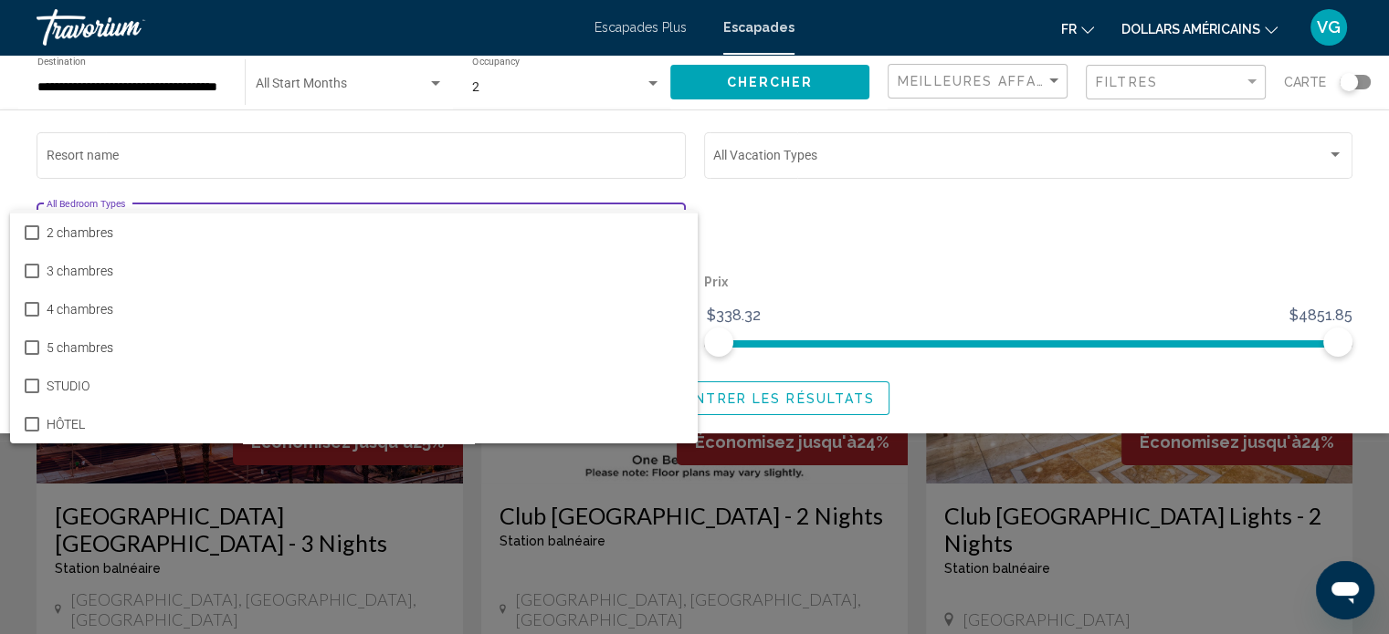
click at [901, 268] on div at bounding box center [694, 317] width 1389 height 634
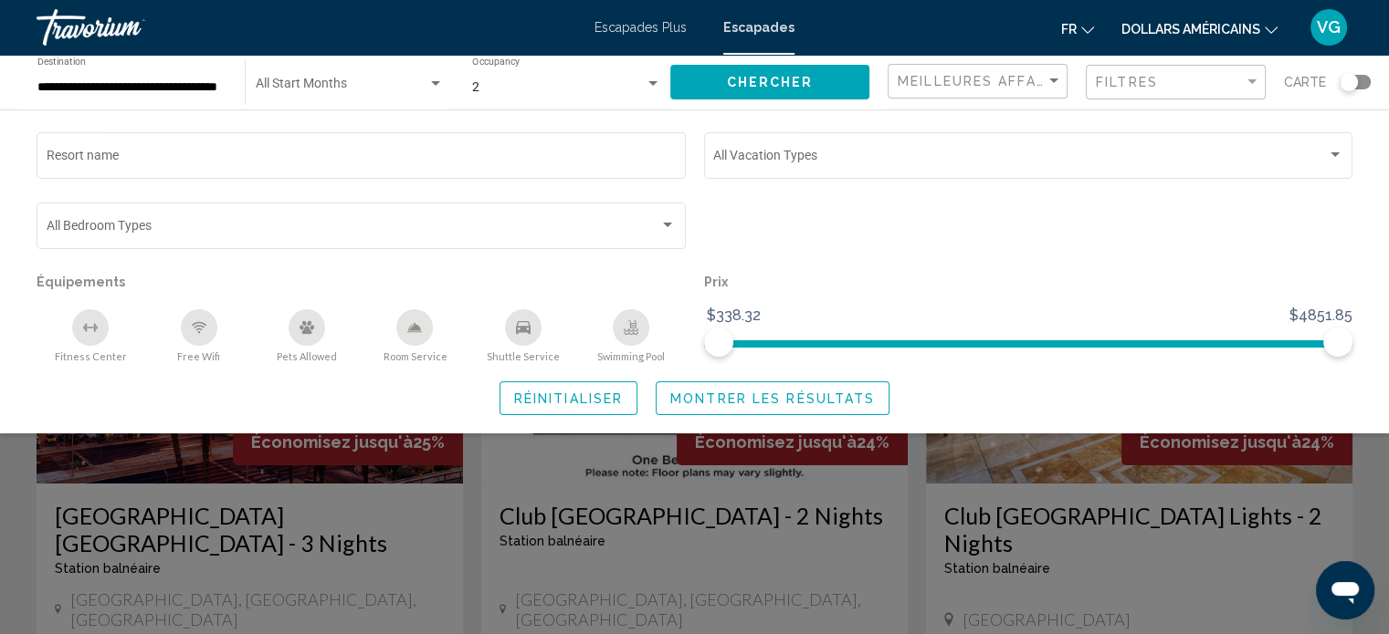
click at [516, 330] on icon "Shuttle Service" at bounding box center [523, 327] width 15 height 13
click at [610, 320] on button "Swimming Pool" at bounding box center [631, 336] width 108 height 55
click at [781, 408] on button "Montrer les résultats" at bounding box center [772, 399] width 234 height 34
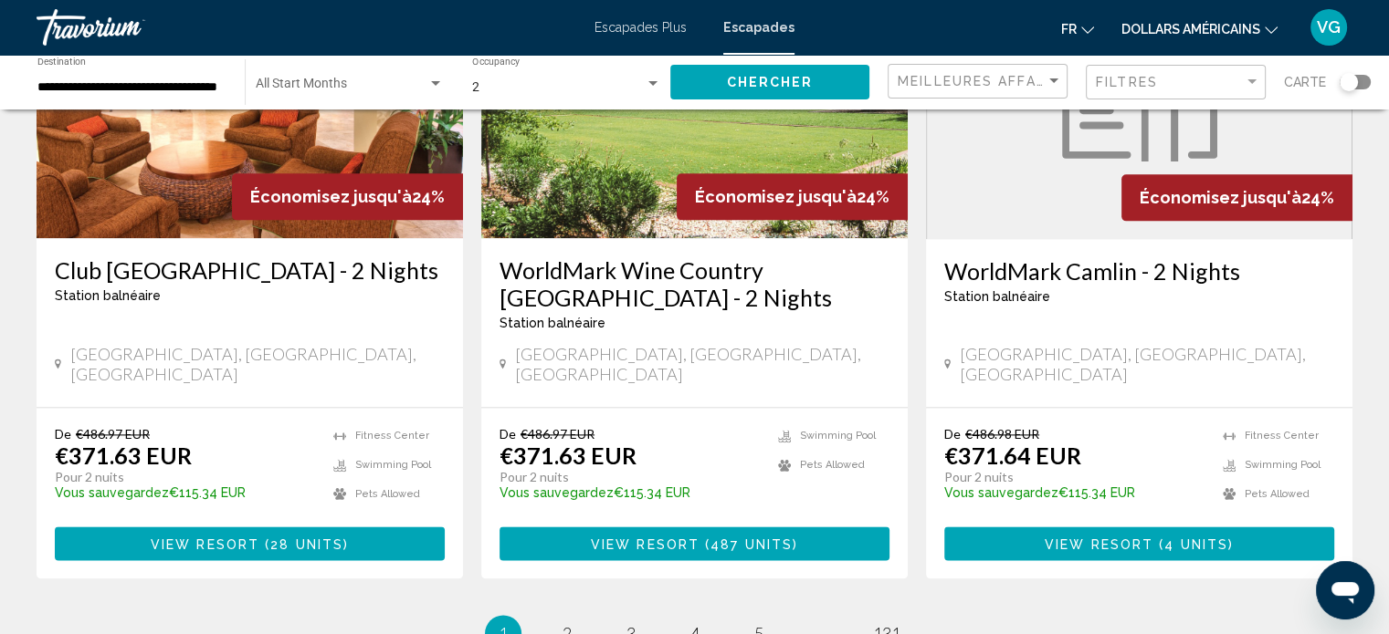
scroll to position [2448, 0]
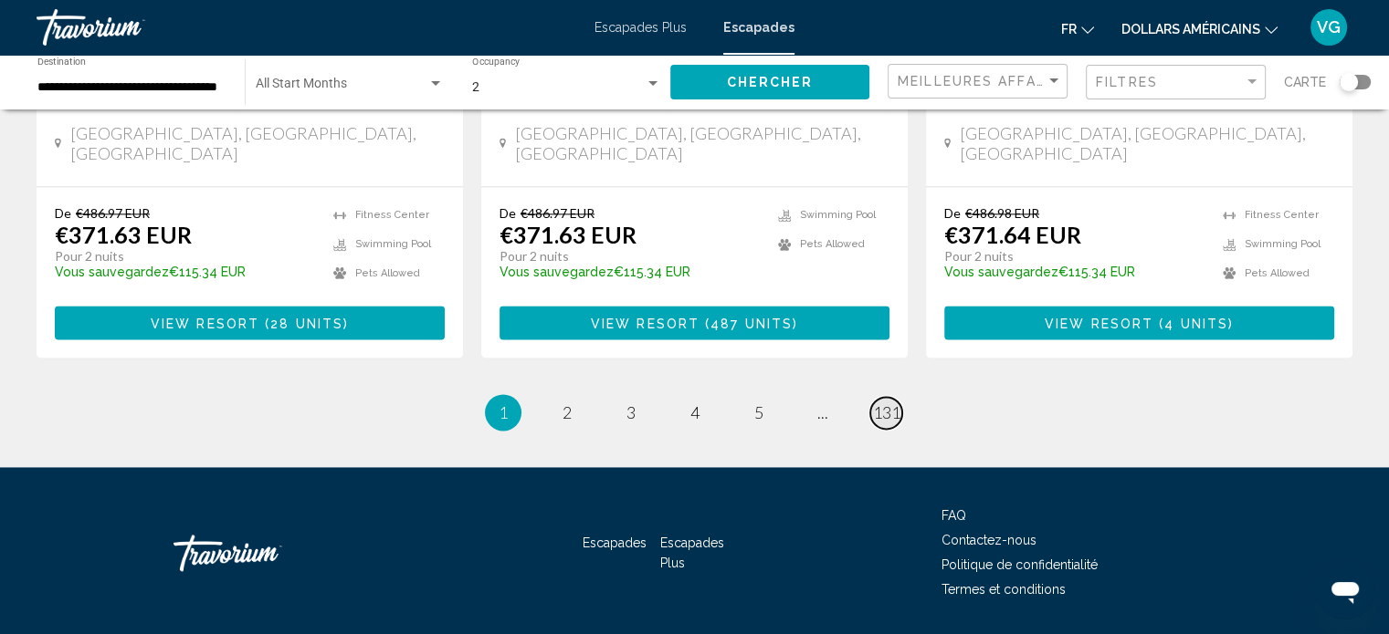
click at [886, 403] on span "131" at bounding box center [886, 413] width 27 height 20
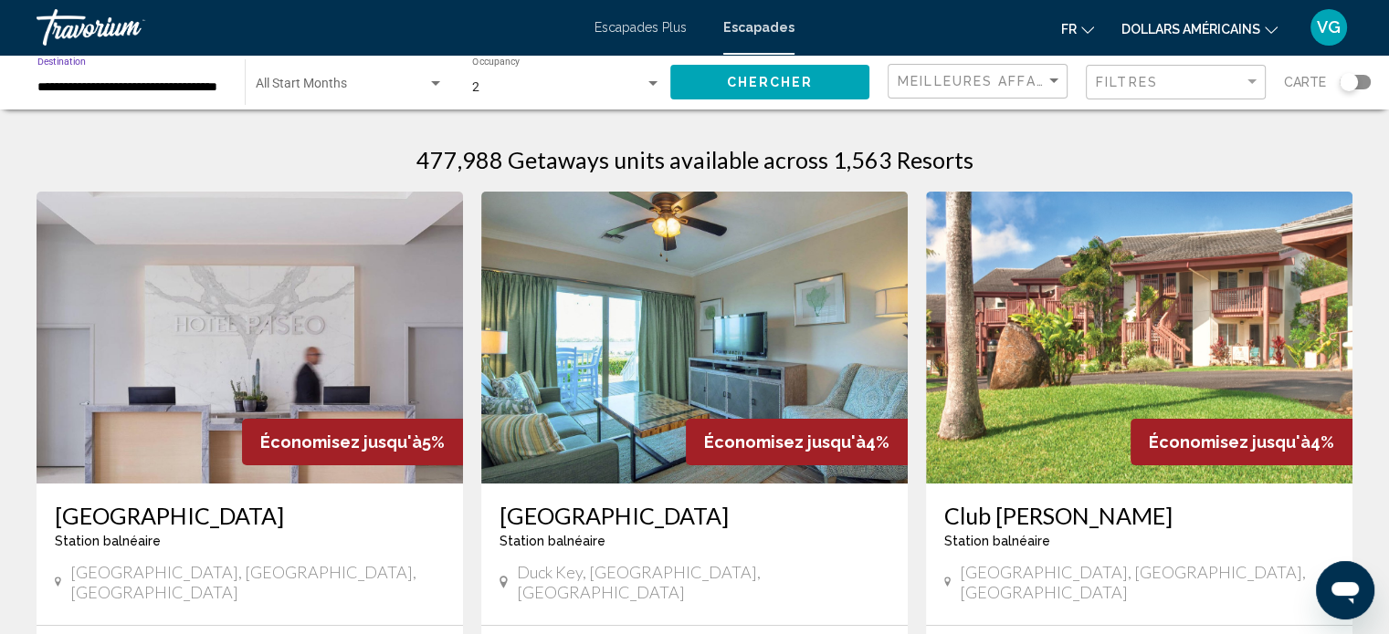
click at [208, 87] on input "**********" at bounding box center [131, 87] width 189 height 15
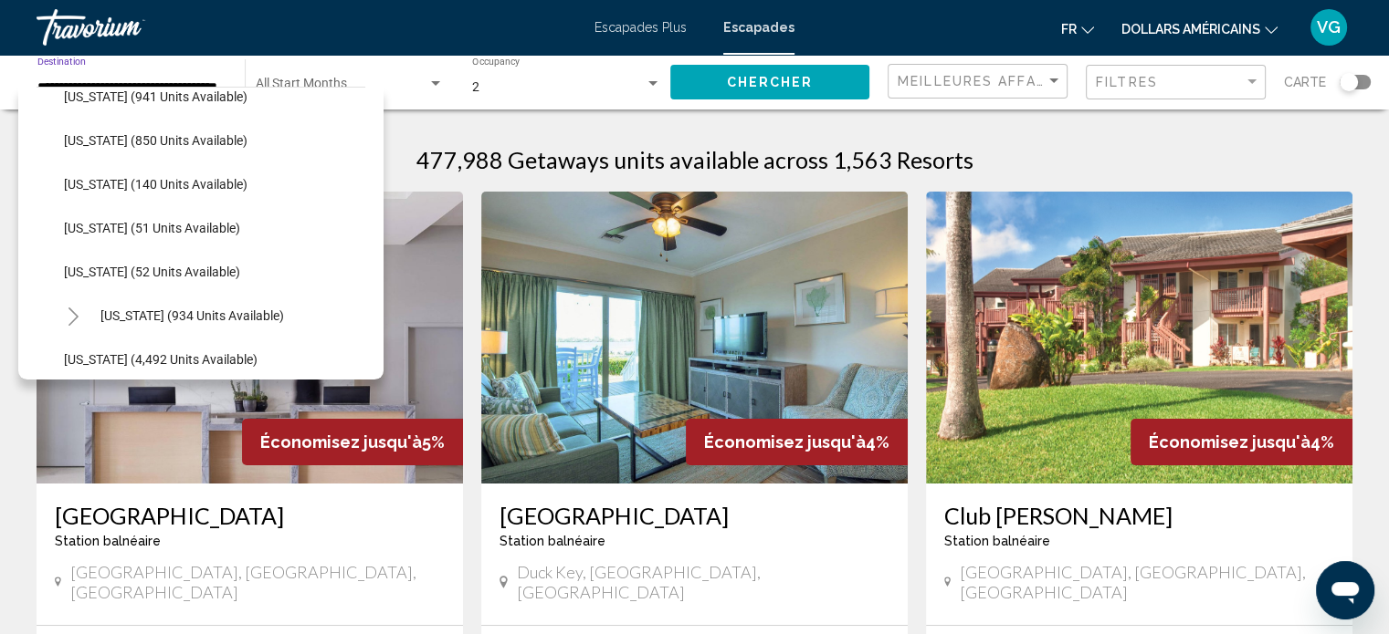
scroll to position [639, 0]
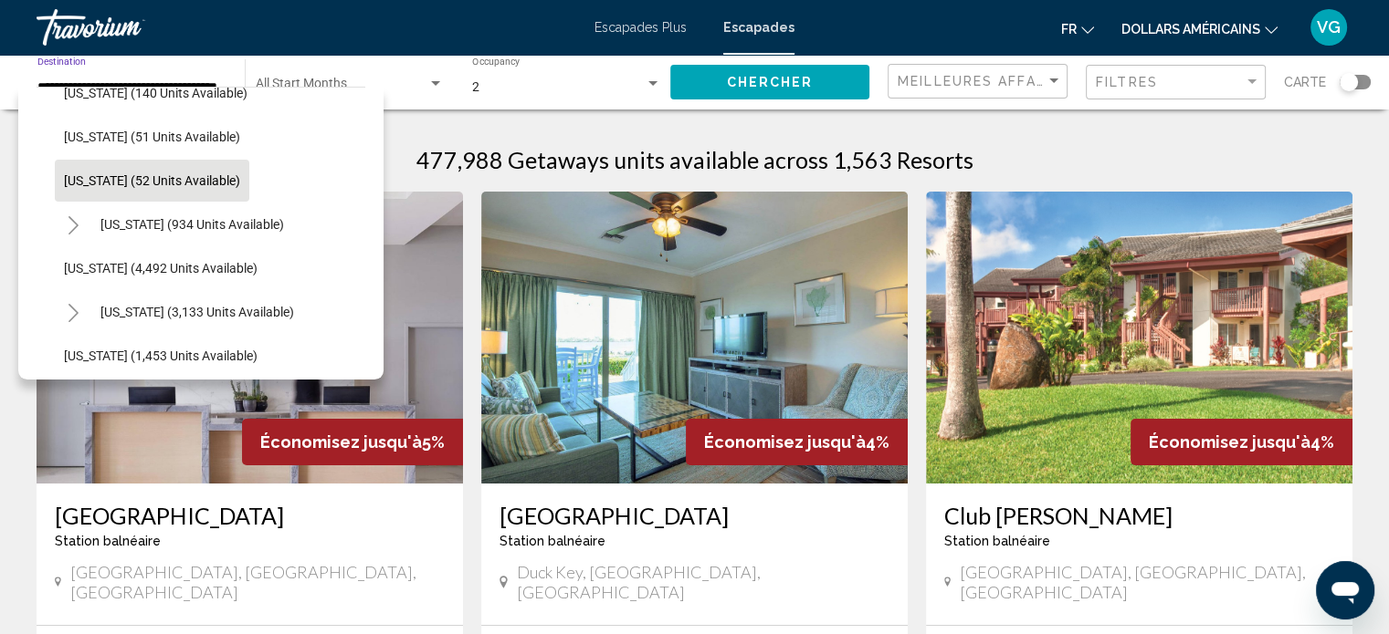
click at [170, 178] on span "[US_STATE] (52 units available)" at bounding box center [152, 180] width 176 height 15
type input "**********"
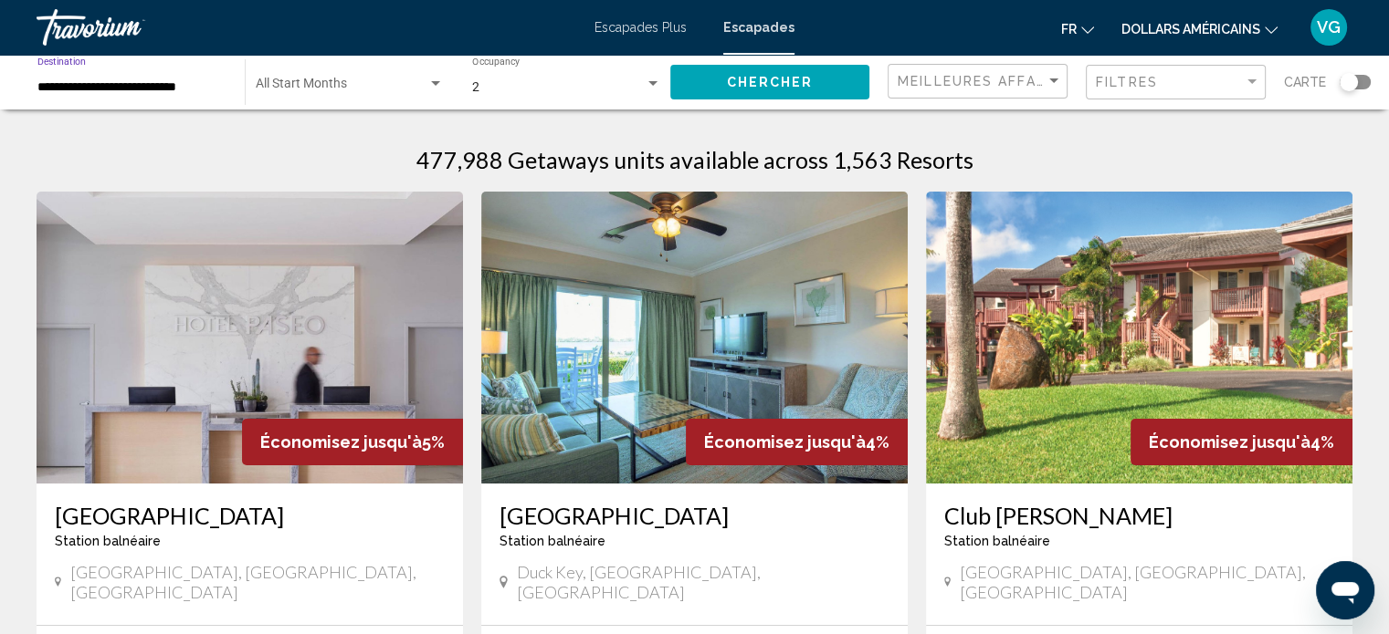
click at [727, 89] on button "Chercher" at bounding box center [769, 82] width 199 height 34
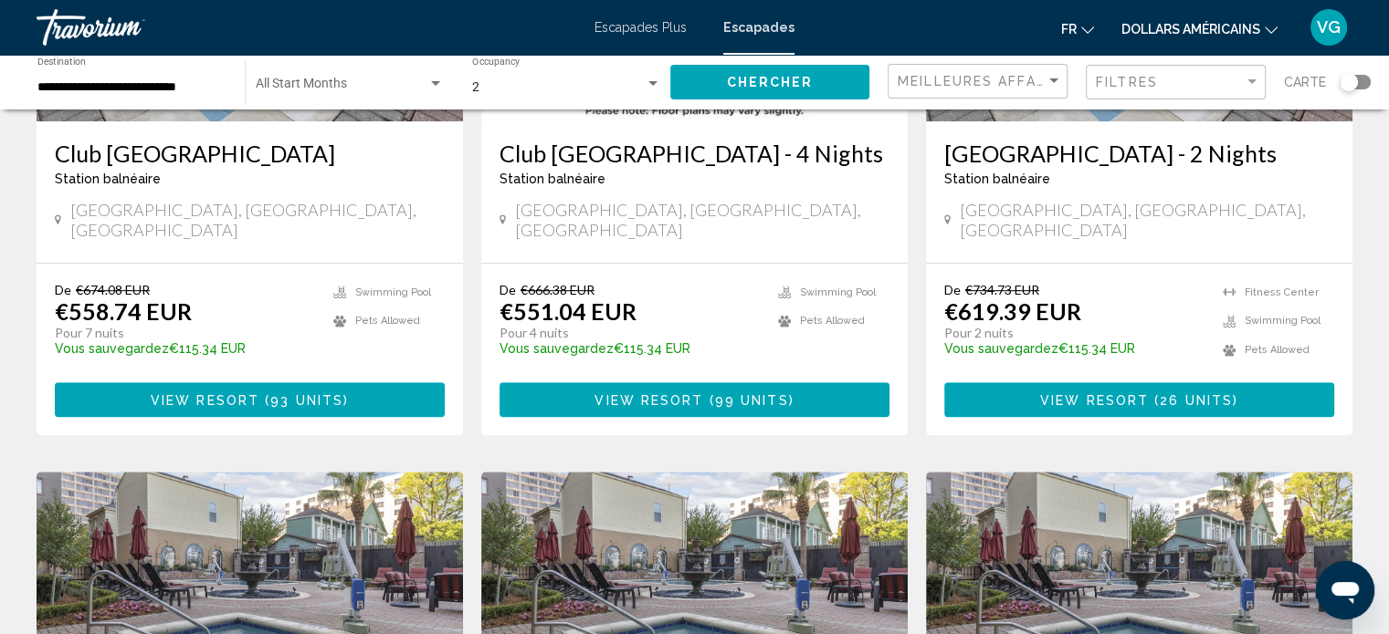
scroll to position [548, 0]
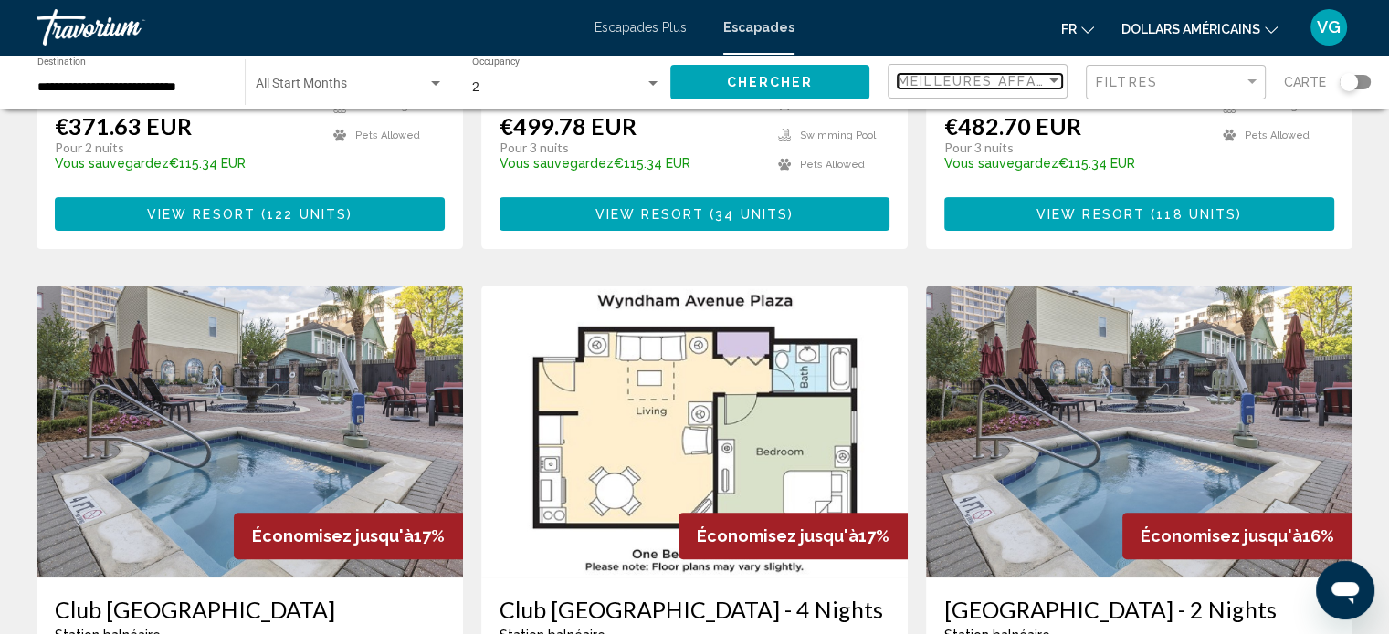
click at [1033, 83] on span "Meilleures affaires" at bounding box center [983, 81] width 173 height 15
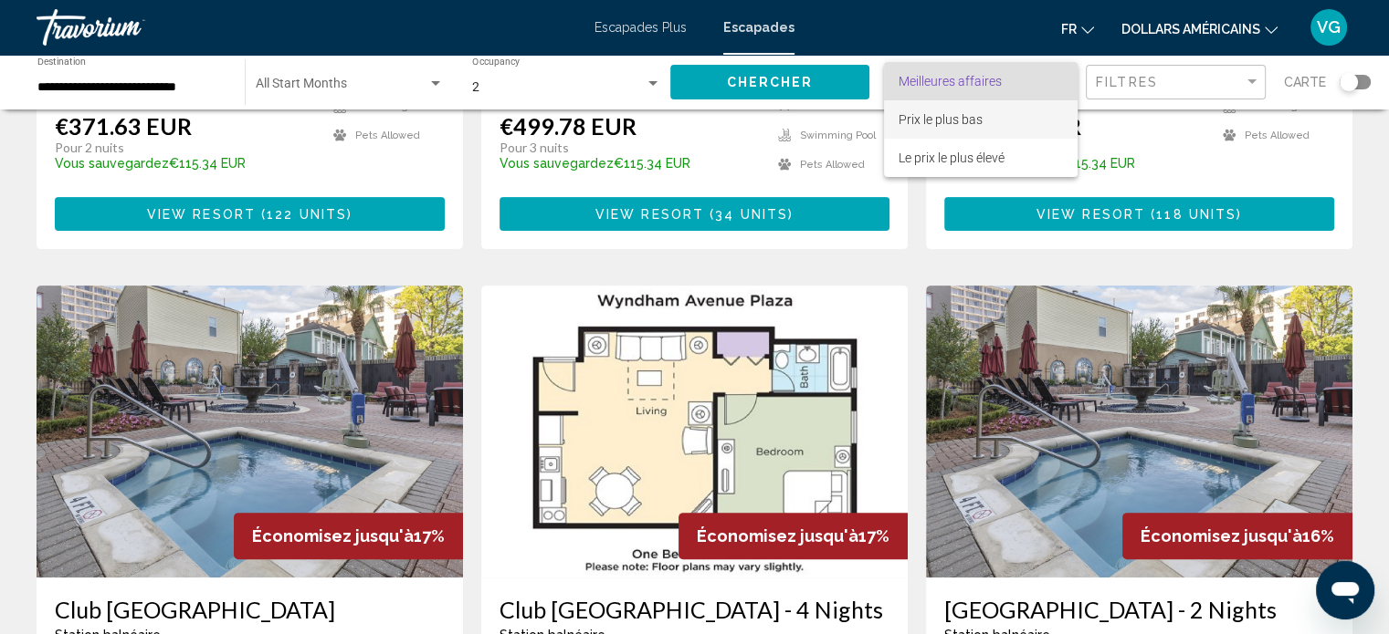
click at [997, 112] on span "Prix ​​le plus bas" at bounding box center [980, 119] width 164 height 38
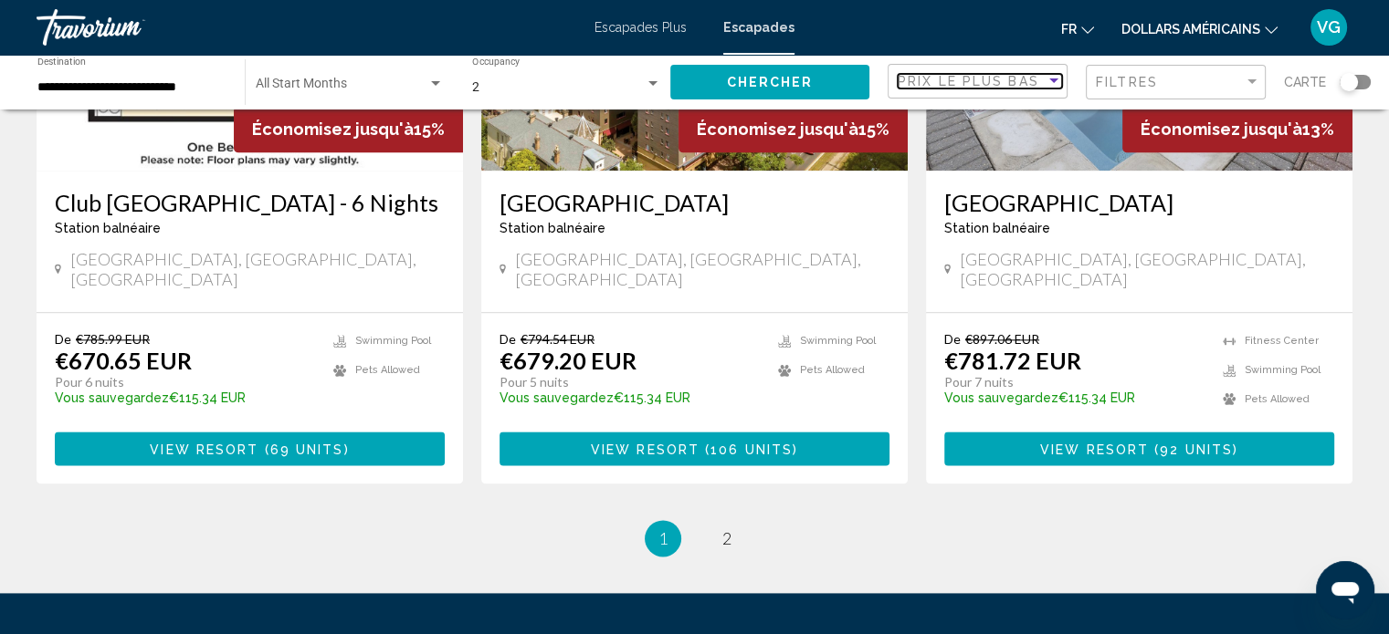
scroll to position [2282, 0]
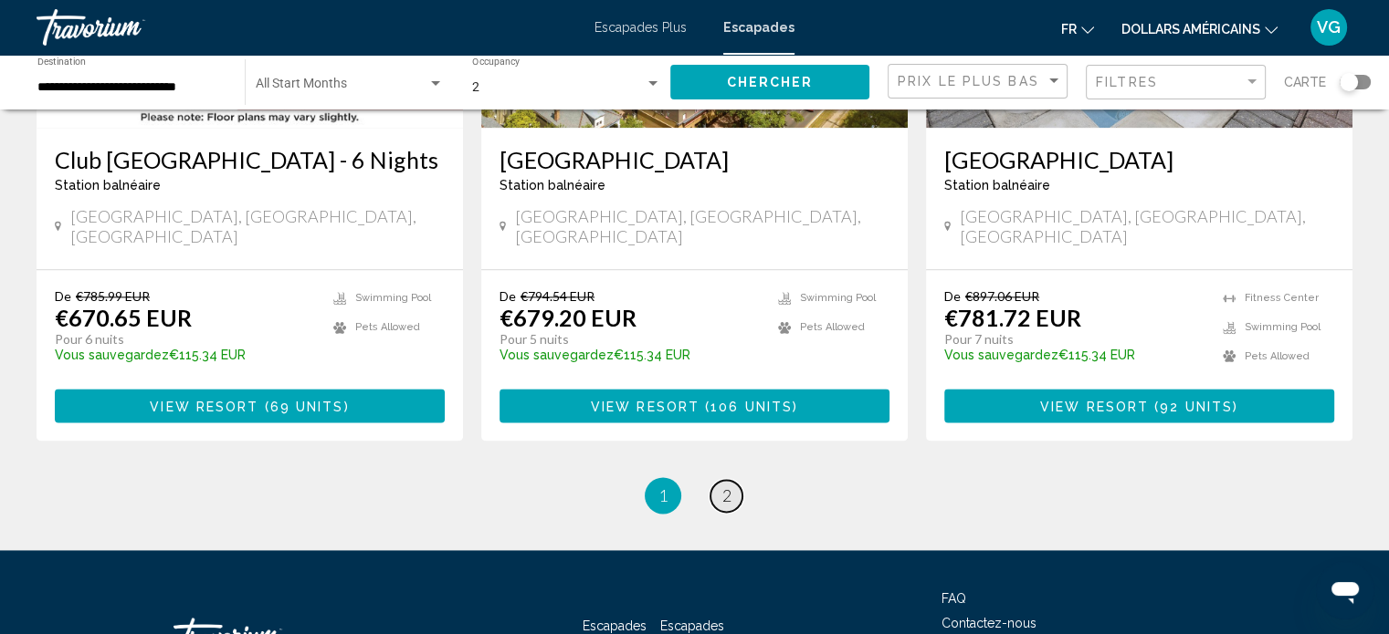
click at [730, 499] on span "2" at bounding box center [726, 496] width 9 height 20
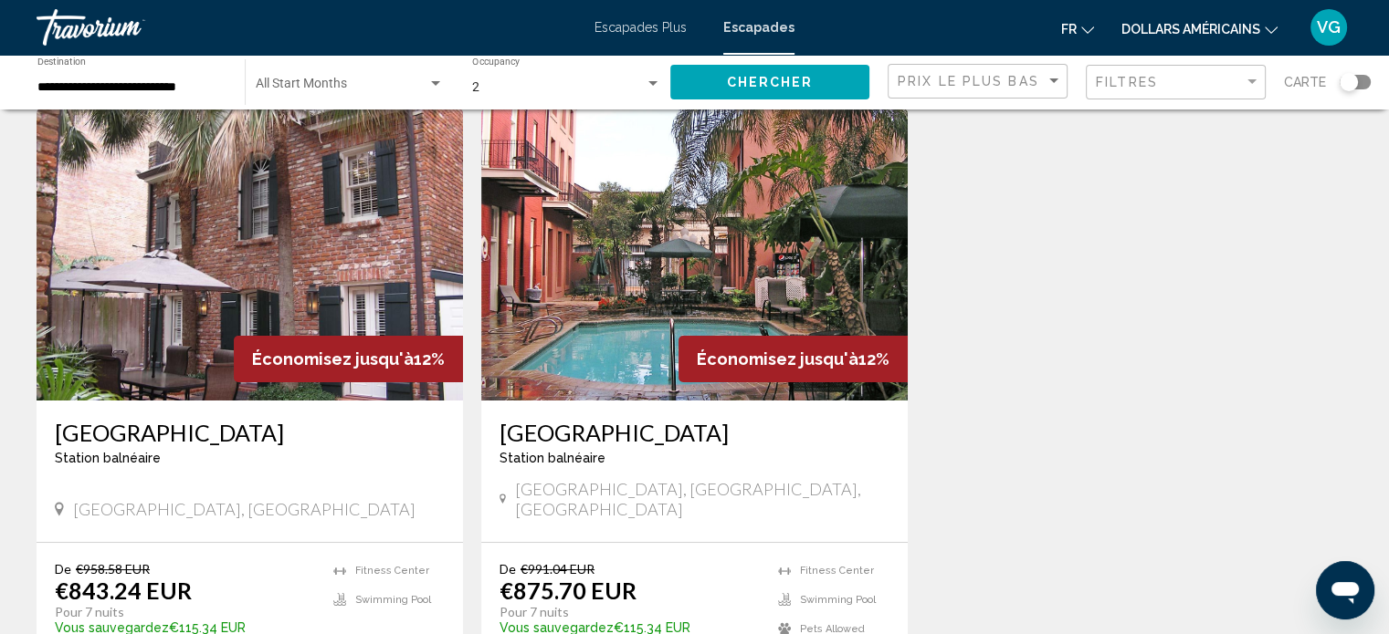
scroll to position [183, 0]
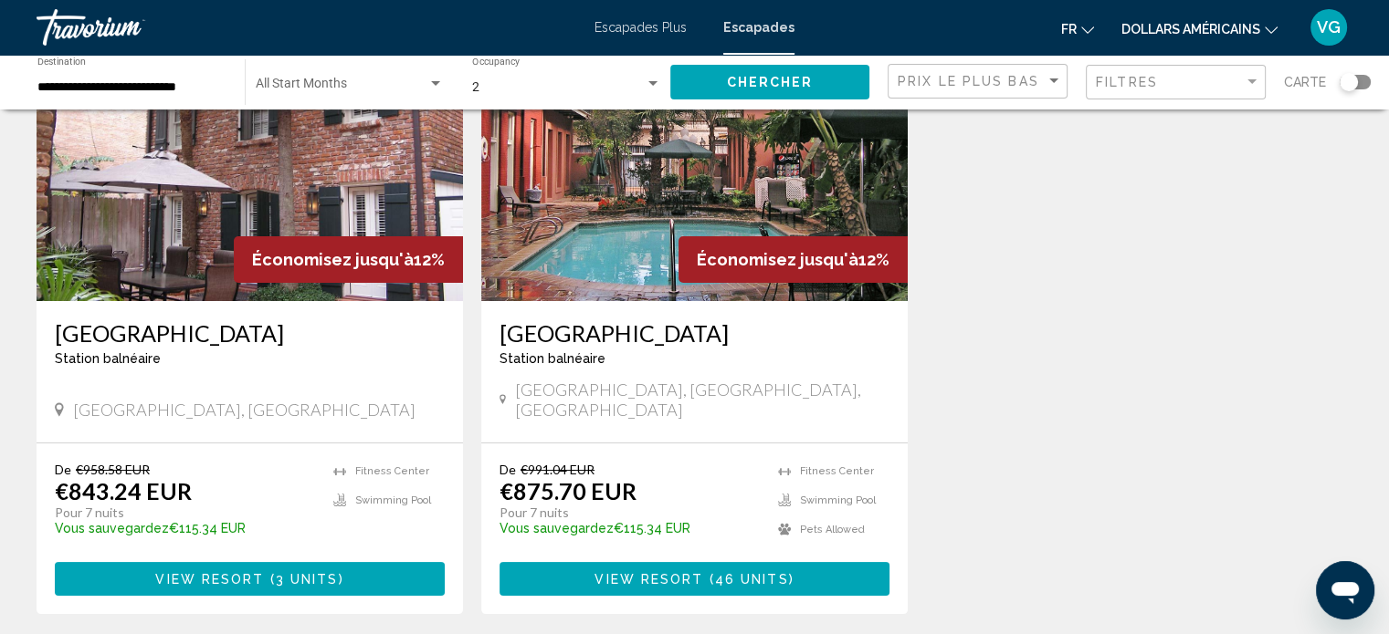
click at [225, 572] on span "View Resort" at bounding box center [209, 579] width 109 height 15
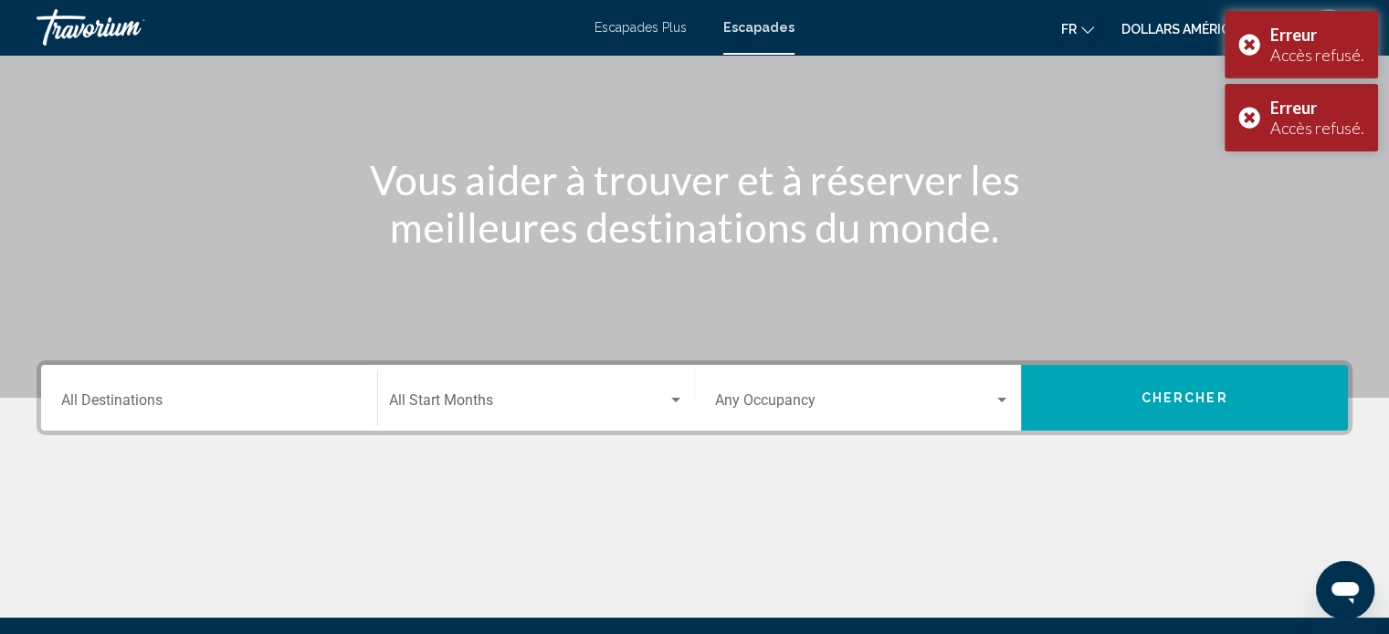
scroll to position [356, 0]
